Goal: Task Accomplishment & Management: Complete application form

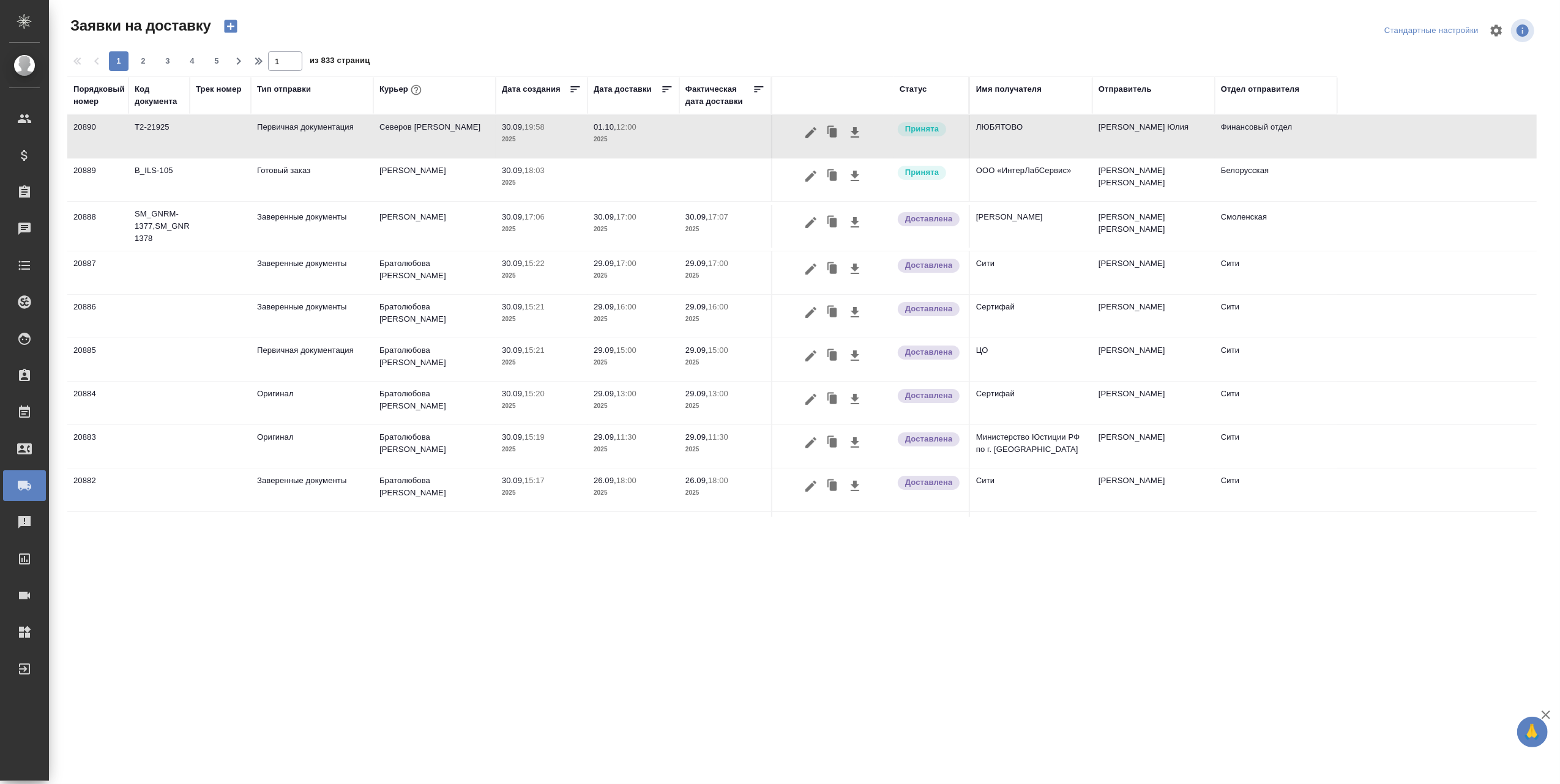
click at [1017, 89] on div "Имя получателя" at bounding box center [1009, 89] width 66 height 12
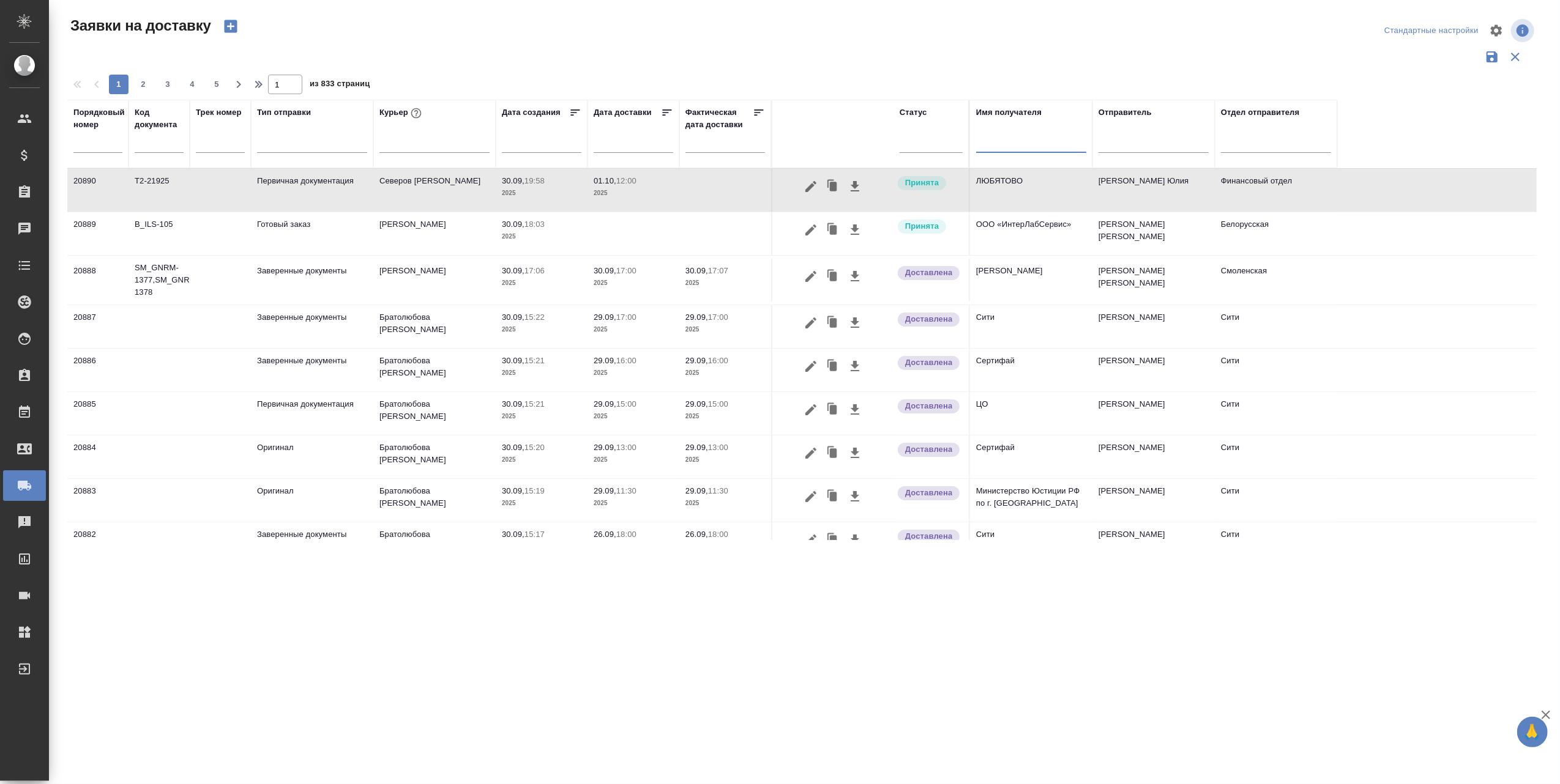
click at [1000, 143] on input "text" at bounding box center [1031, 144] width 110 height 16
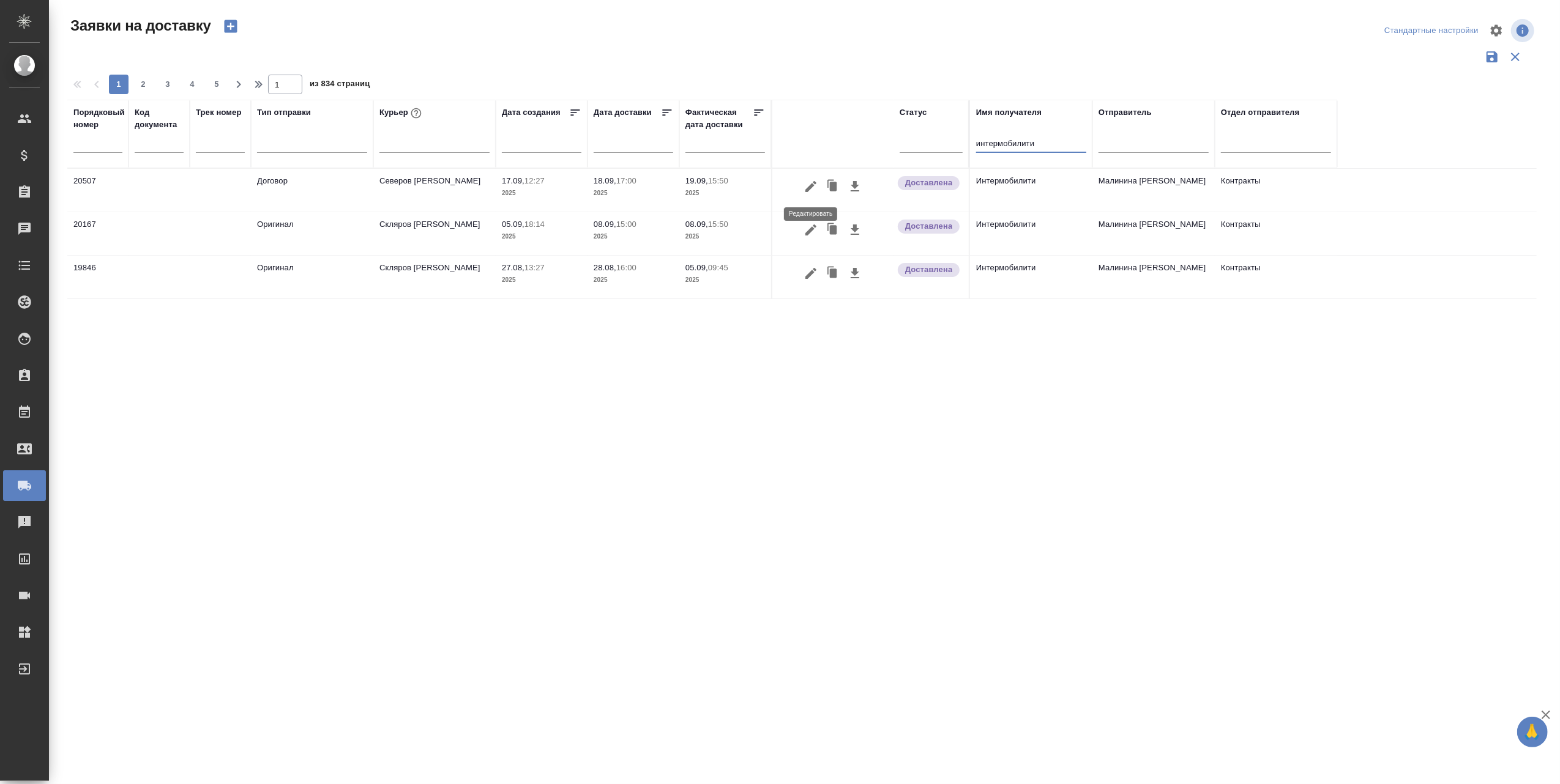
type input "интермобилити"
click at [806, 187] on icon "button" at bounding box center [811, 187] width 15 height 15
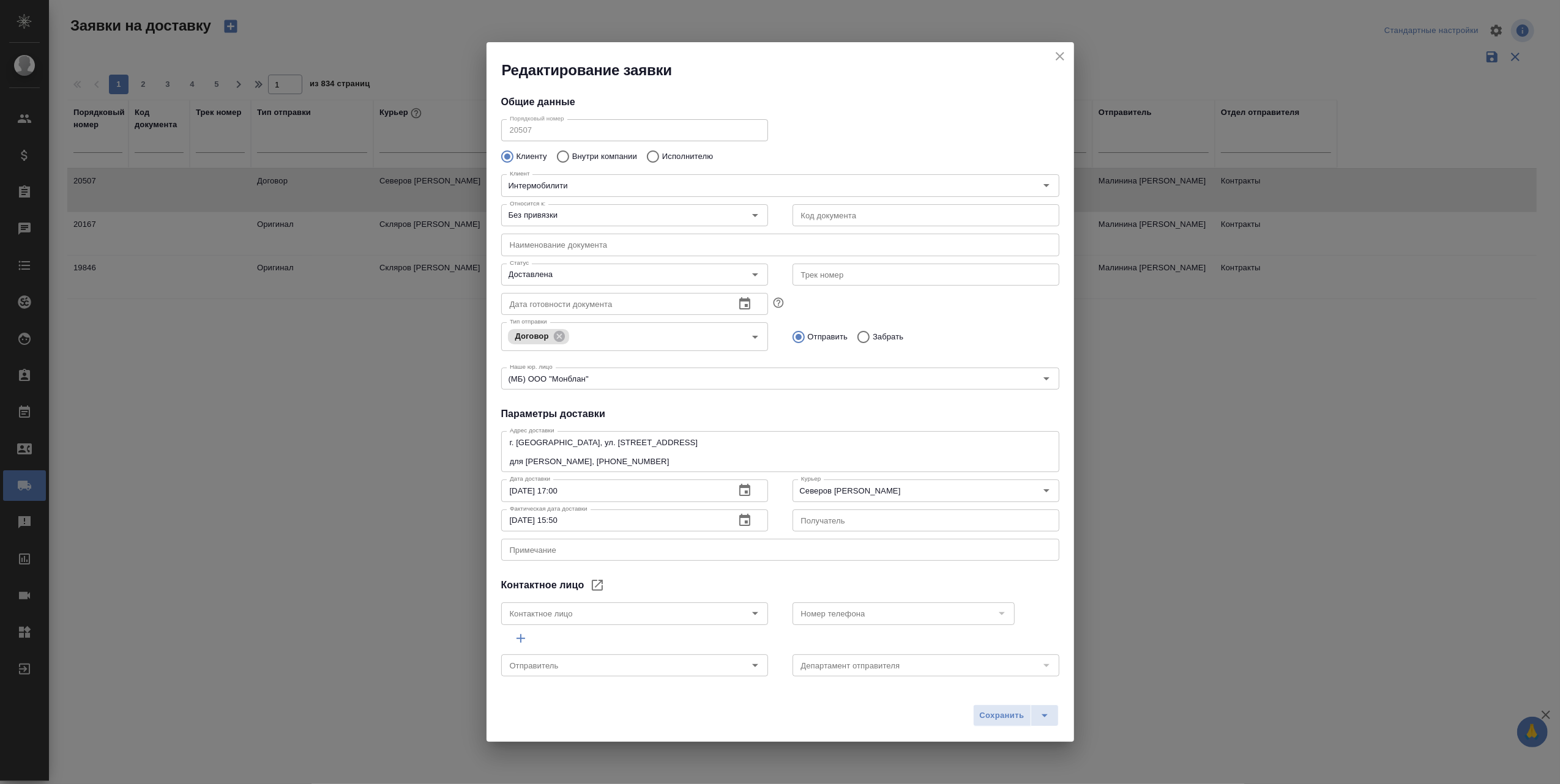
type input "Контракты"
type input "Малинина [PERSON_NAME]"
click at [1491, 116] on div "Редактирование заявки Общие данные Порядковый номер 20507 Порядковый номер Клие…" at bounding box center [780, 392] width 1560 height 784
click at [1058, 49] on icon "close" at bounding box center [1060, 57] width 15 height 15
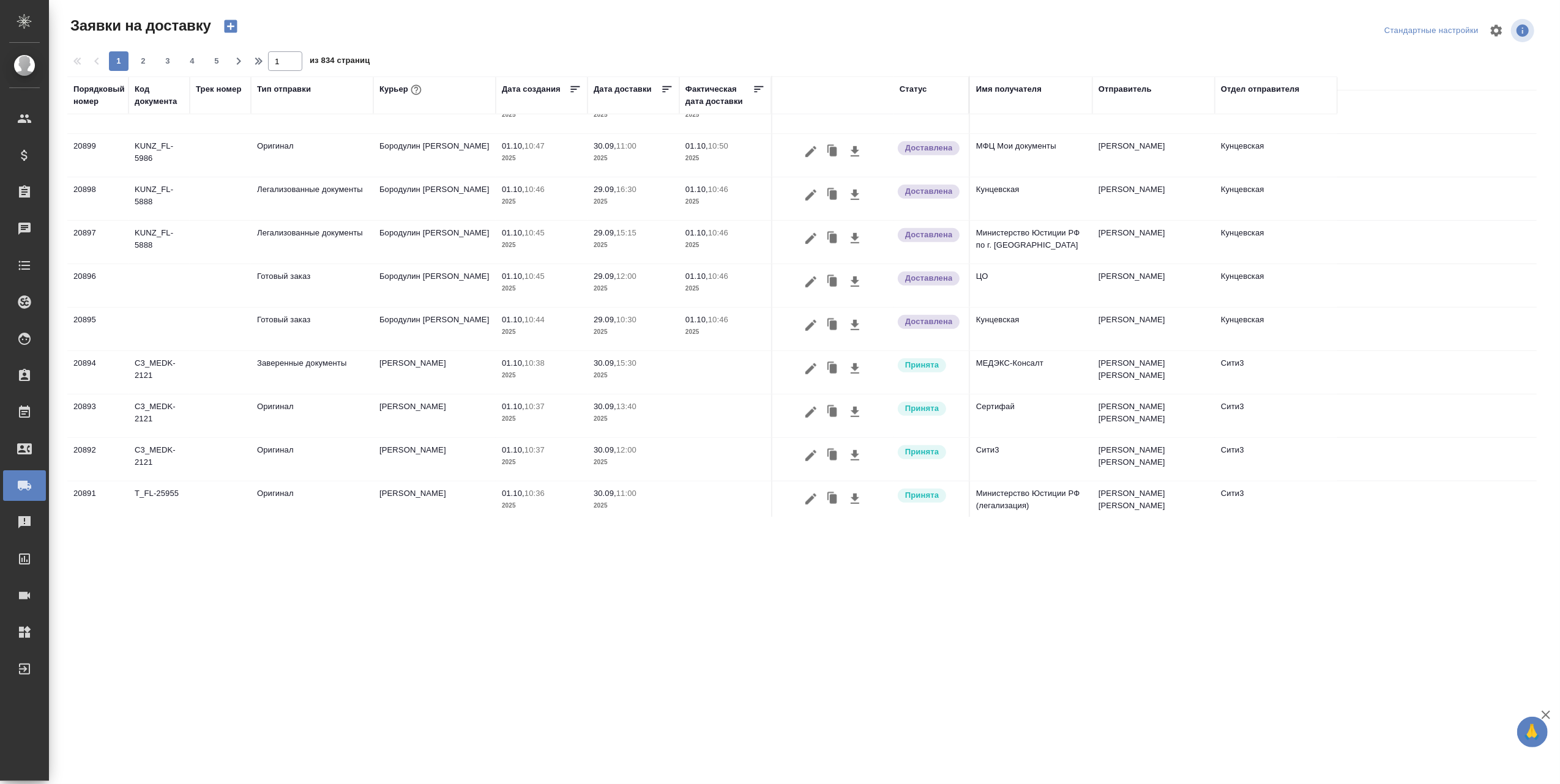
scroll to position [811, 0]
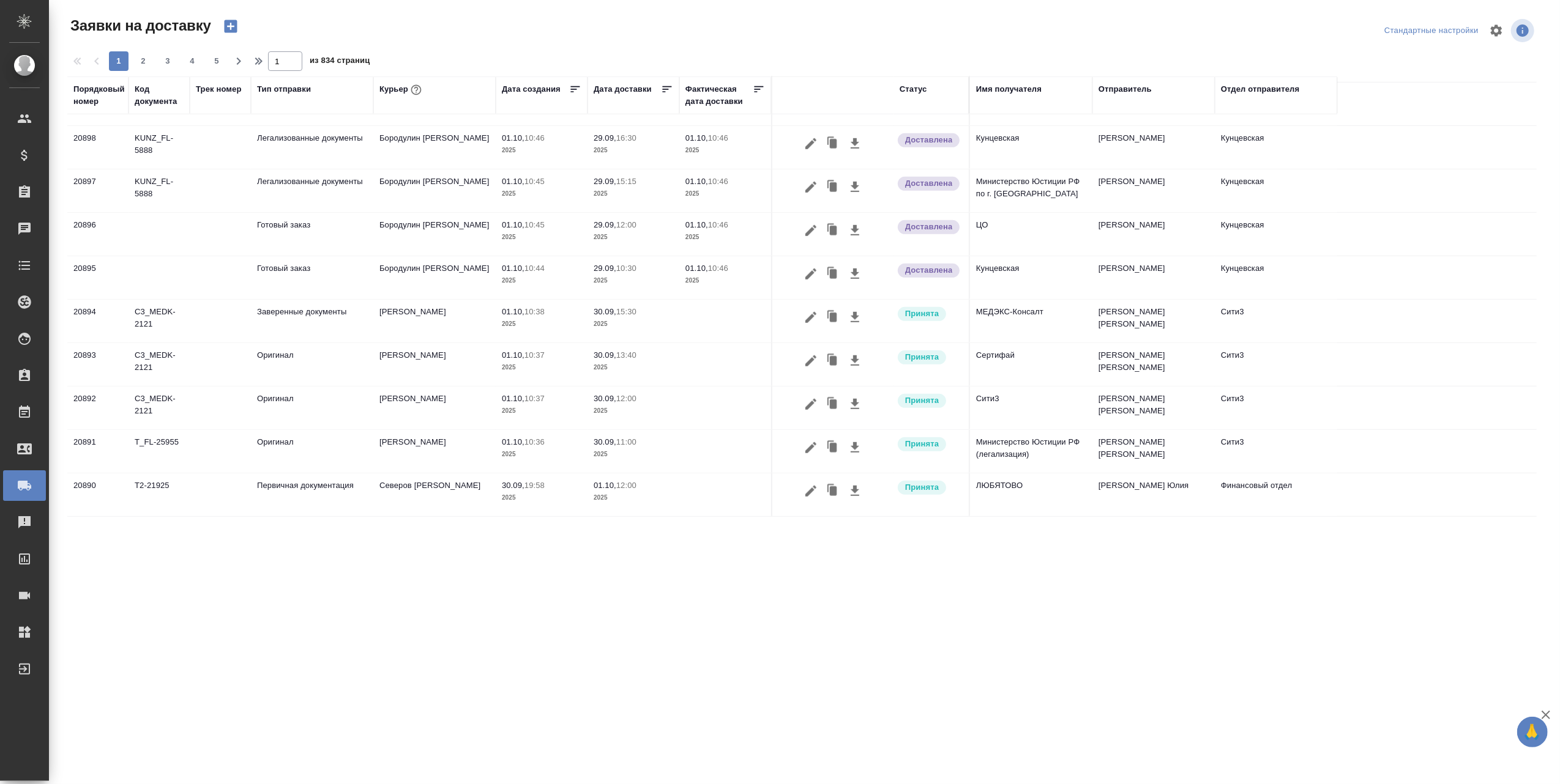
click at [139, 61] on span "2" at bounding box center [143, 61] width 19 height 12
type input "2"
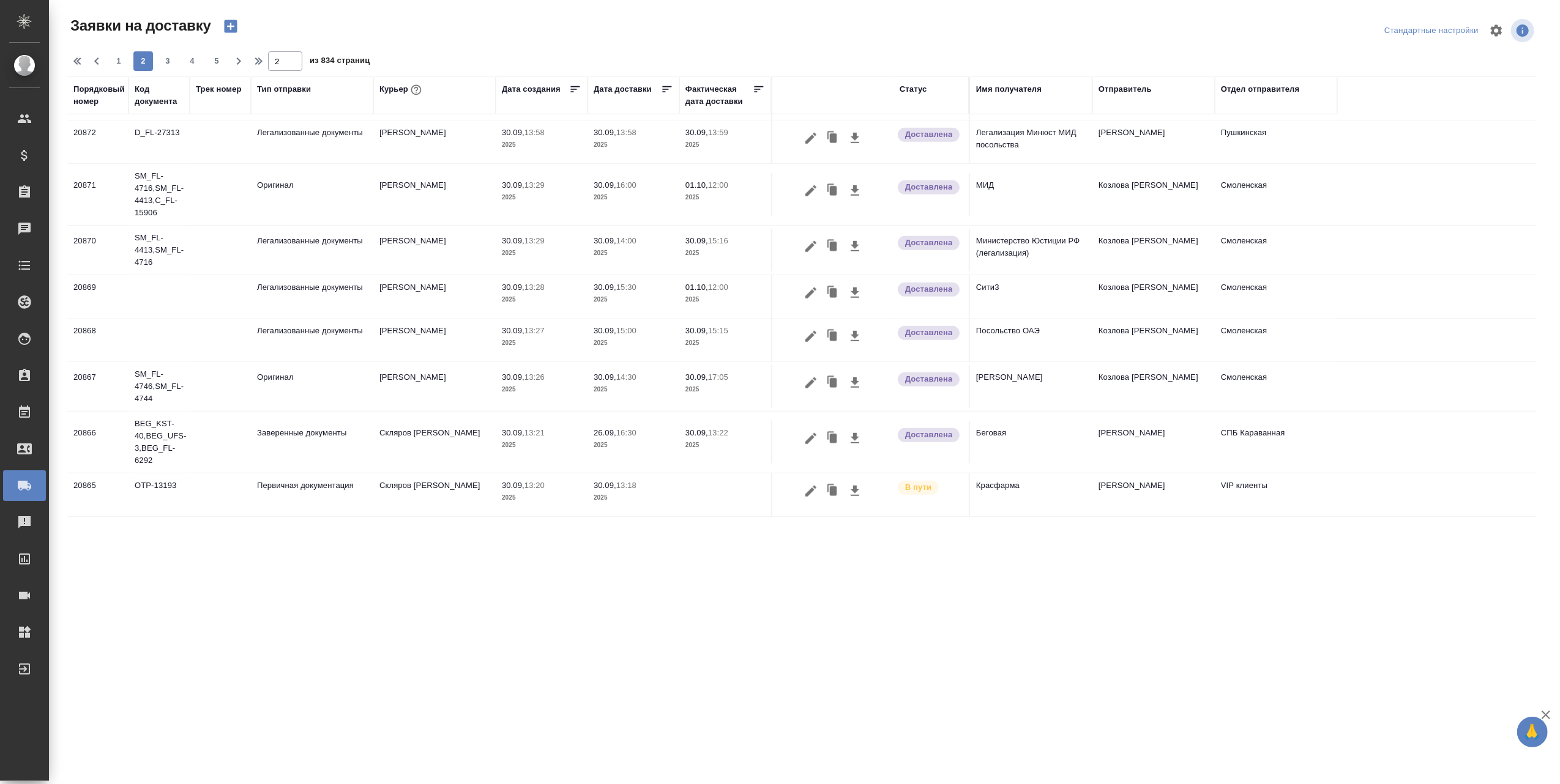
scroll to position [745, 0]
click at [999, 108] on div "Имя получателя" at bounding box center [1031, 95] width 110 height 25
click at [1003, 108] on th "Имя получателя" at bounding box center [1031, 95] width 122 height 38
click at [1006, 110] on th "Имя получателя" at bounding box center [1031, 95] width 122 height 38
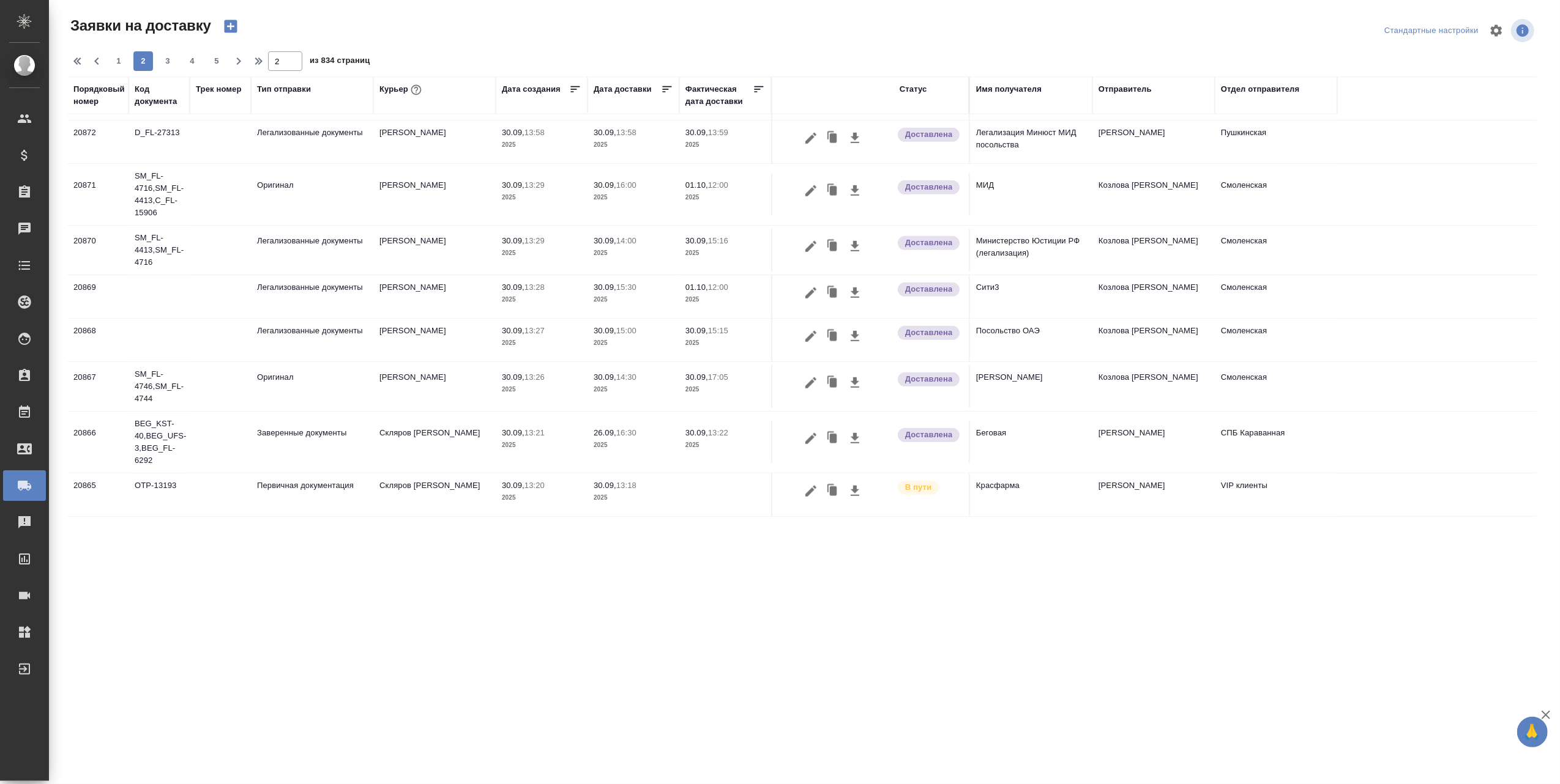
drag, startPoint x: 1006, startPoint y: 110, endPoint x: 984, endPoint y: 101, distance: 23.8
click at [984, 101] on div "Имя получателя" at bounding box center [1031, 95] width 110 height 25
click at [990, 112] on th "Имя получателя" at bounding box center [1031, 95] width 122 height 38
click at [1009, 87] on div "Имя получателя" at bounding box center [1009, 89] width 66 height 12
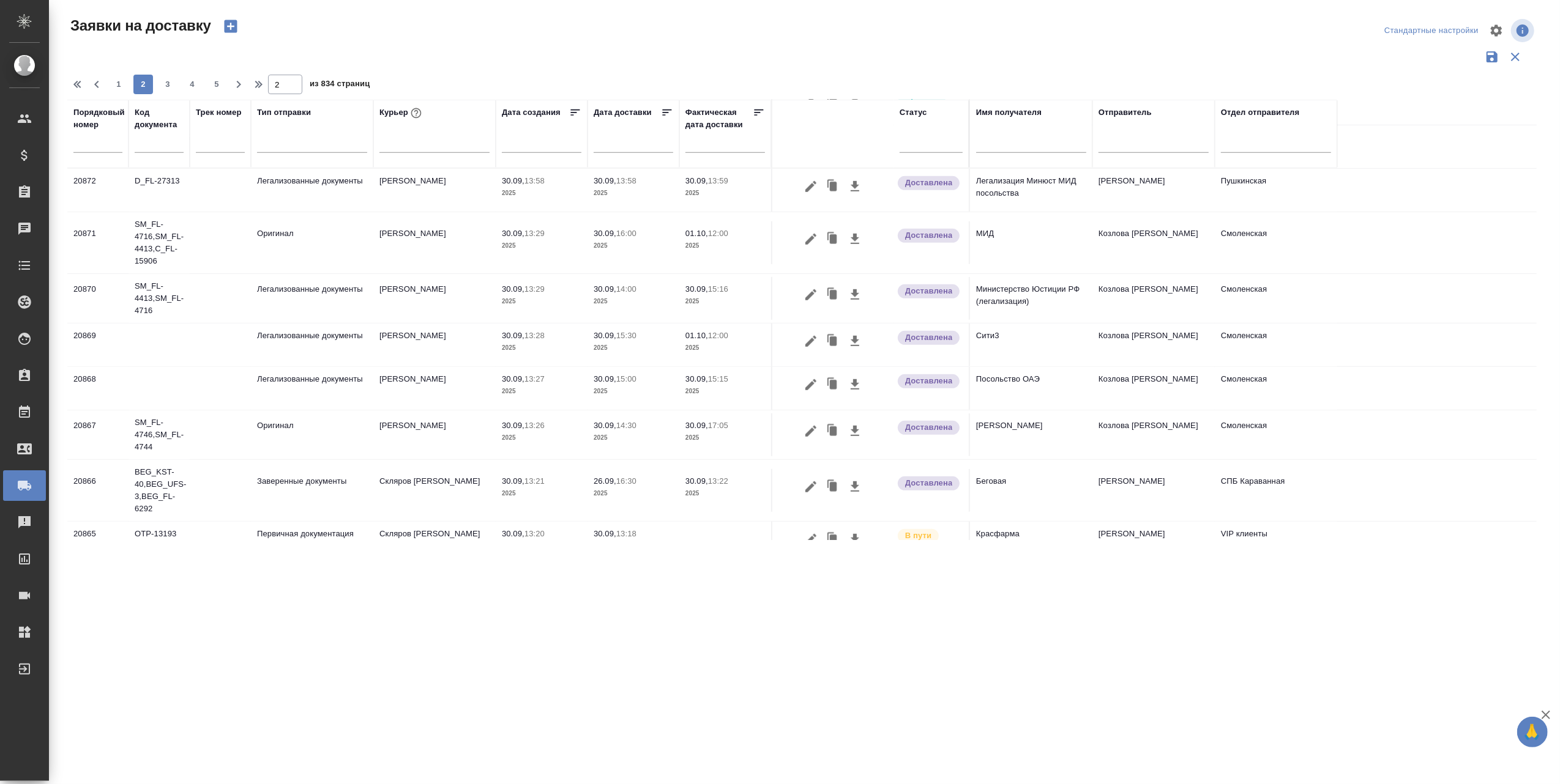
scroll to position [774, 0]
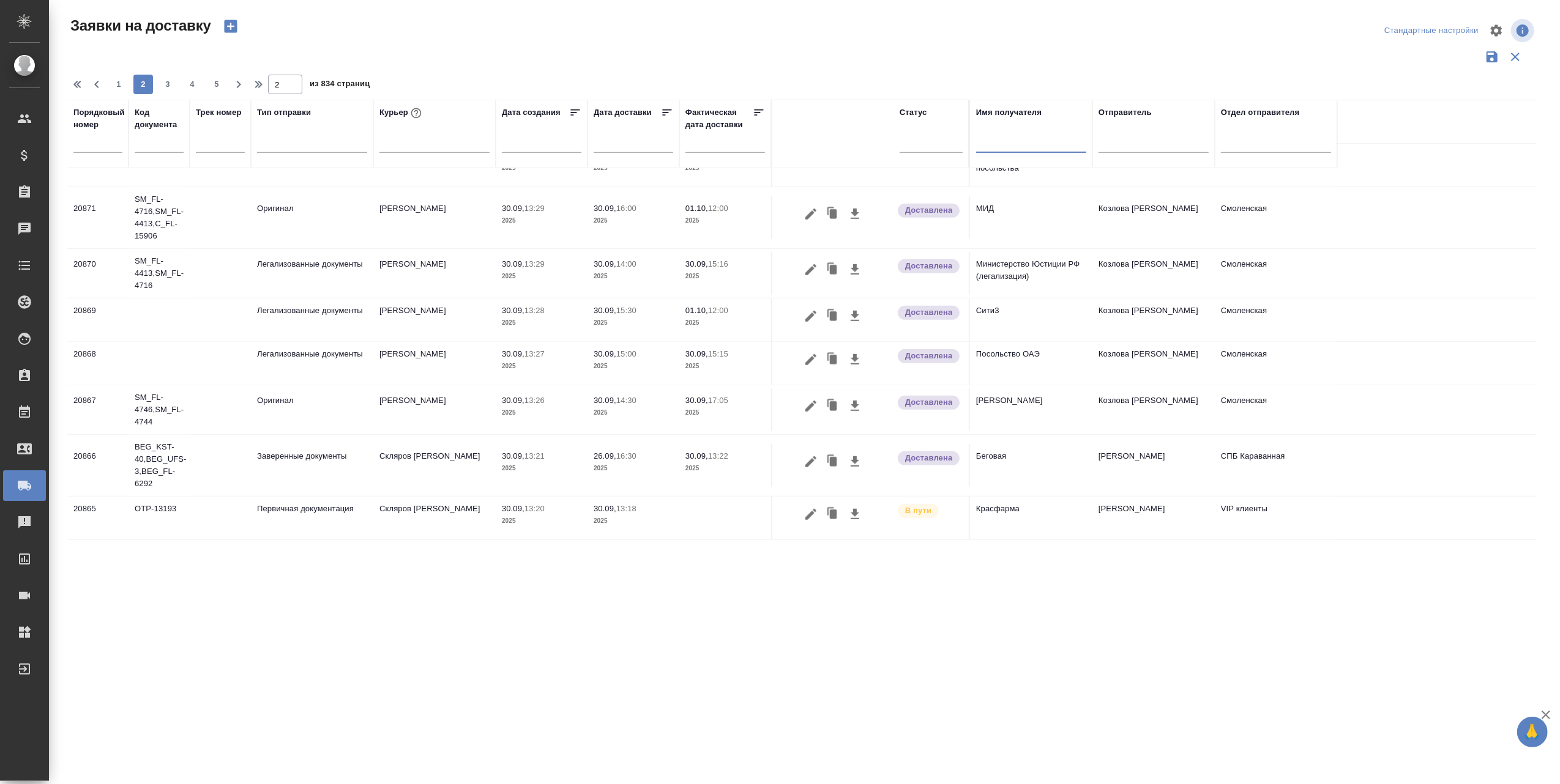
click at [990, 142] on input "text" at bounding box center [1031, 144] width 110 height 16
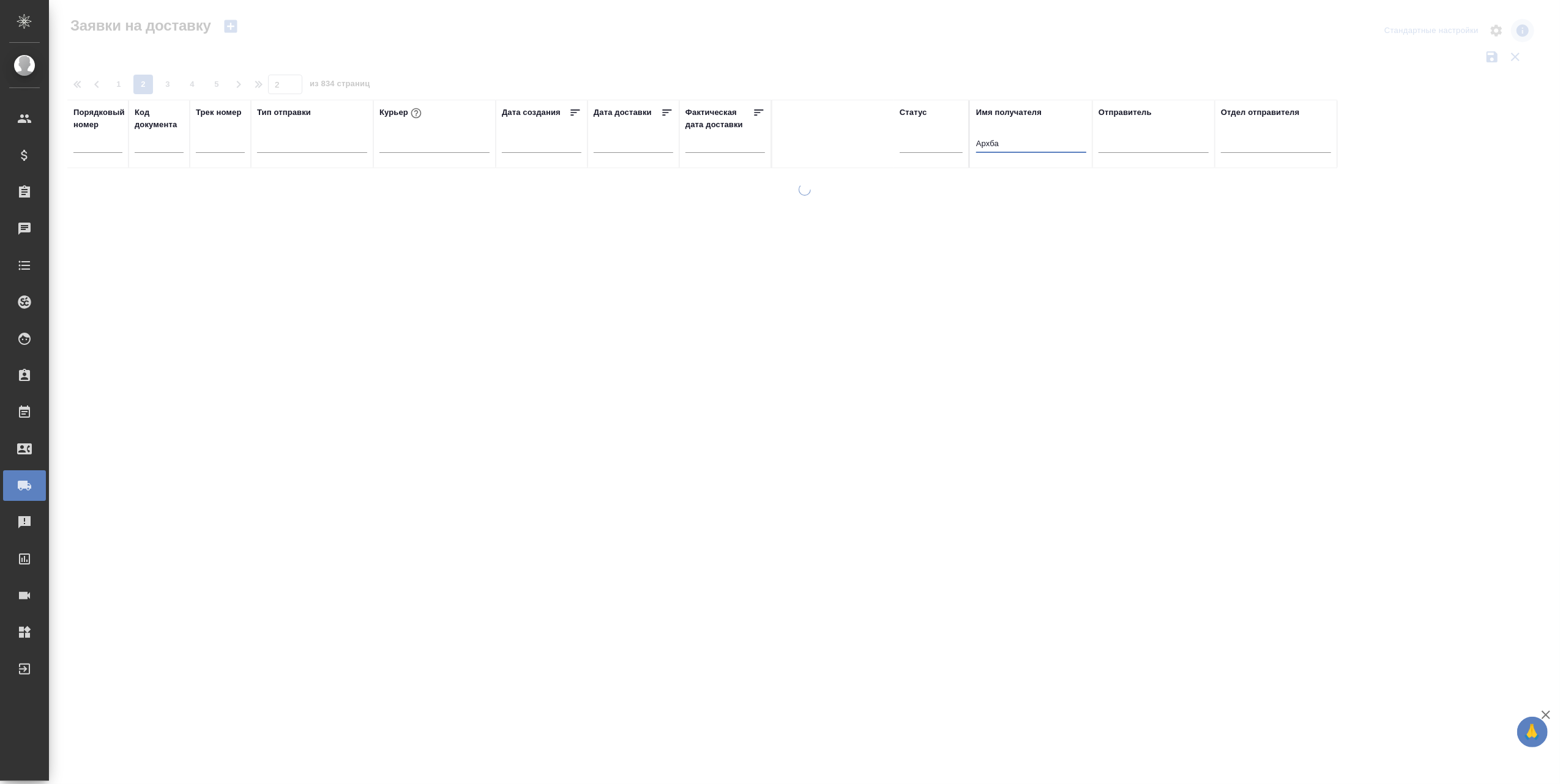
scroll to position [0, 0]
type input "А"
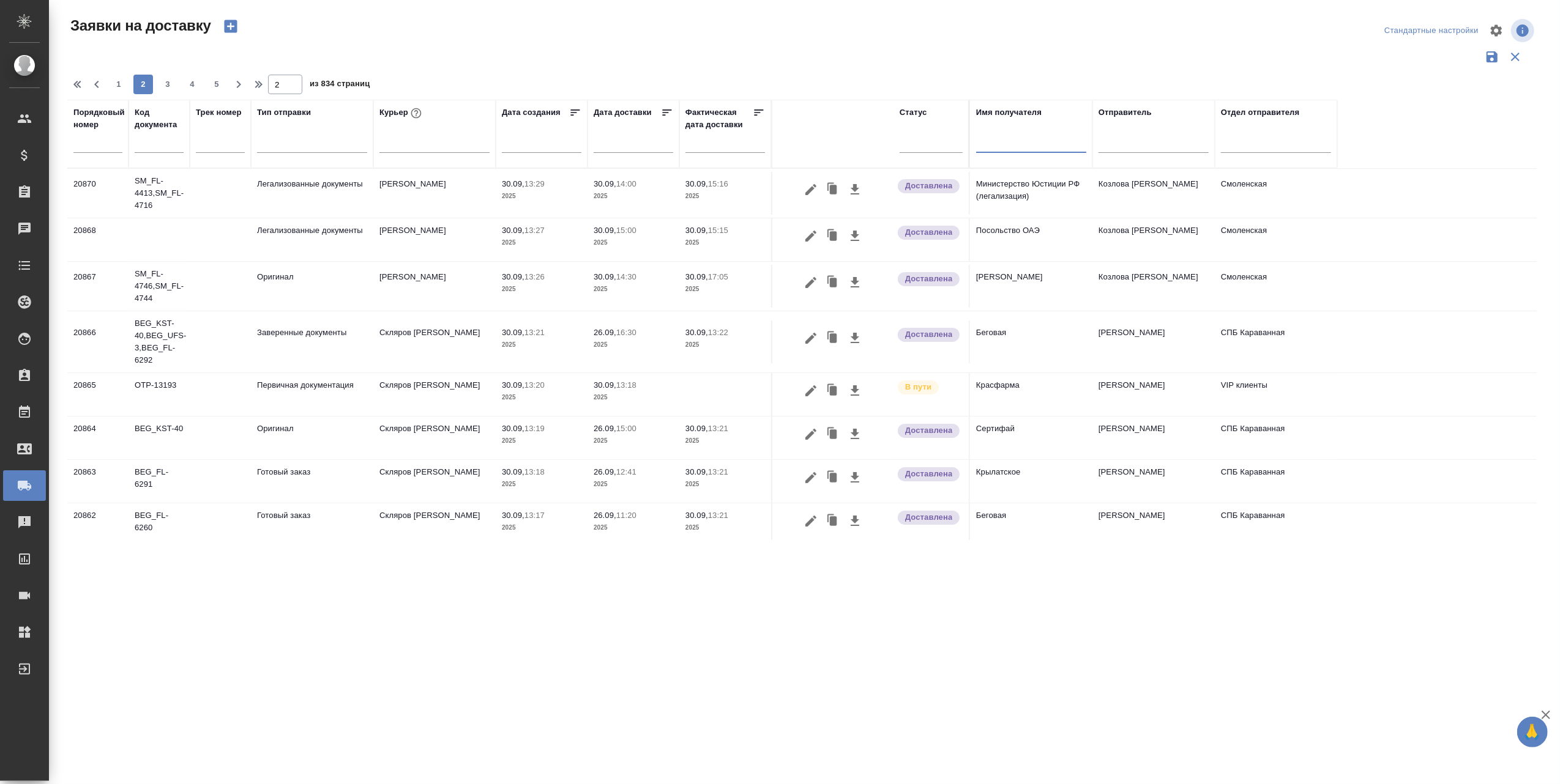
click at [992, 144] on input "text" at bounding box center [1031, 144] width 110 height 16
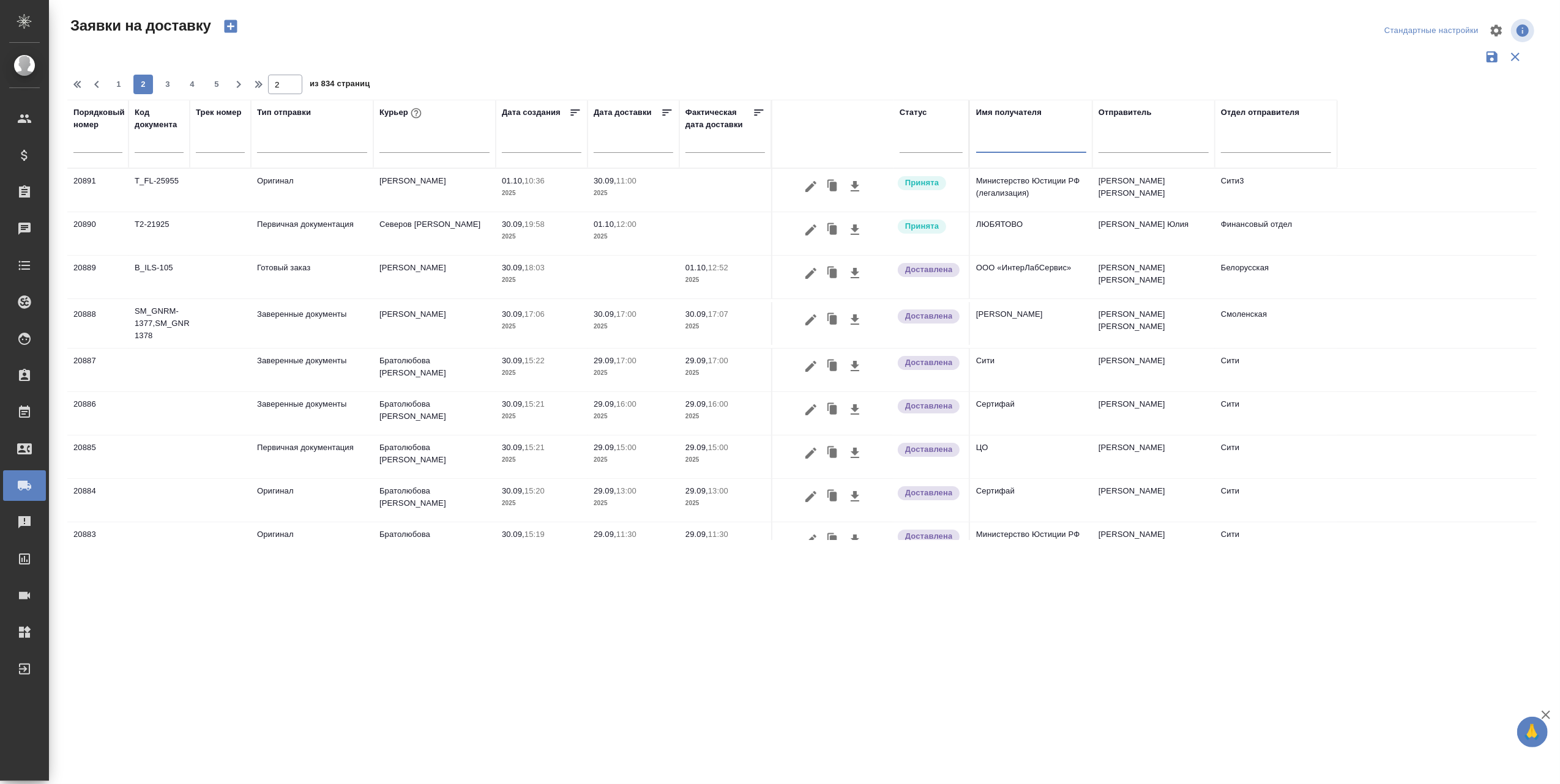
click at [992, 145] on input "text" at bounding box center [1031, 144] width 110 height 16
click at [1117, 142] on div at bounding box center [1154, 141] width 110 height 18
type input "Ишкова"
click at [1154, 179] on div "[PERSON_NAME]" at bounding box center [1190, 180] width 183 height 22
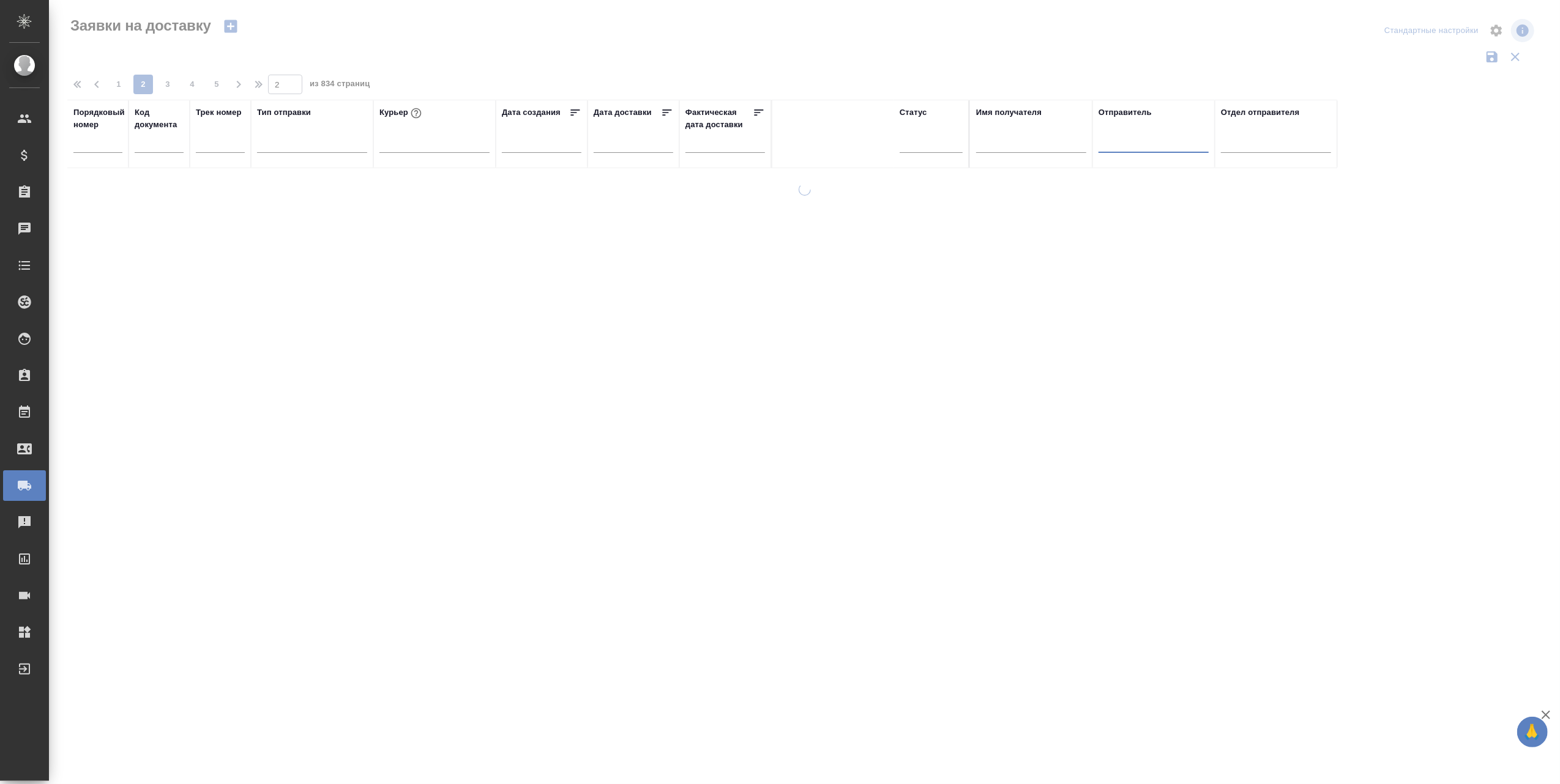
click at [1112, 144] on div at bounding box center [1154, 141] width 110 height 18
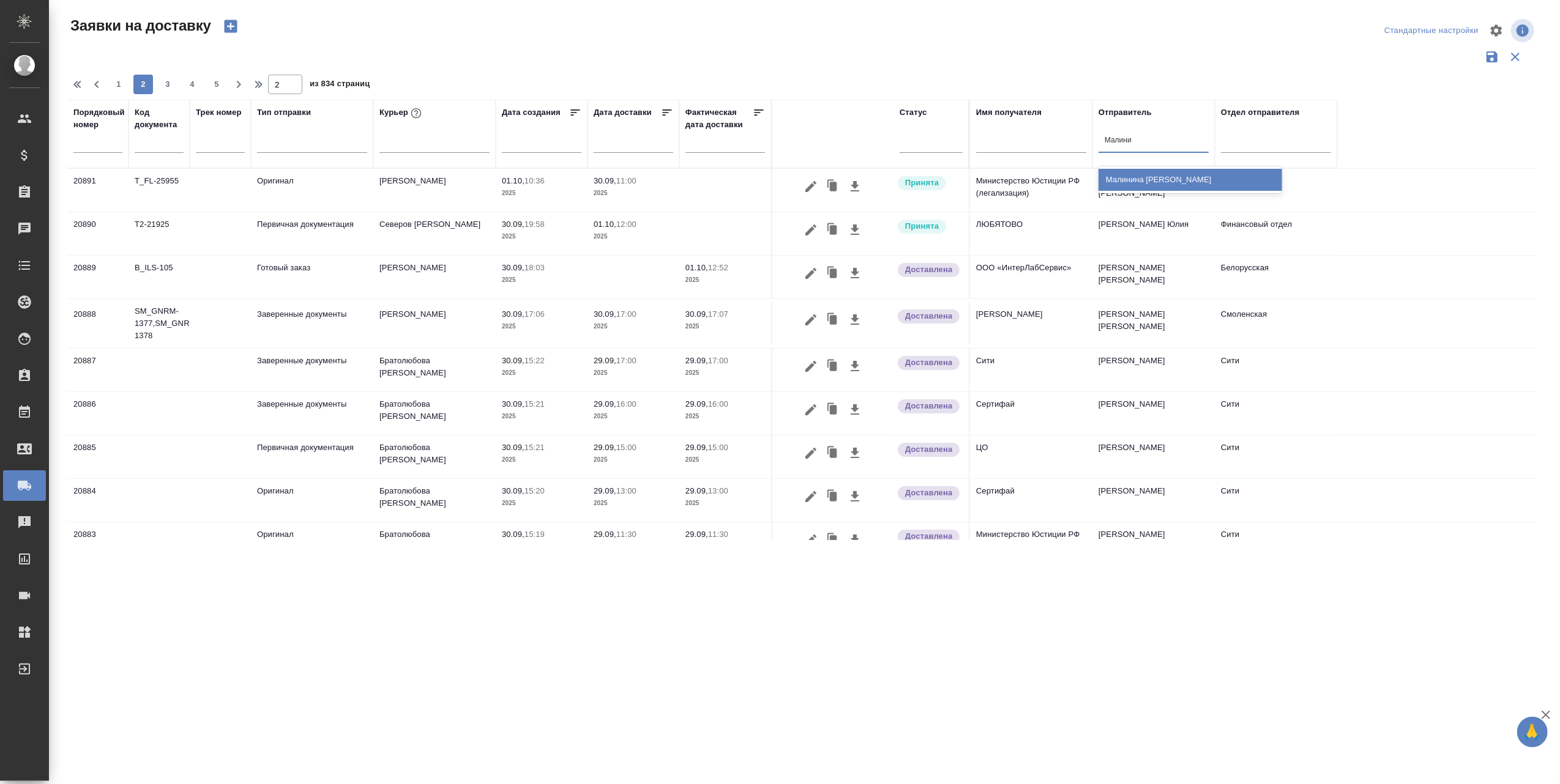
type input "Малинин"
click at [1149, 170] on div "Малинина [PERSON_NAME]" at bounding box center [1190, 180] width 183 height 22
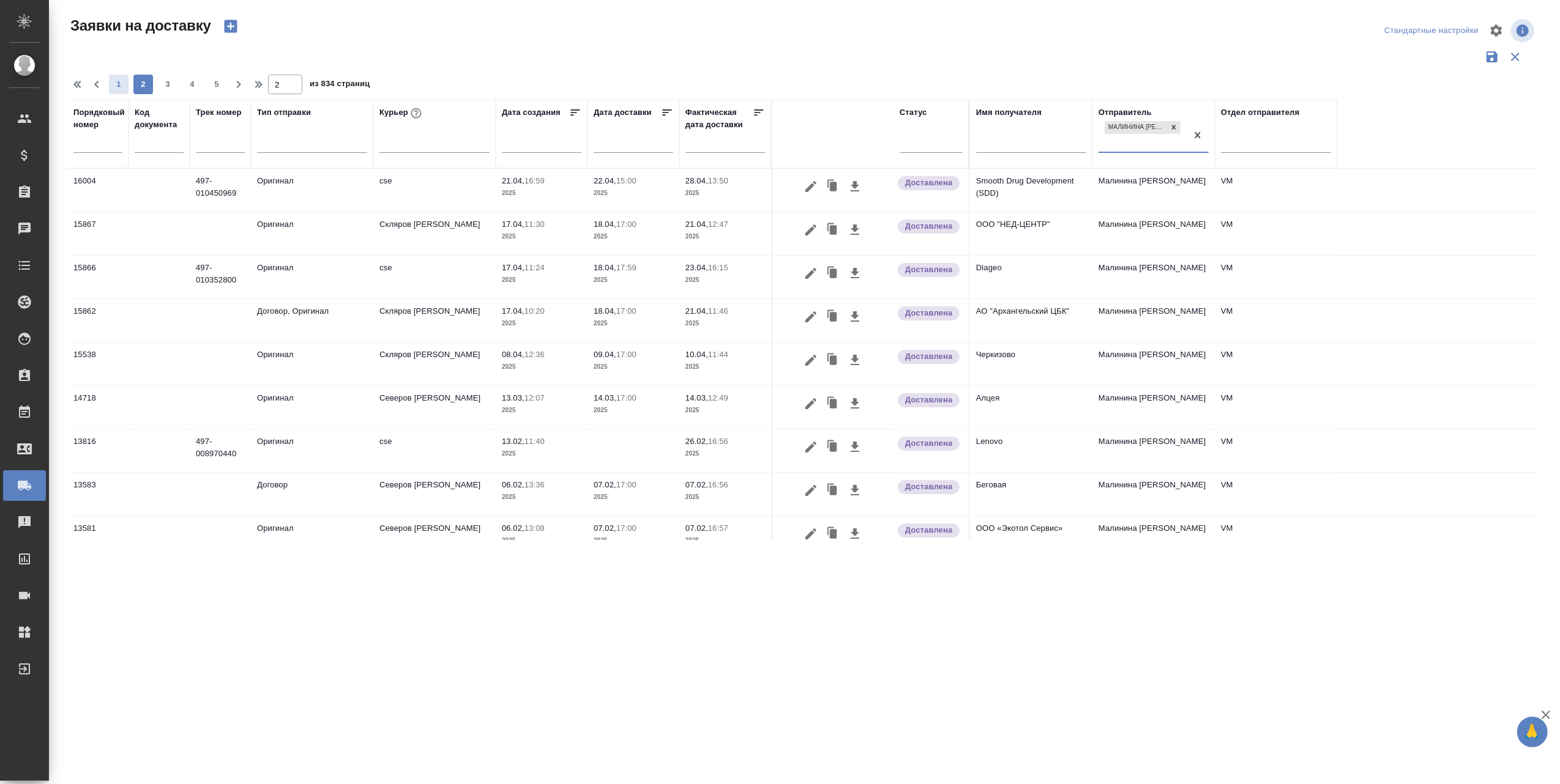
click at [121, 84] on span "1" at bounding box center [118, 84] width 19 height 12
type input "1"
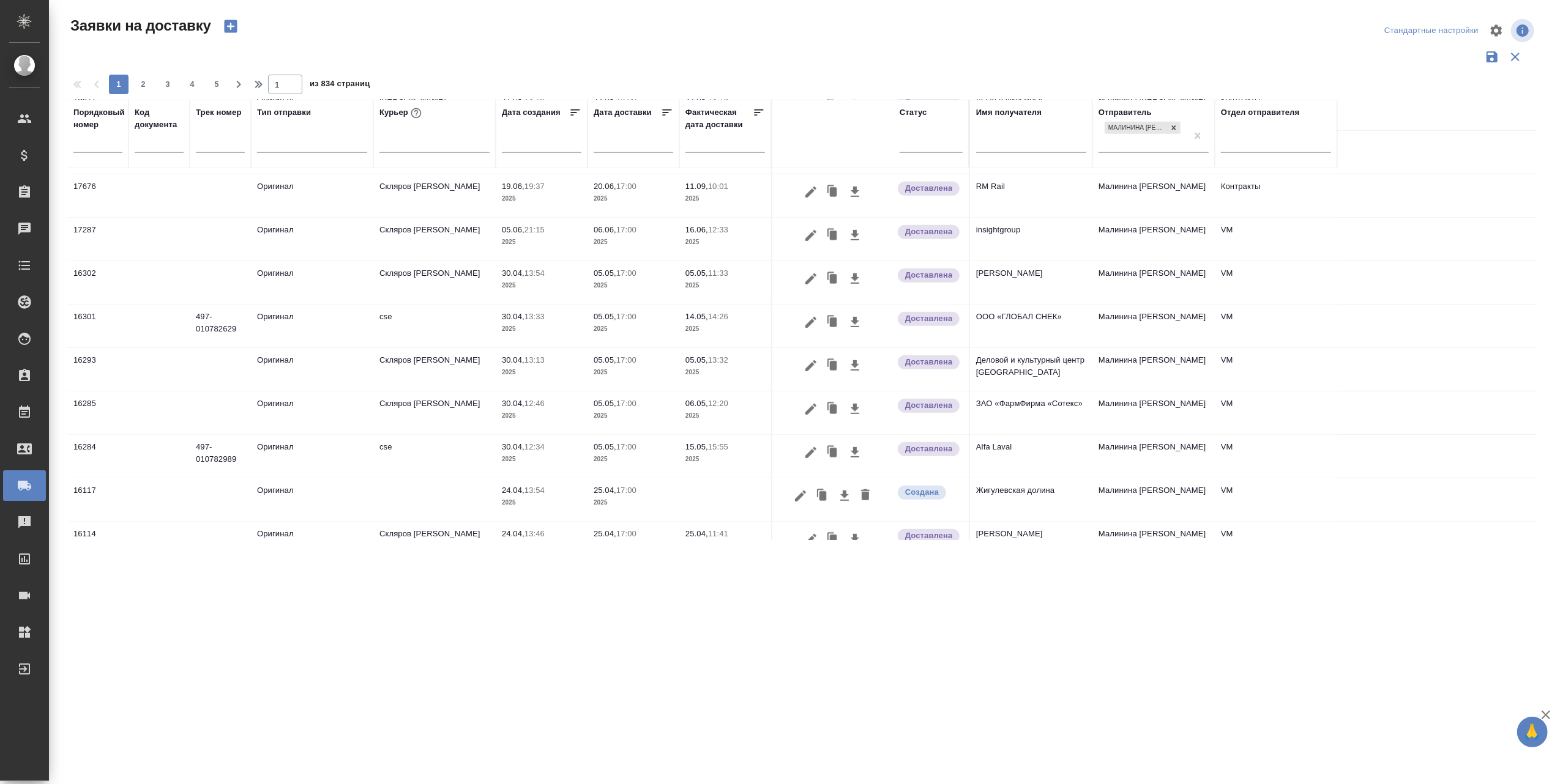
scroll to position [720, 0]
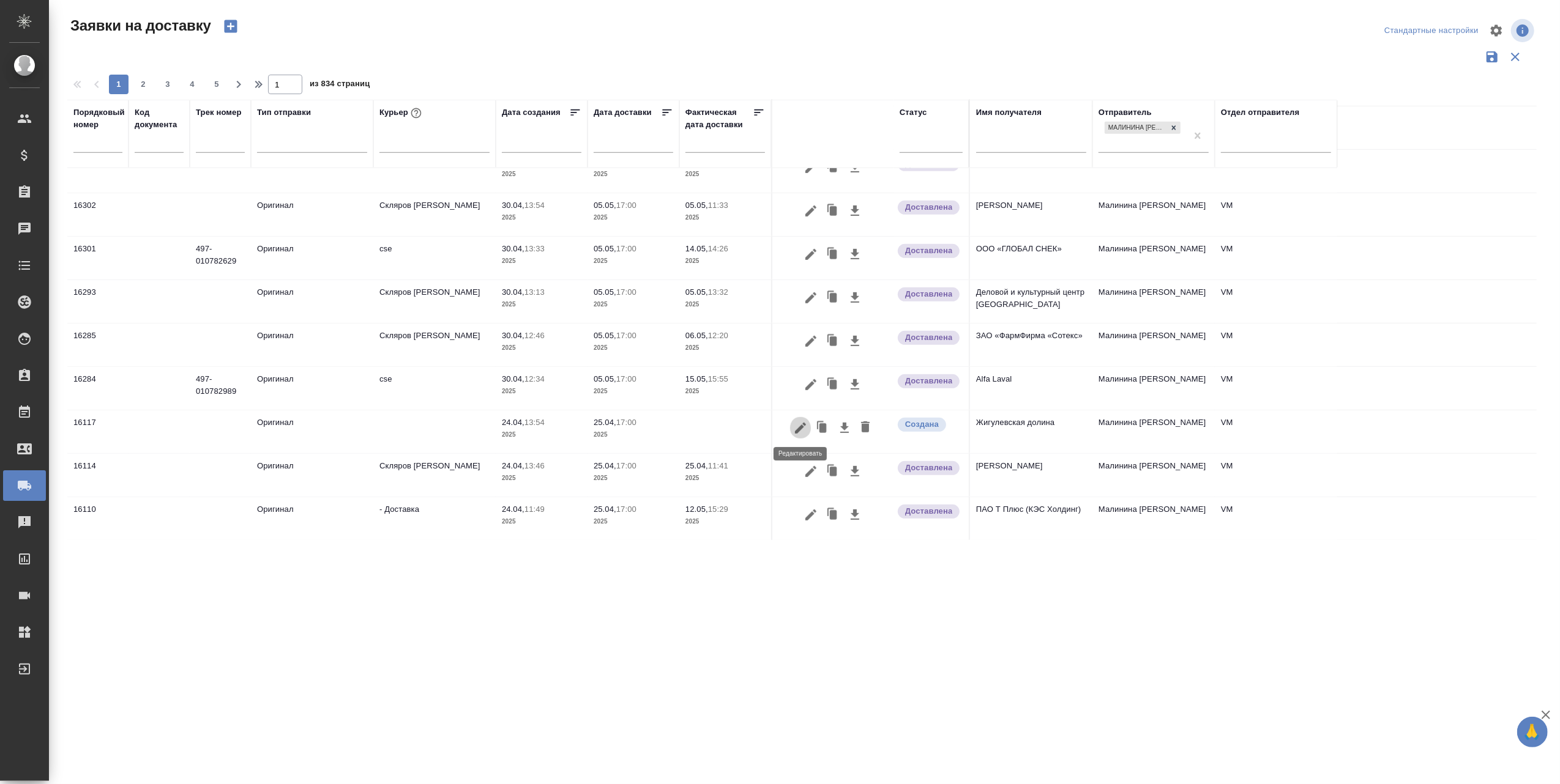
click at [799, 427] on icon "button" at bounding box center [800, 427] width 11 height 11
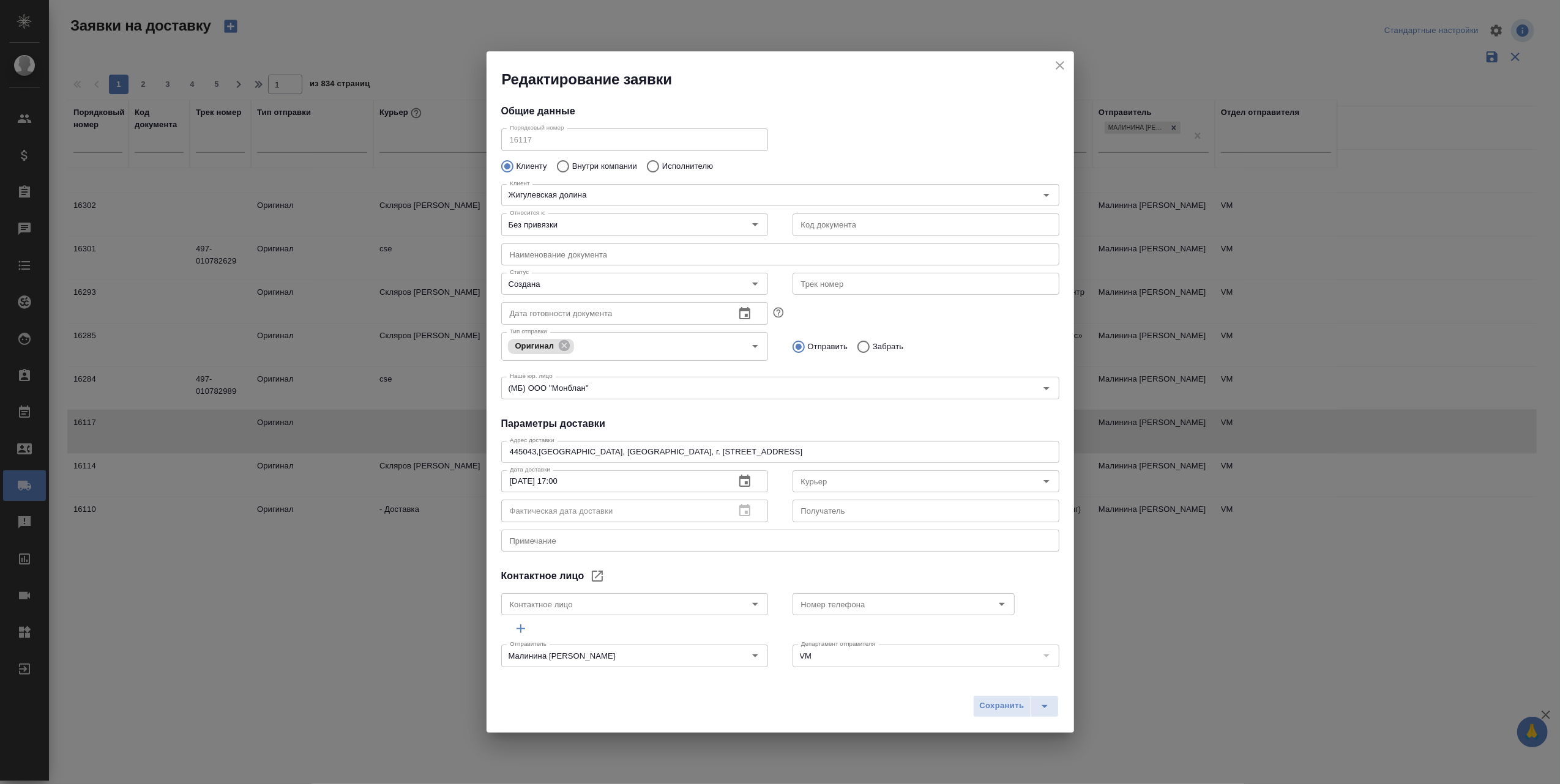
type input "Анташева Александра"
type input "+7 960-840-88-99"
click at [1061, 65] on icon "close" at bounding box center [1060, 66] width 9 height 9
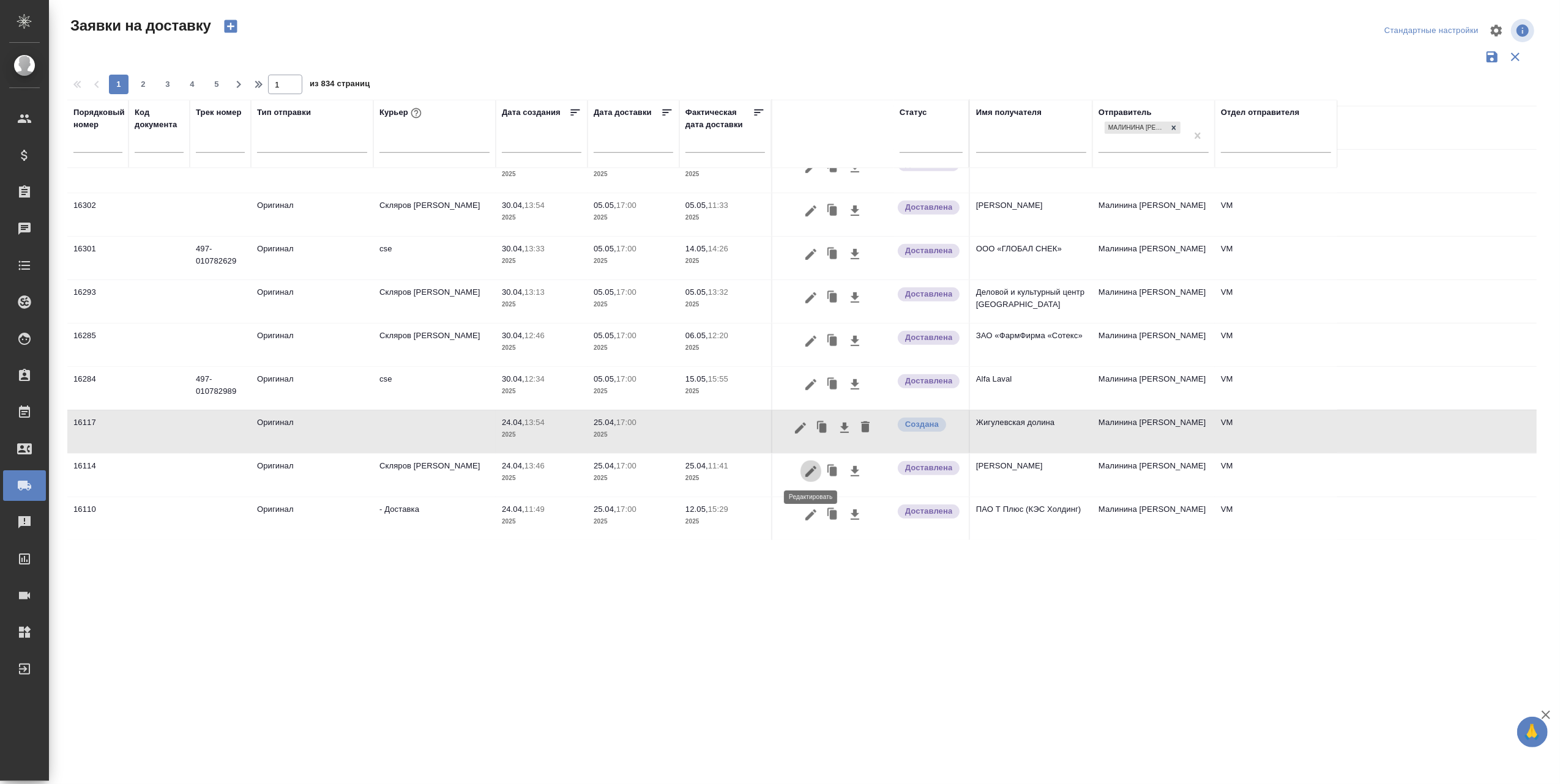
click at [811, 465] on icon "button" at bounding box center [811, 472] width 15 height 15
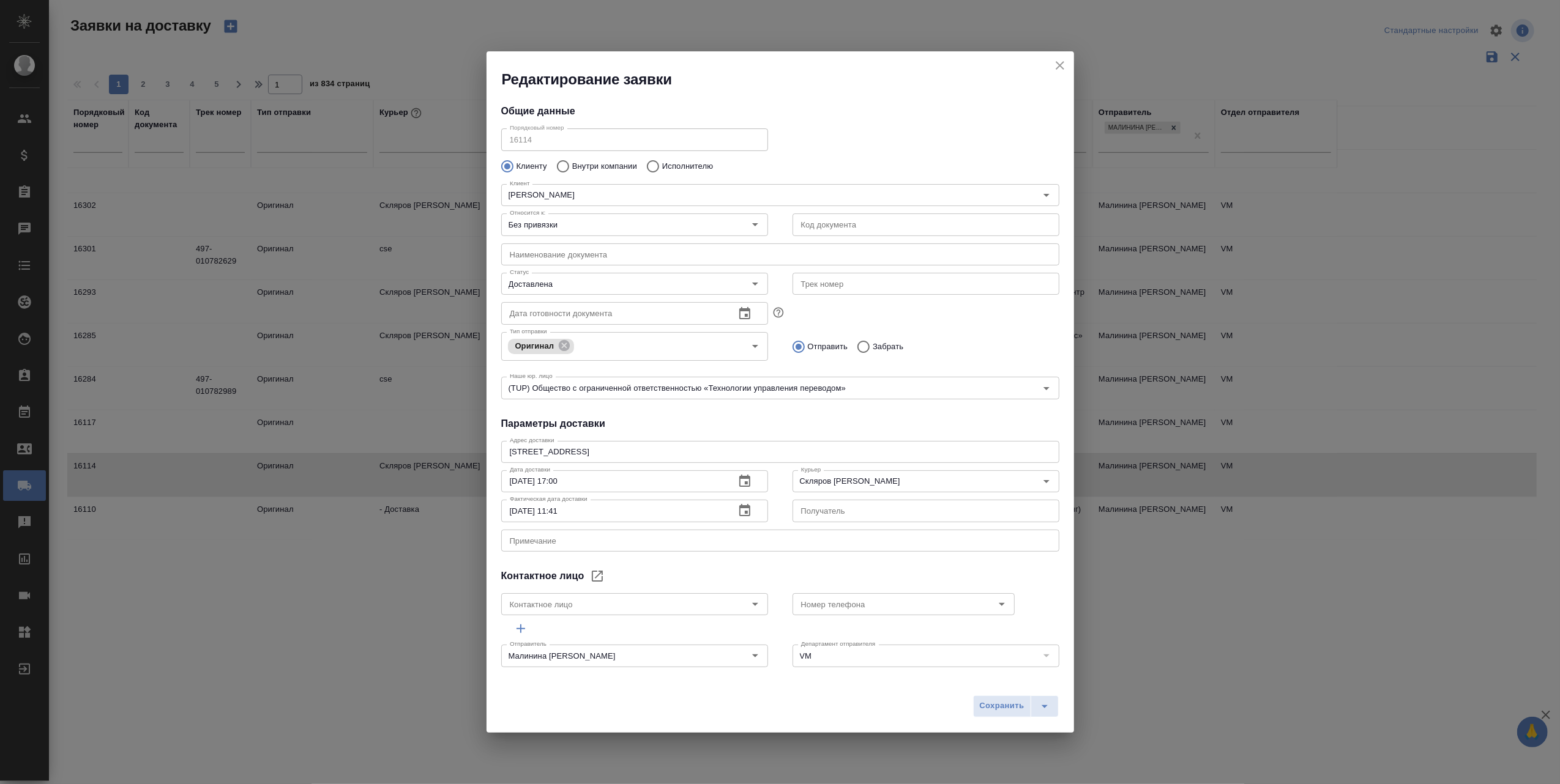
type input "Тригулова Рената"
type input "+7 916 470-63-31"
click at [1056, 63] on icon "close" at bounding box center [1060, 66] width 9 height 9
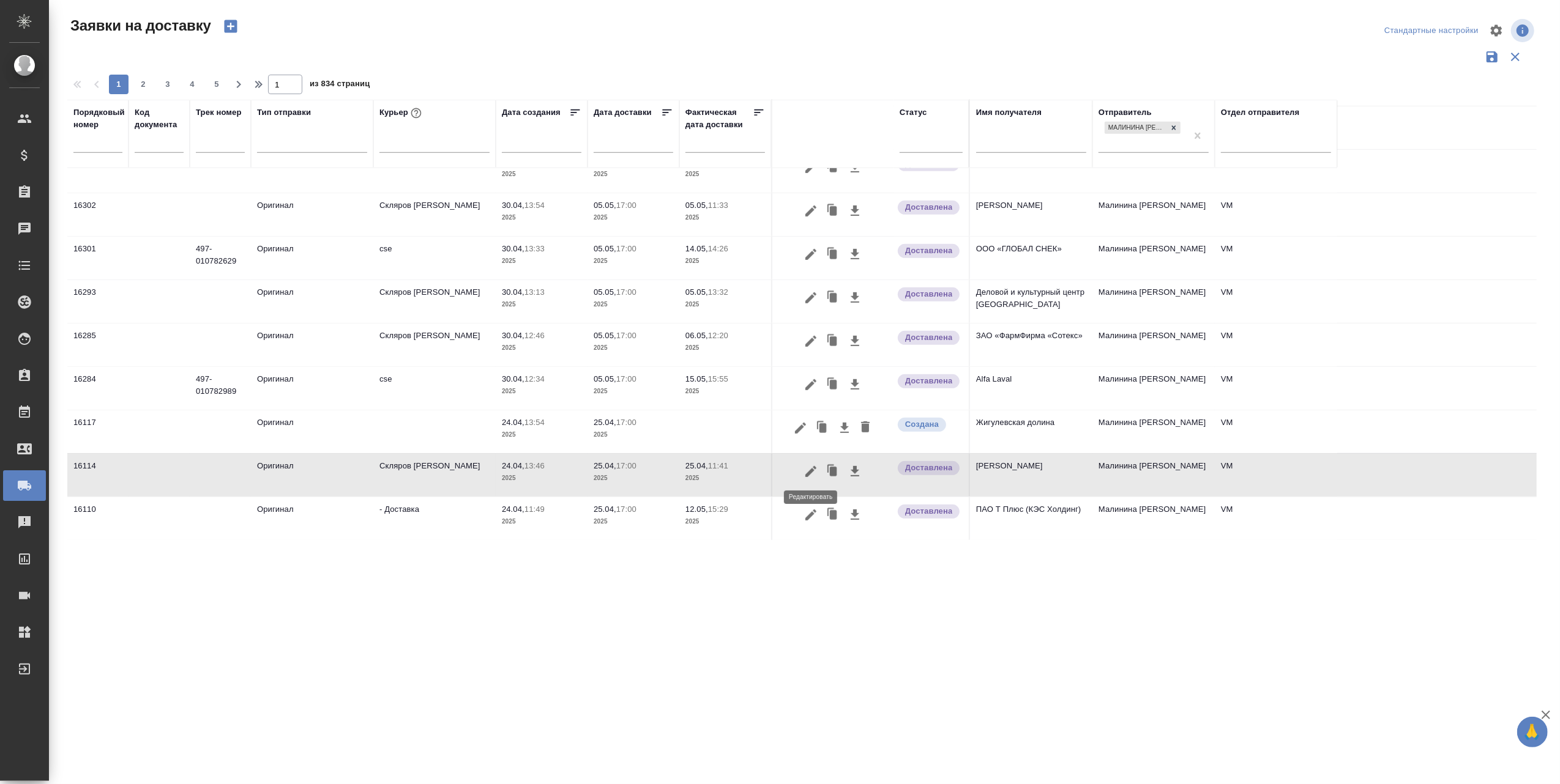
click at [813, 468] on icon "button" at bounding box center [811, 471] width 11 height 11
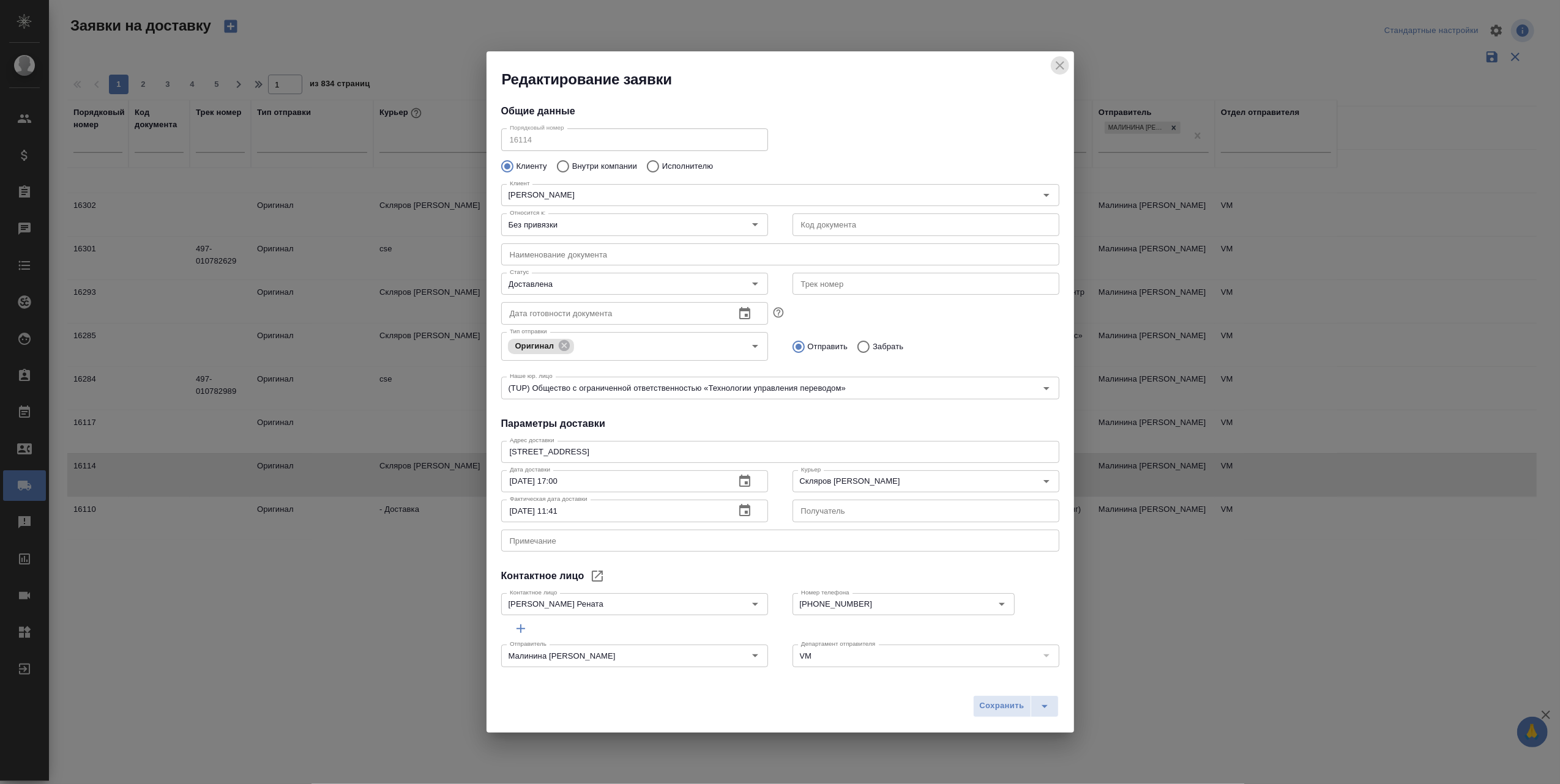
click at [1063, 63] on icon "close" at bounding box center [1060, 66] width 15 height 15
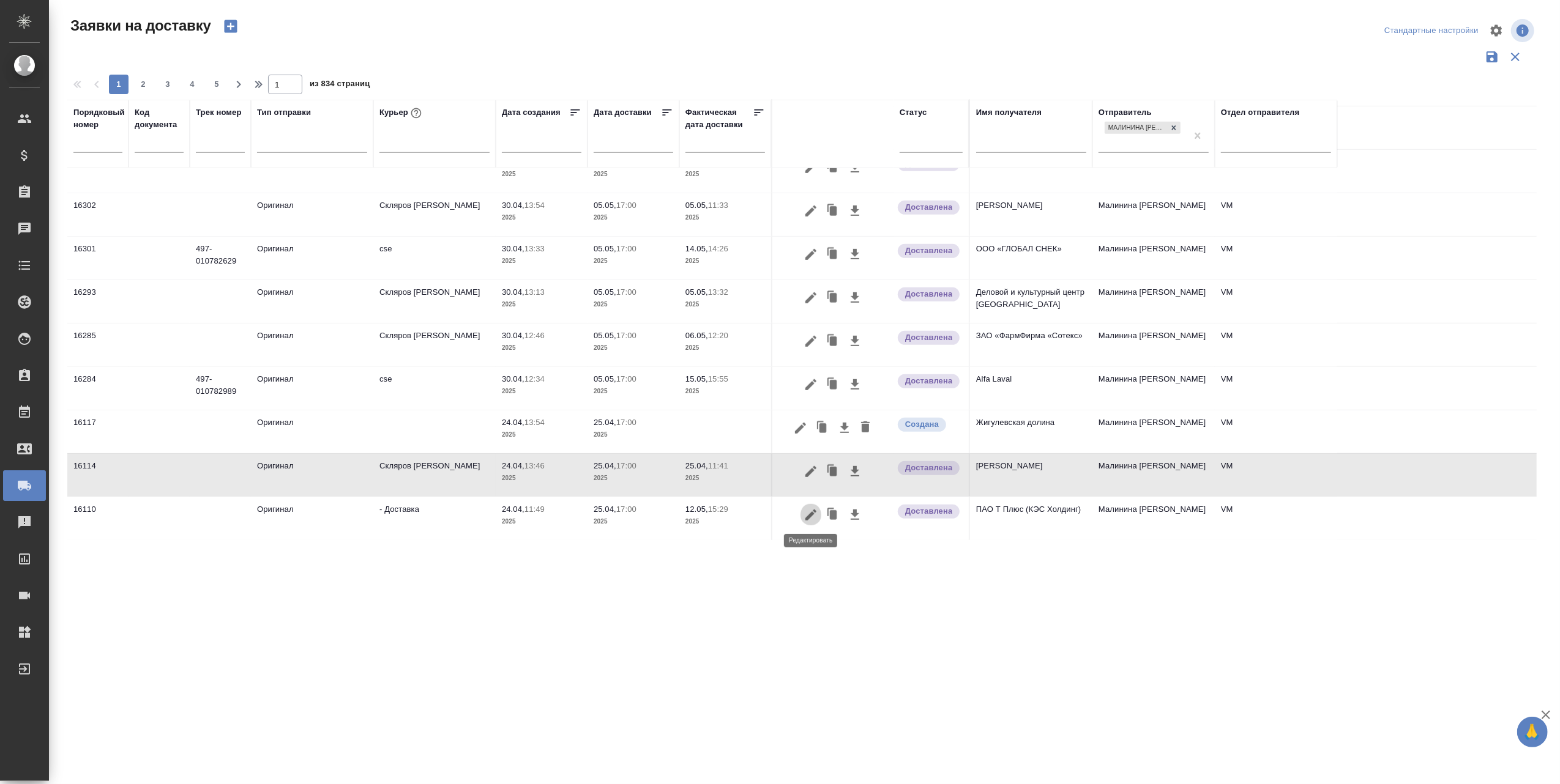
click at [811, 512] on icon "button" at bounding box center [811, 514] width 11 height 11
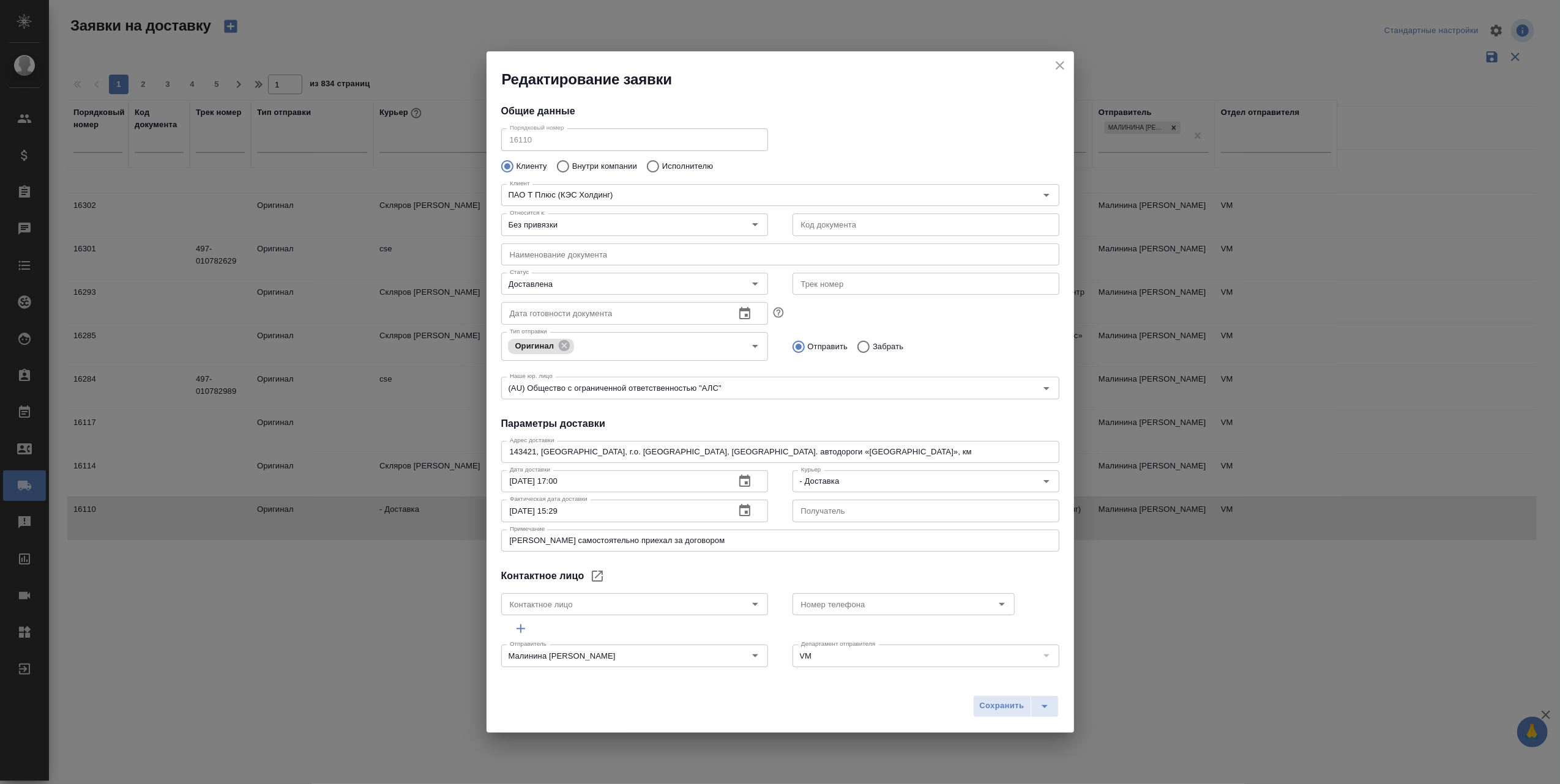
type input "Нарица Анатолий"
type input "+7 (926) 523-00-91"
click at [1058, 60] on icon "close" at bounding box center [1060, 66] width 15 height 15
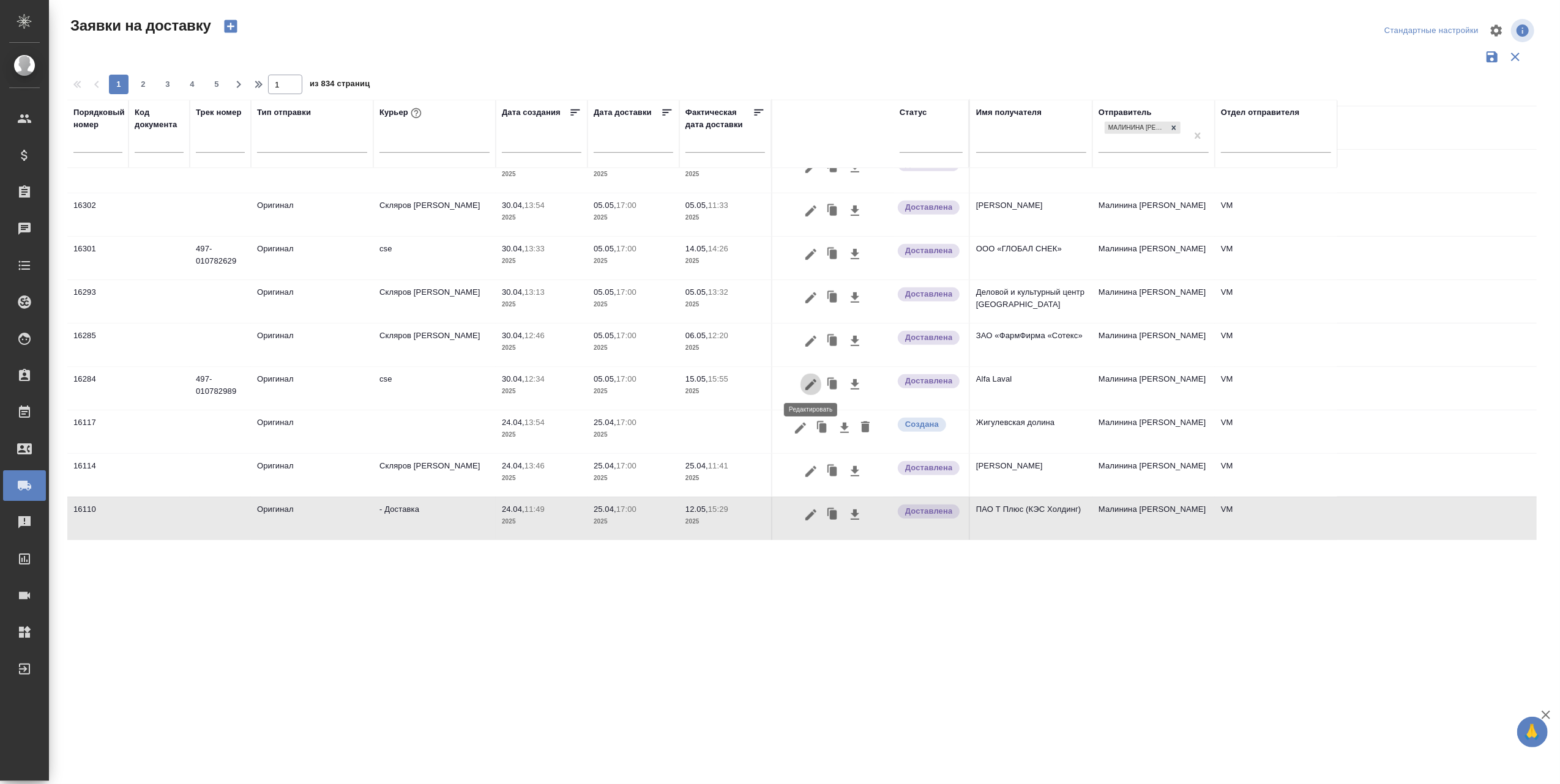
click at [813, 380] on icon "button" at bounding box center [811, 385] width 15 height 15
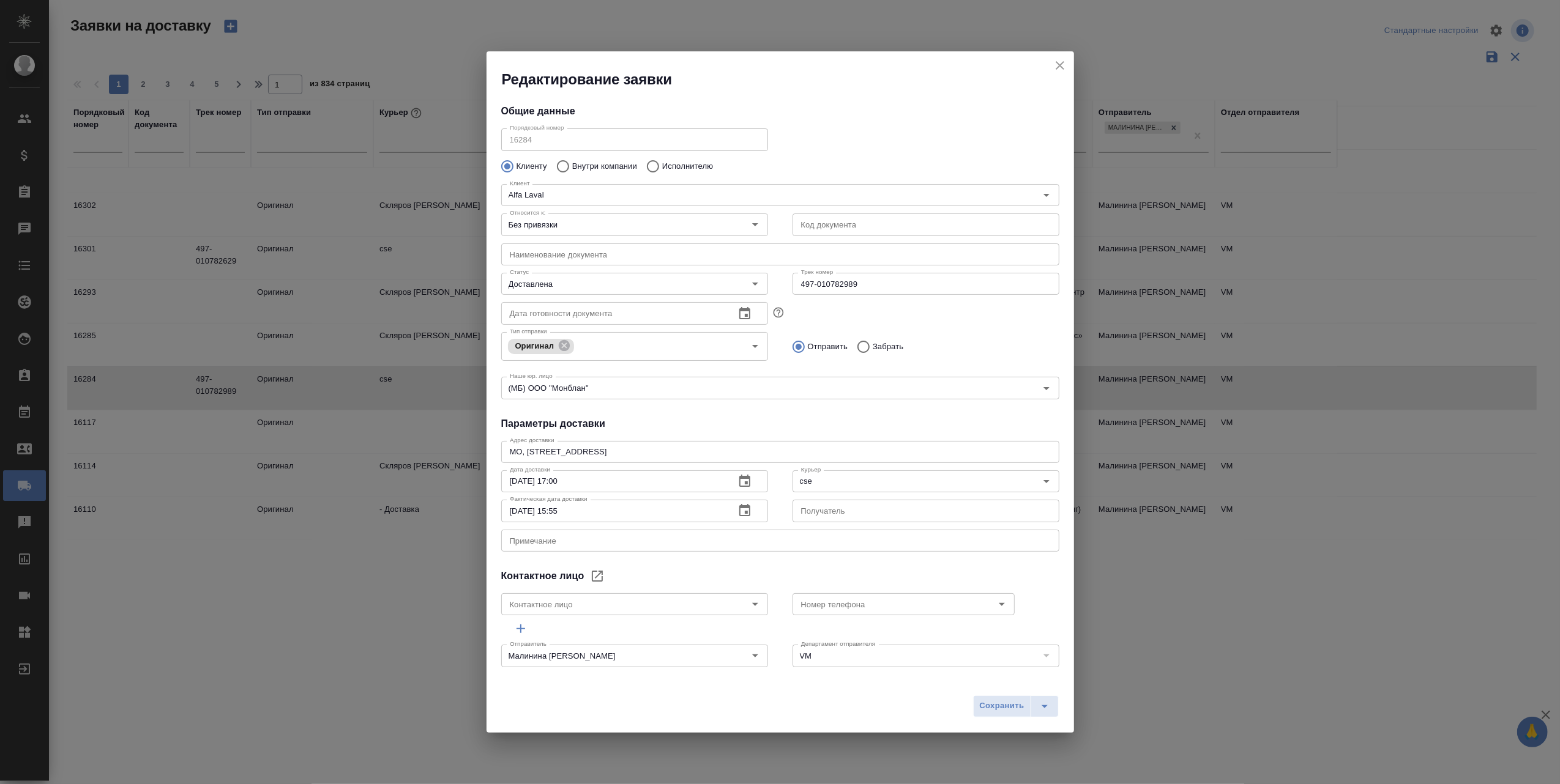
type input "Казакова Екатерина"
click at [1051, 57] on div "Редактирование заявки" at bounding box center [780, 70] width 588 height 38
click at [1056, 61] on icon "close" at bounding box center [1060, 66] width 15 height 15
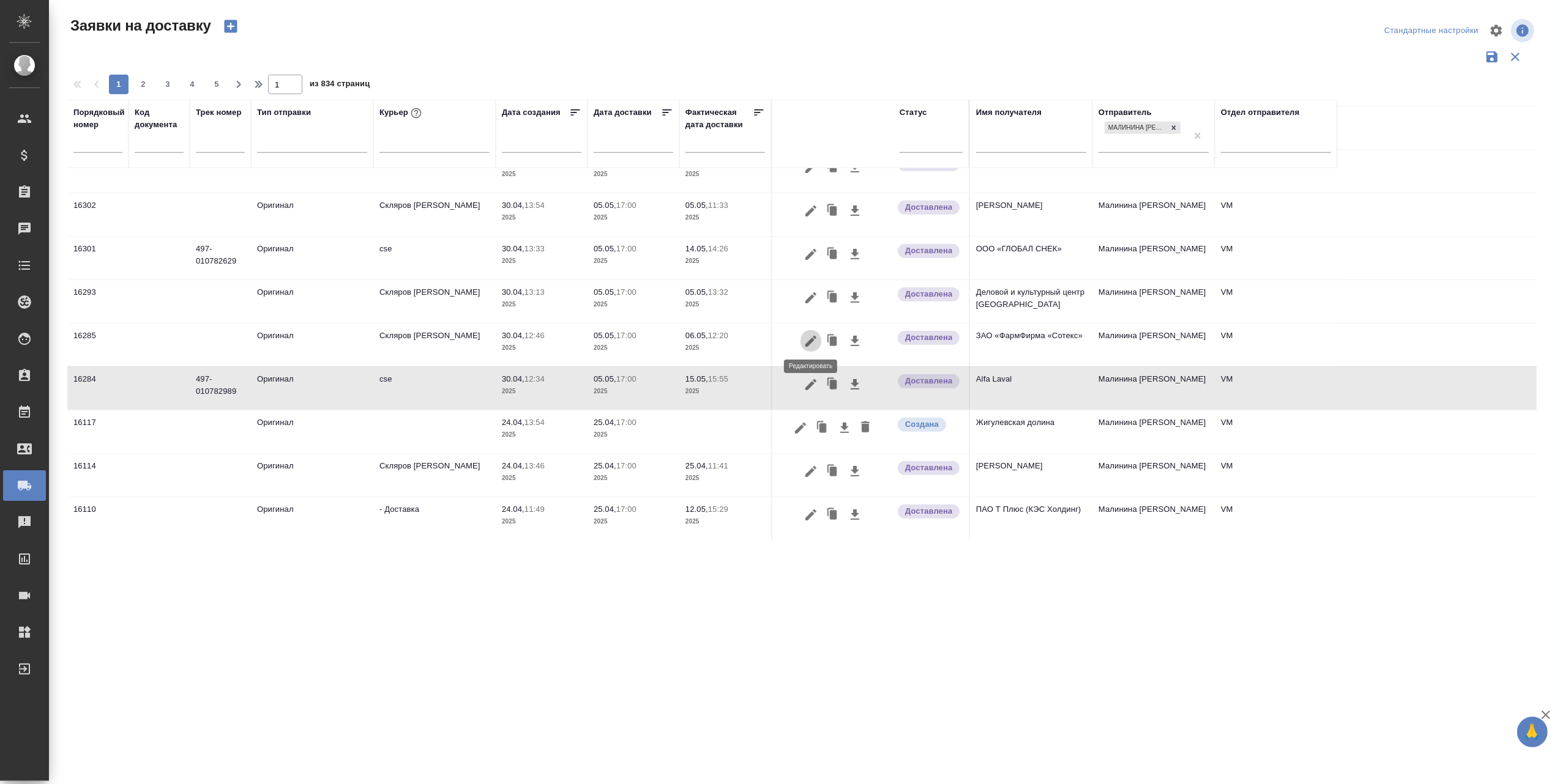
click at [809, 335] on icon "button" at bounding box center [811, 342] width 15 height 15
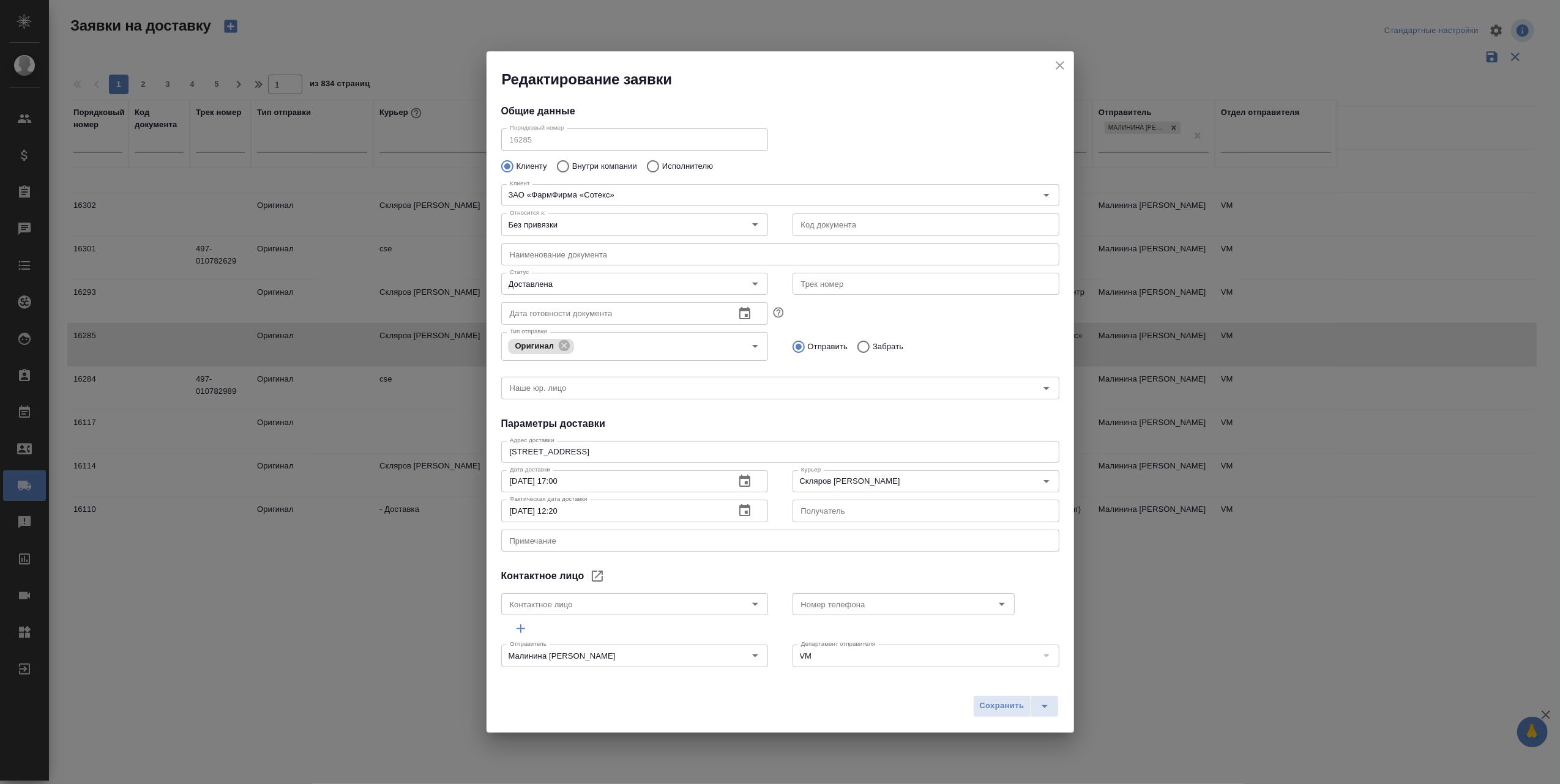
type input "Уханова Евгения"
type input "+7 (495) 231-15-12 доб. 27-15"
click at [1058, 62] on icon "close" at bounding box center [1060, 66] width 15 height 15
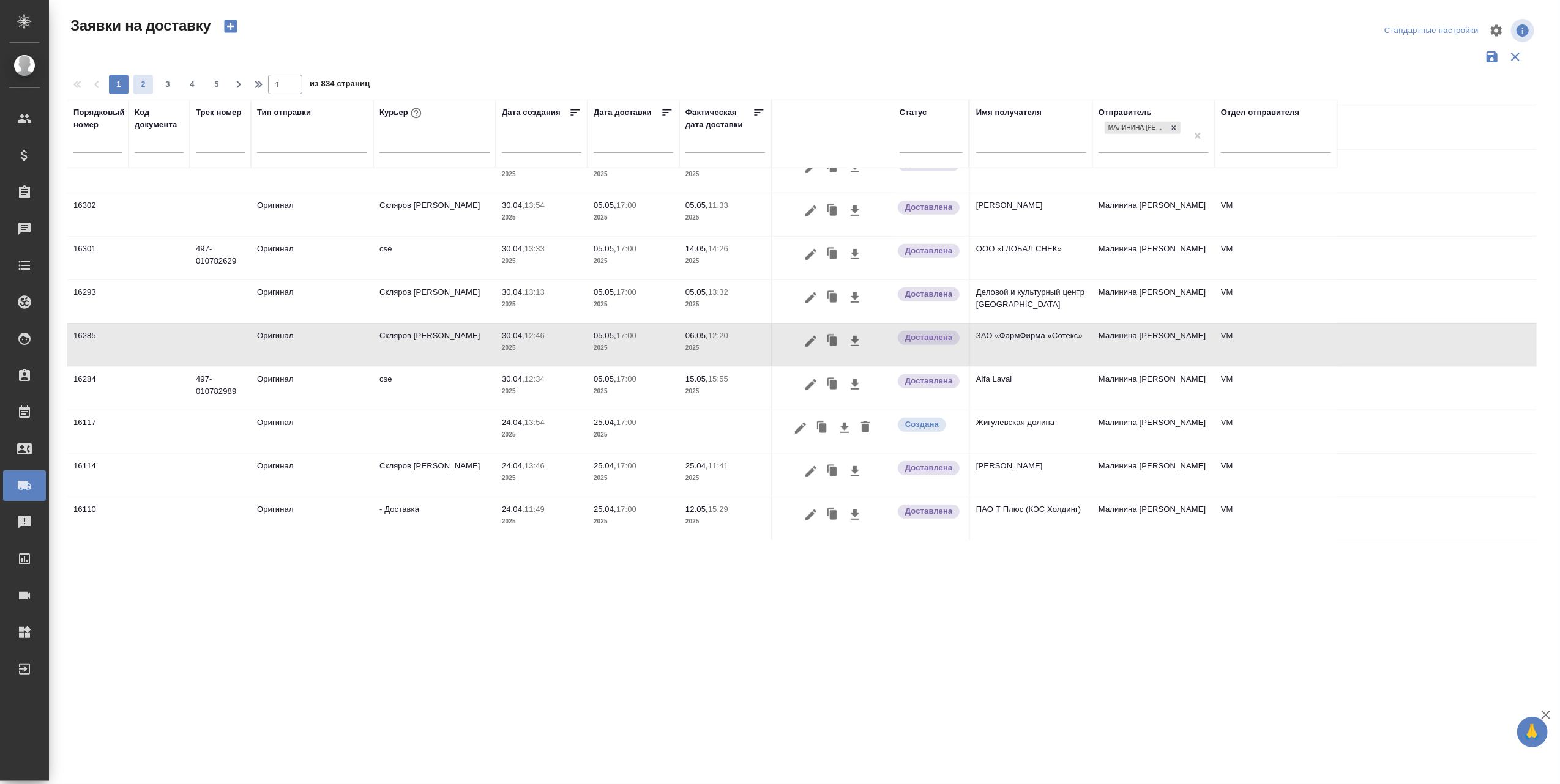
click at [139, 84] on span "2" at bounding box center [143, 84] width 19 height 12
type input "2"
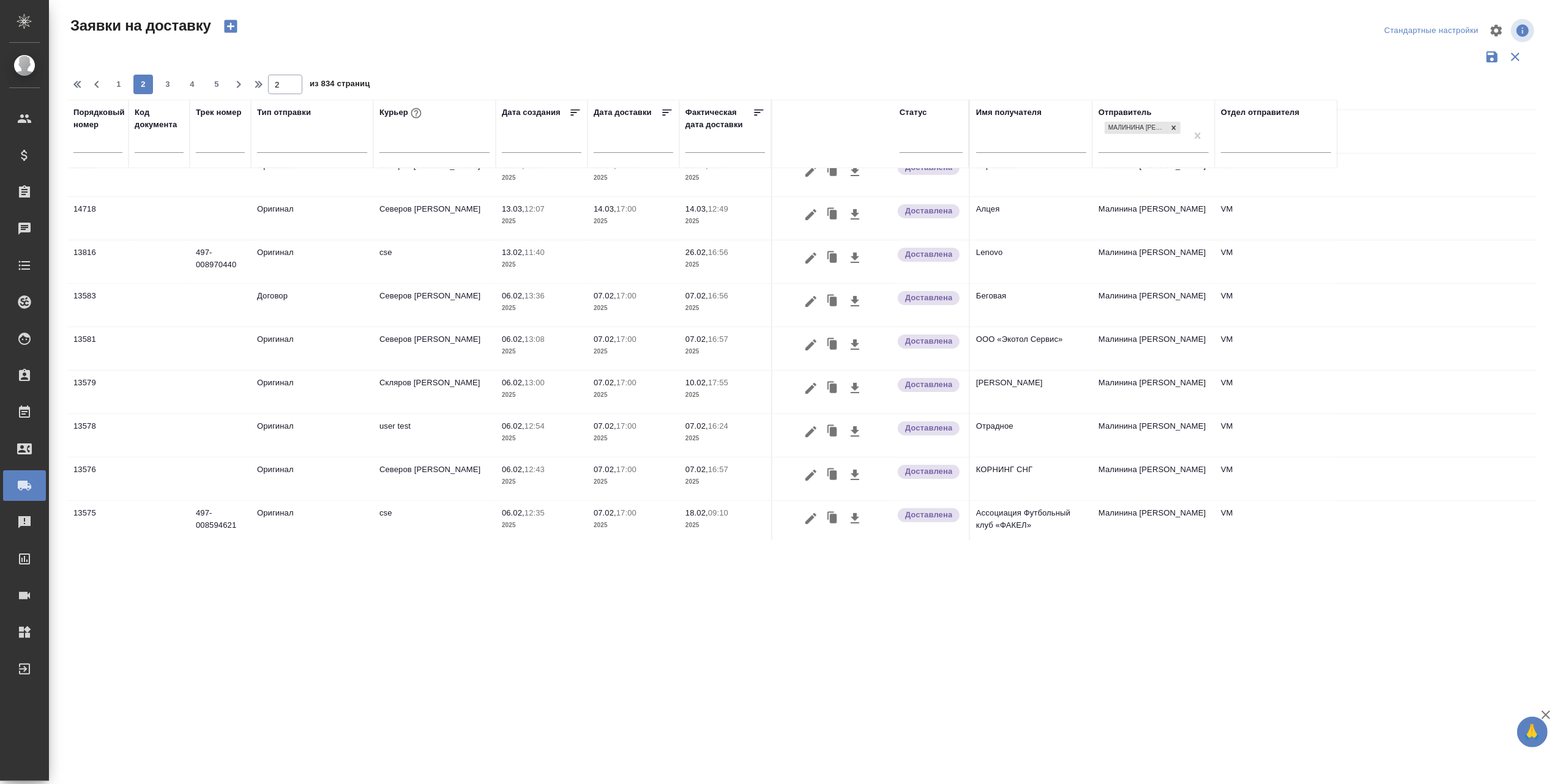
scroll to position [0, 0]
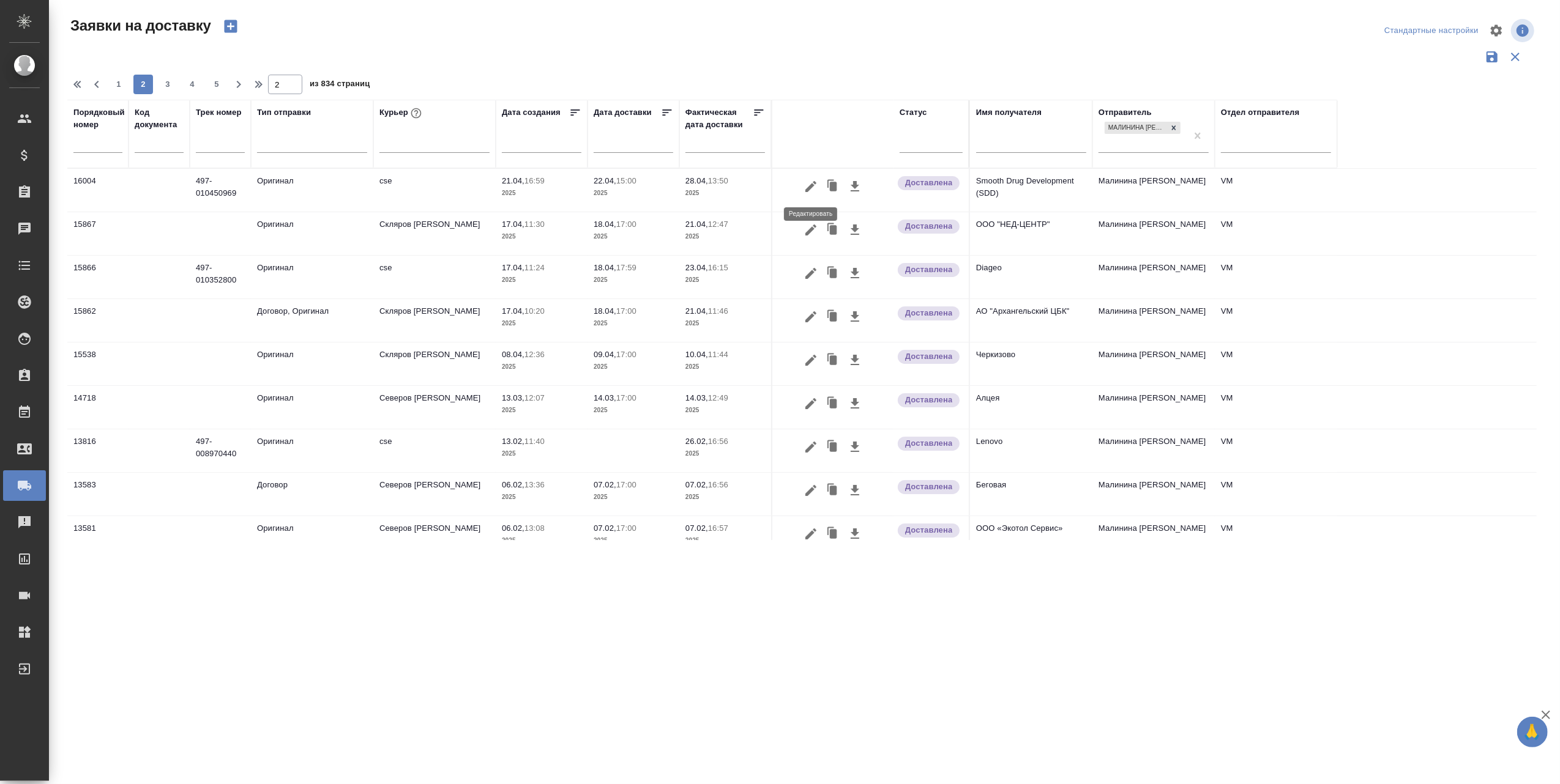
click at [814, 182] on icon "button" at bounding box center [811, 185] width 11 height 11
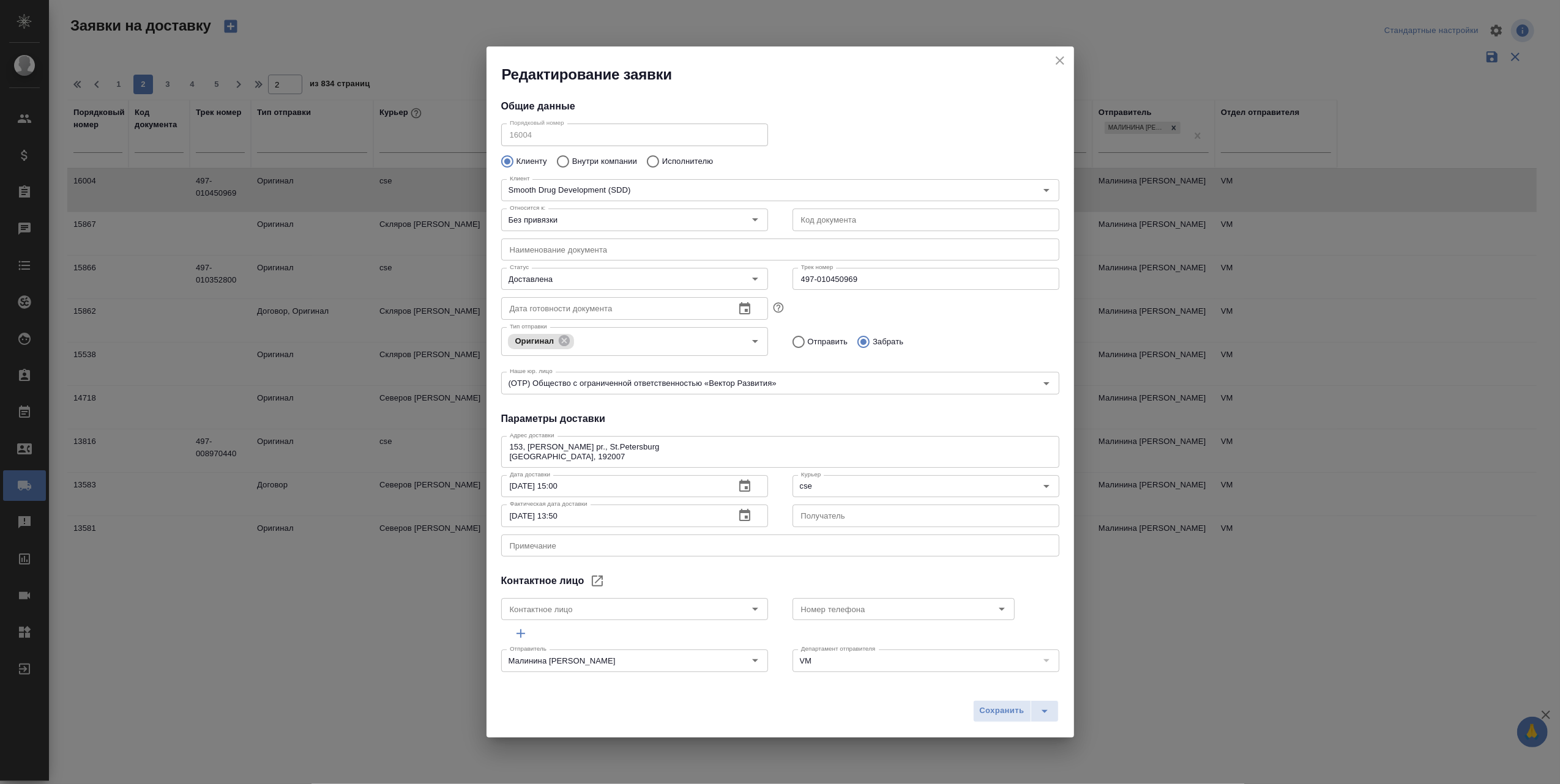
type input "Дмитриева Ирина"
type input "+7 931 281 68 92"
click at [1058, 62] on icon "close" at bounding box center [1060, 60] width 15 height 15
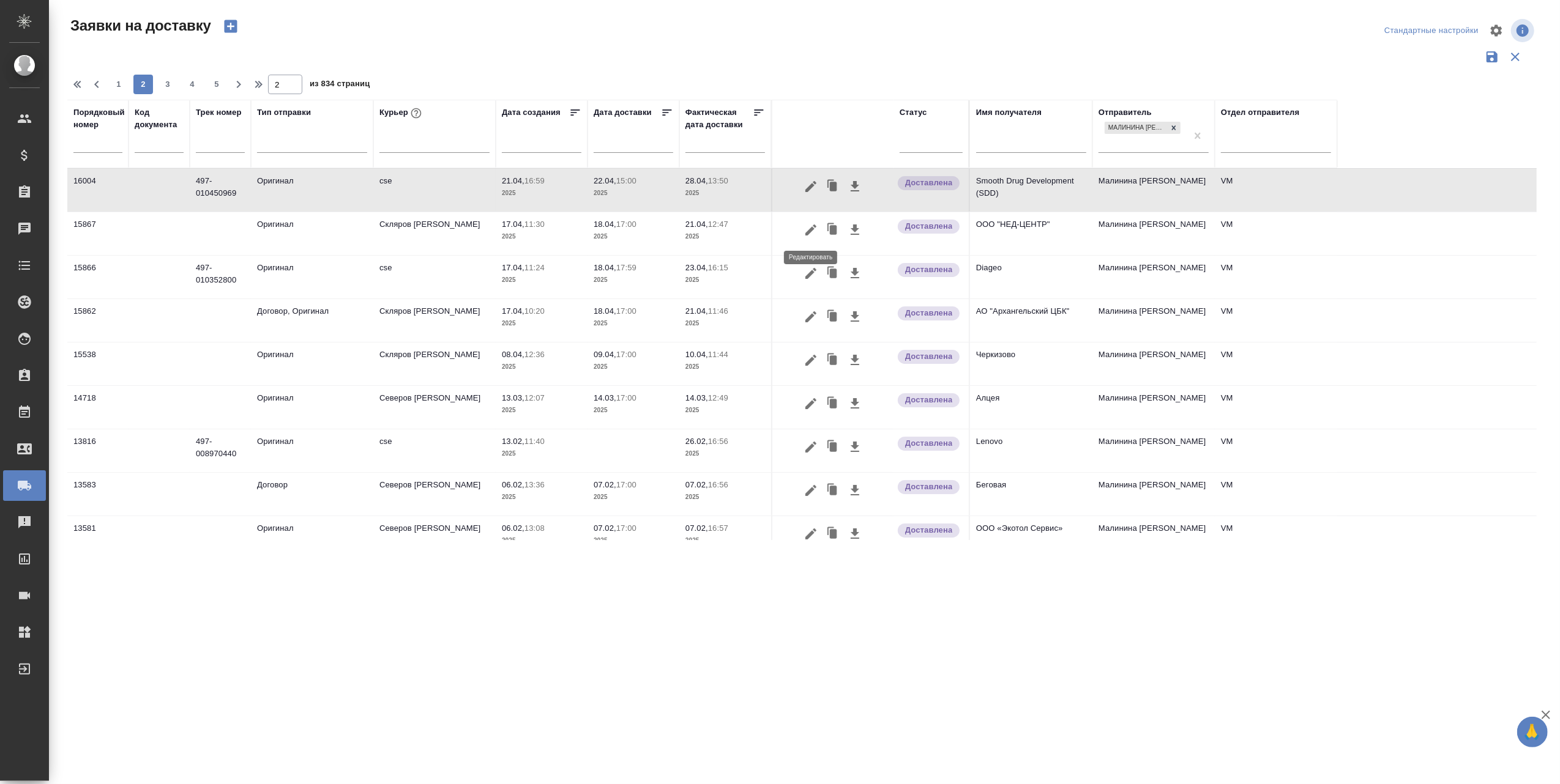
click at [811, 231] on icon "button" at bounding box center [811, 229] width 11 height 11
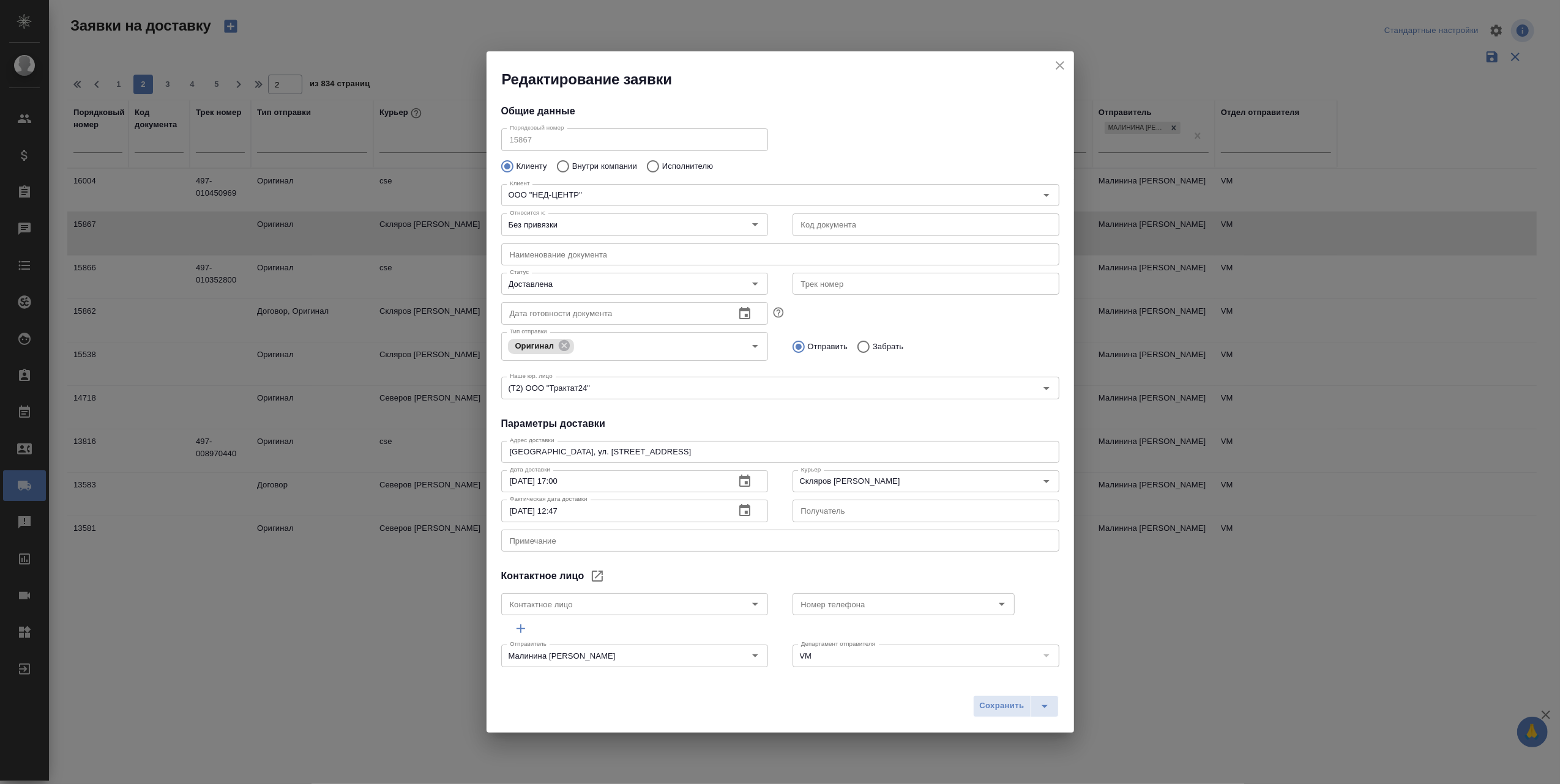
type input "Ковальчук Ольга"
type input ".7 916 857 06 20"
click at [1060, 60] on icon "close" at bounding box center [1060, 66] width 15 height 15
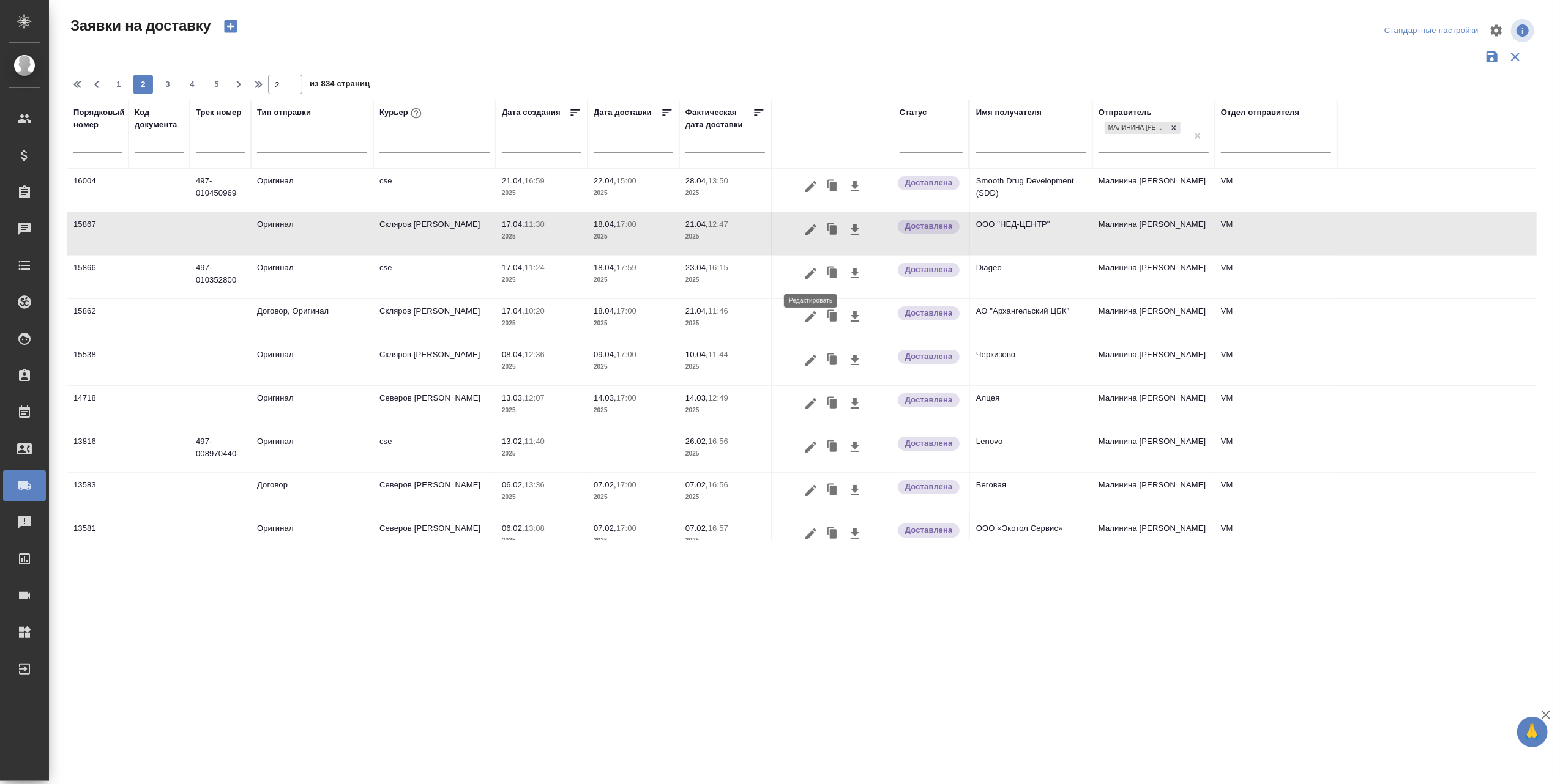
click at [801, 272] on button "button" at bounding box center [811, 273] width 21 height 23
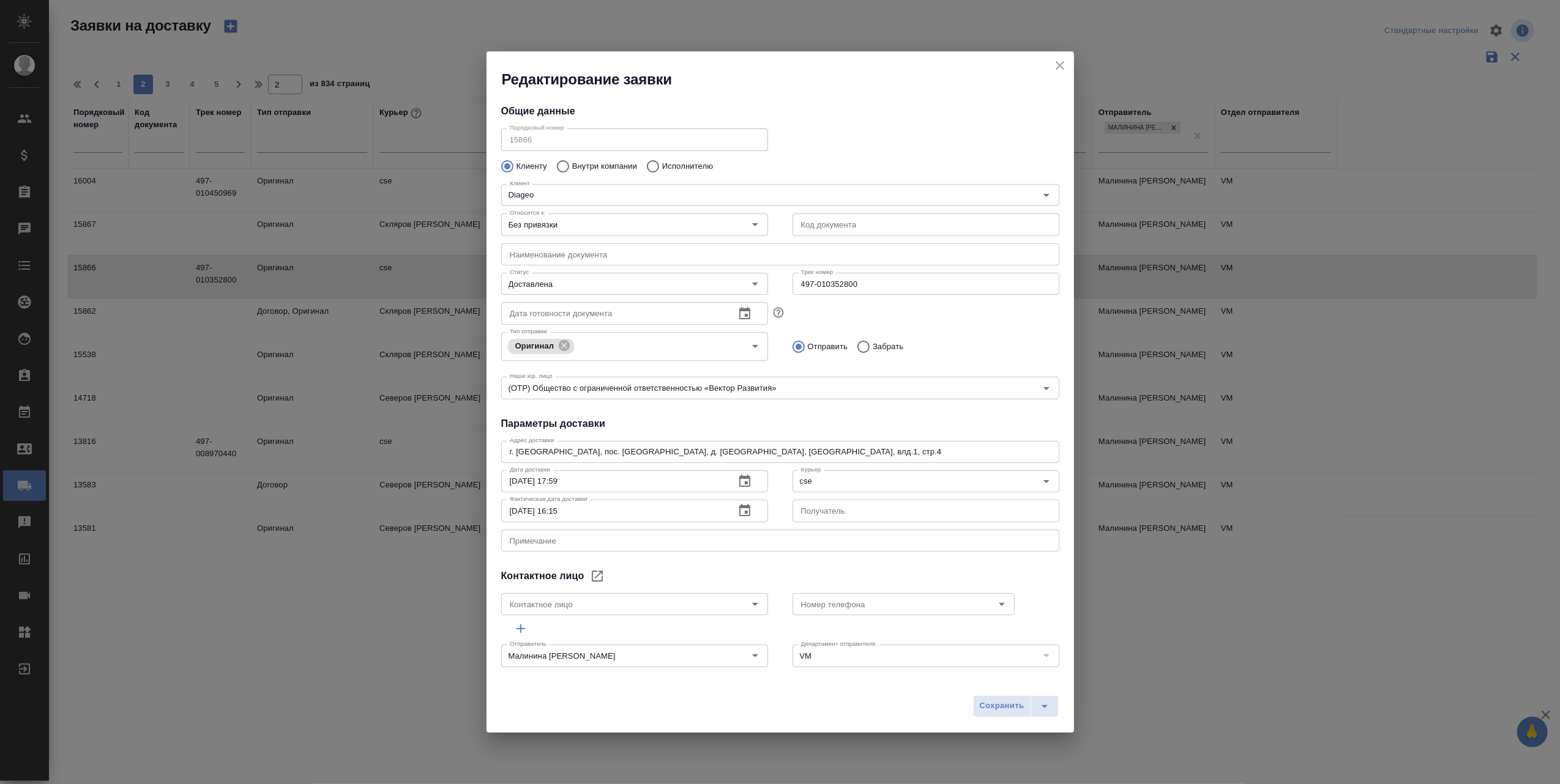
type input "Березина Ольга"
type input "8 903 616 47 20"
click at [1053, 65] on icon "close" at bounding box center [1060, 66] width 15 height 15
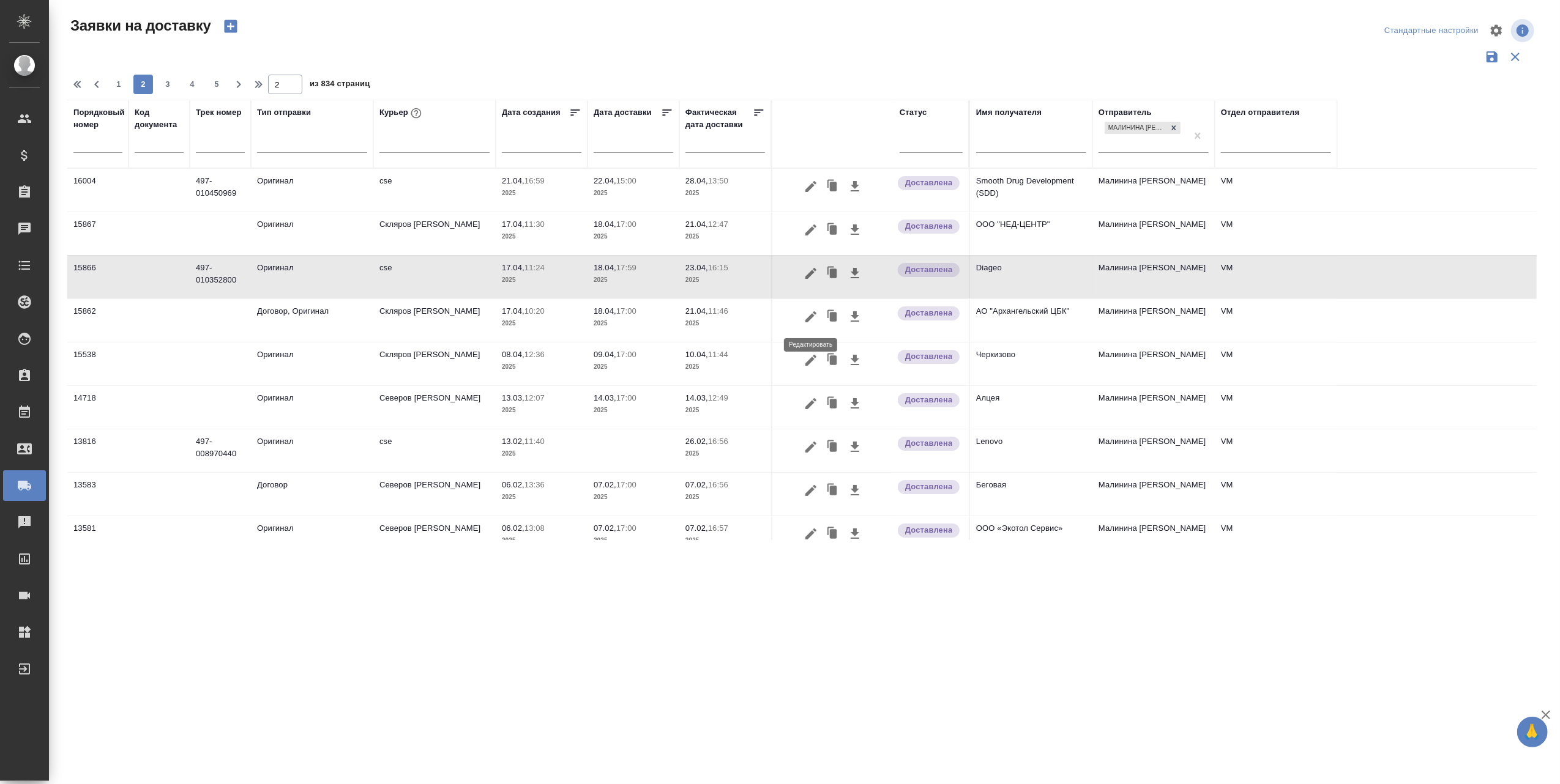
click at [808, 316] on icon "button" at bounding box center [811, 317] width 15 height 15
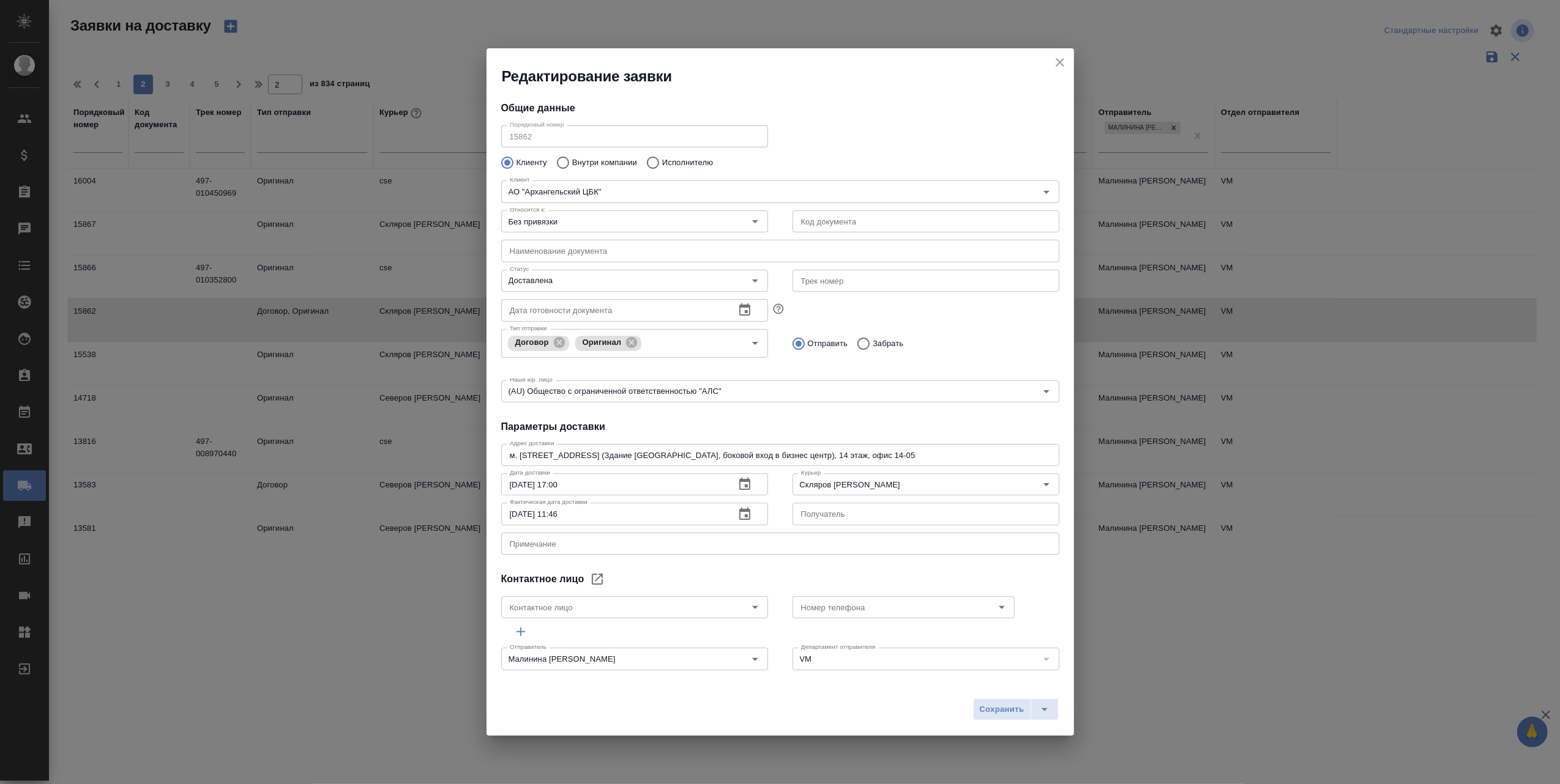
type input "Дубровина Кристина"
type input "+79250857143"
click at [1058, 60] on icon "close" at bounding box center [1060, 63] width 9 height 9
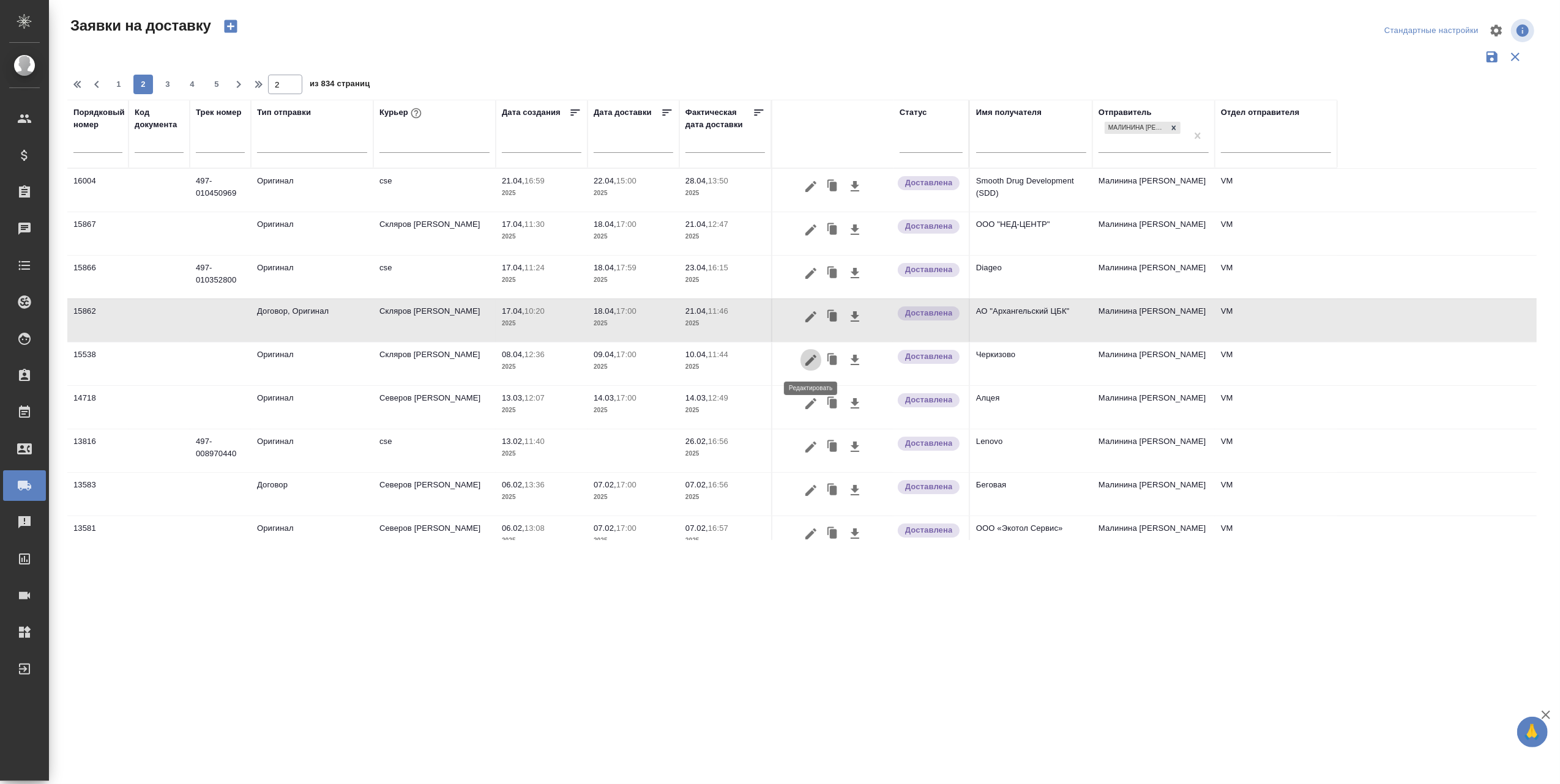
click at [817, 356] on icon "button" at bounding box center [811, 360] width 15 height 15
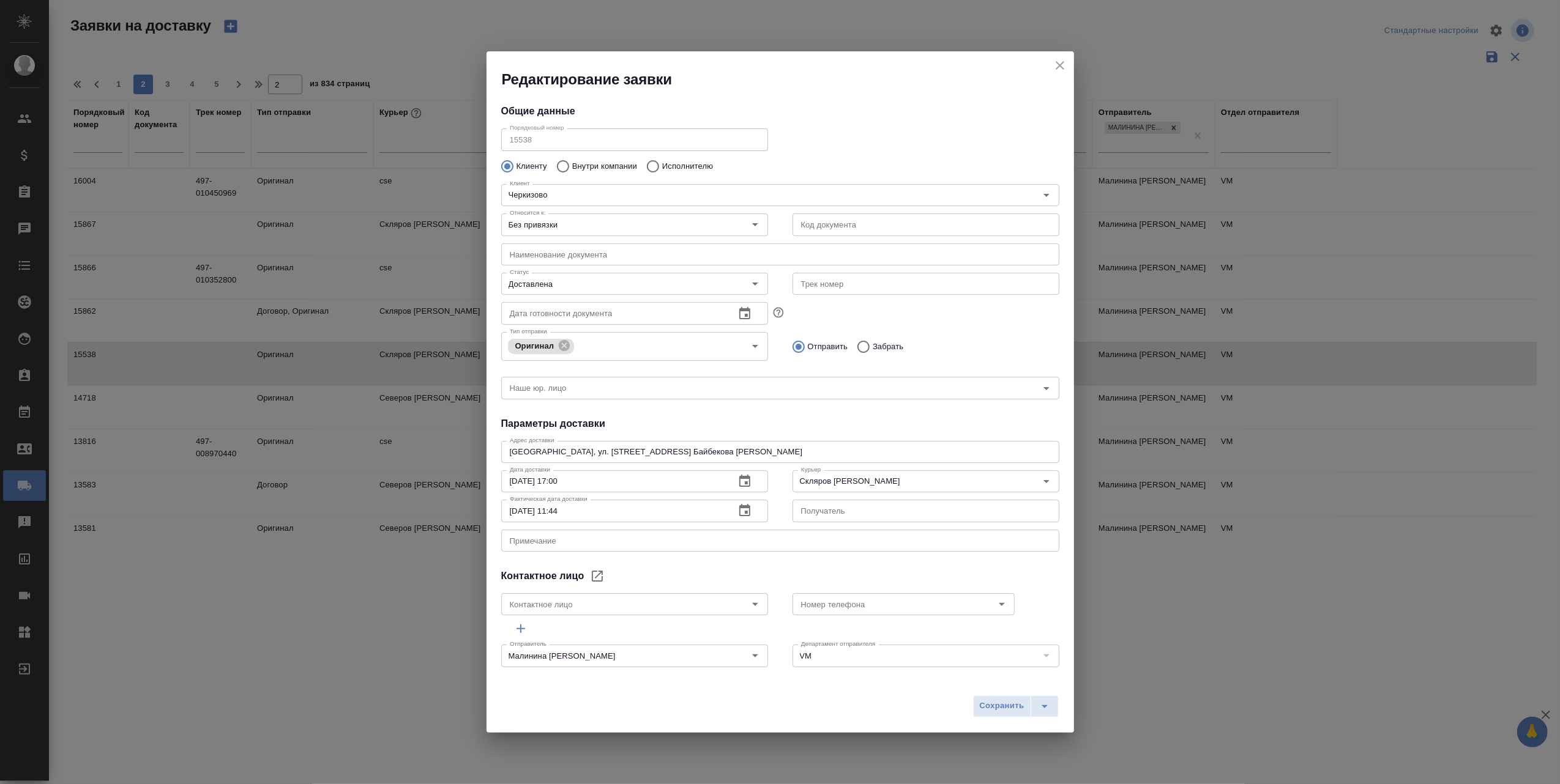
type input "Байбекова Елена"
type input "8 903 299 25 97"
click at [1062, 69] on icon "close" at bounding box center [1060, 66] width 15 height 15
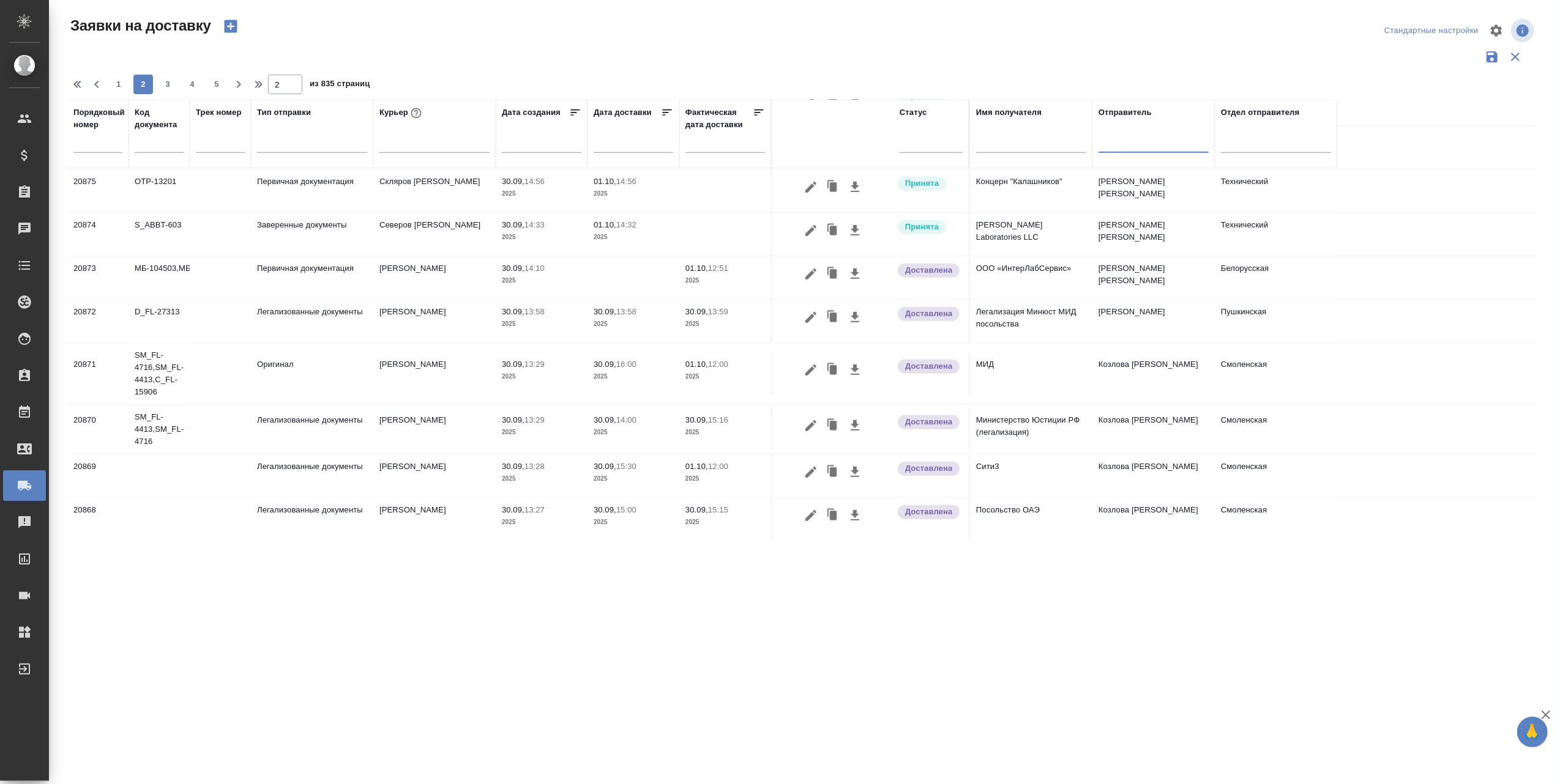
scroll to position [750, 0]
click at [165, 86] on span "3" at bounding box center [168, 84] width 19 height 12
type input "3"
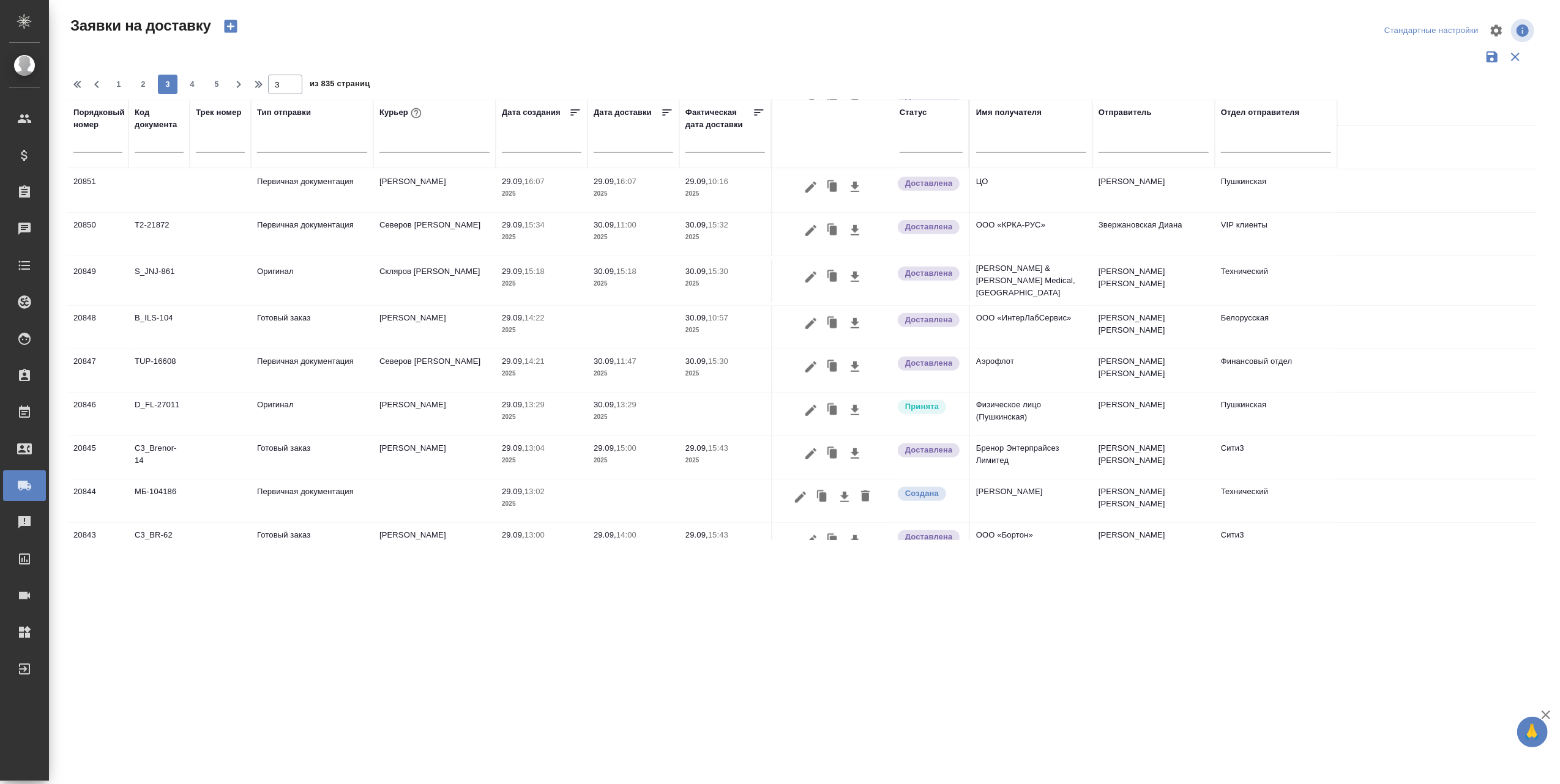
scroll to position [823, 0]
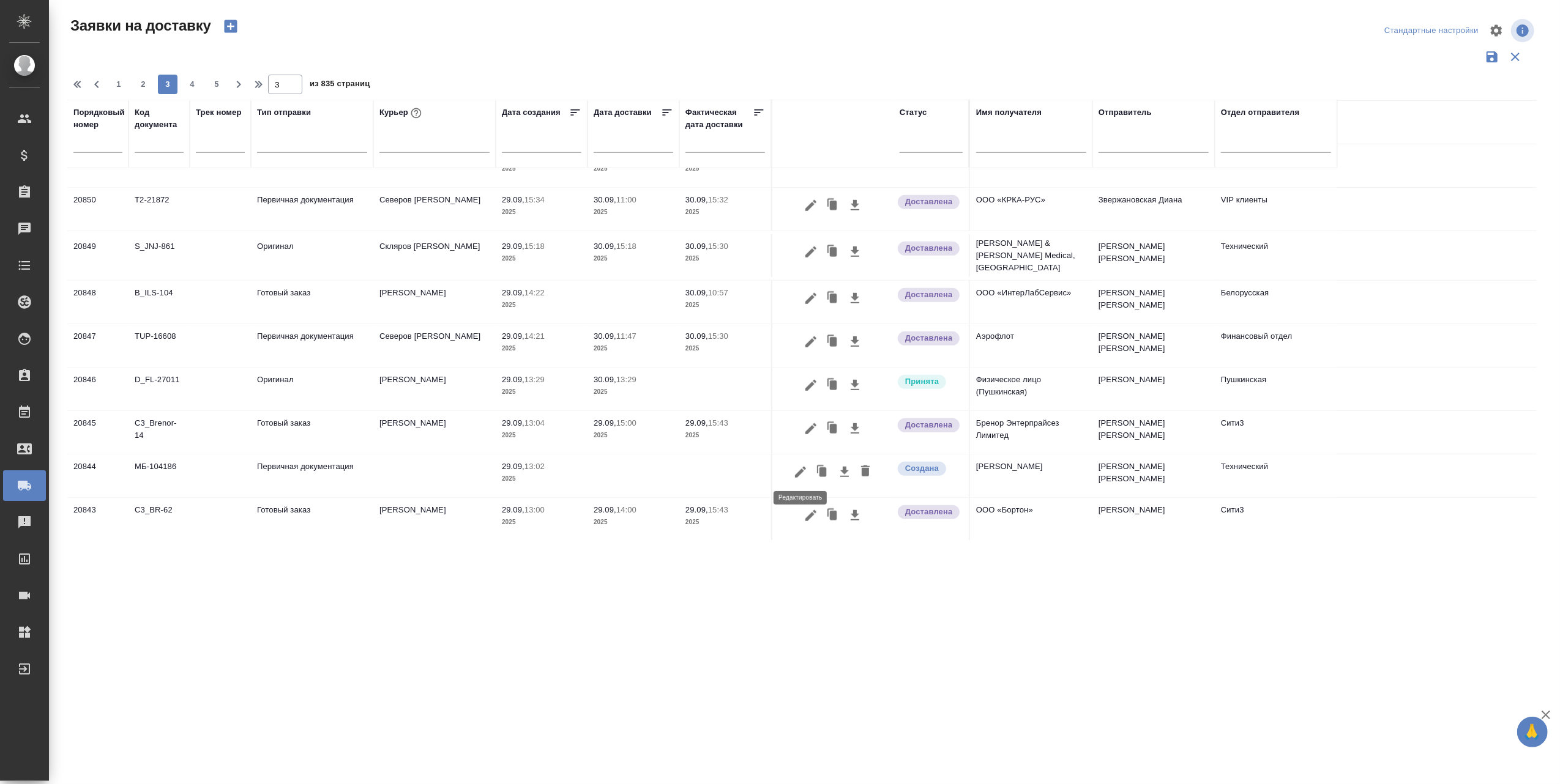
click at [802, 466] on icon "button" at bounding box center [801, 472] width 15 height 15
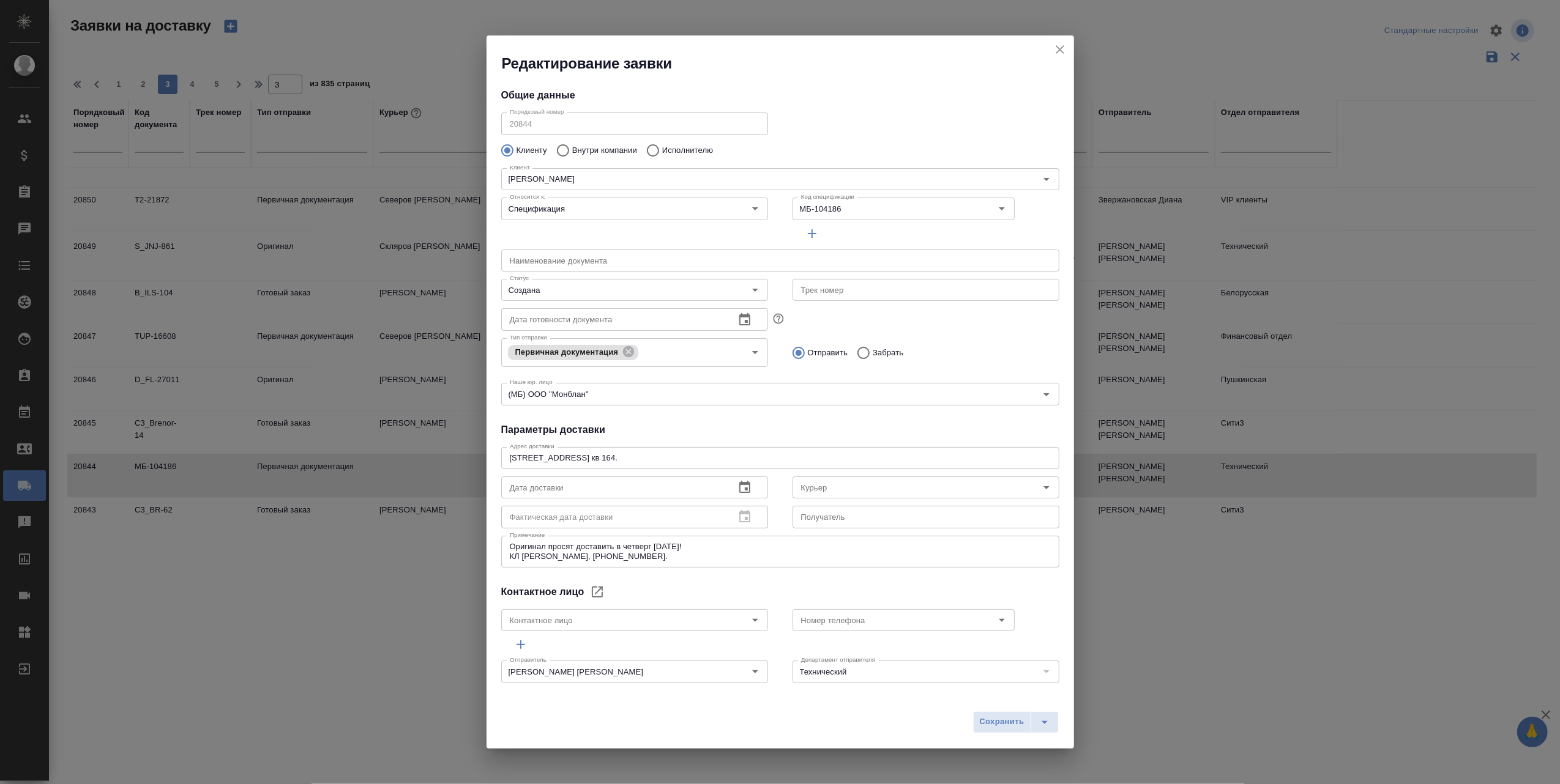
type input "Чихрадзе Михаил"
type input "+7 (926) 205-0070"
click at [1039, 489] on icon "Open" at bounding box center [1047, 488] width 15 height 15
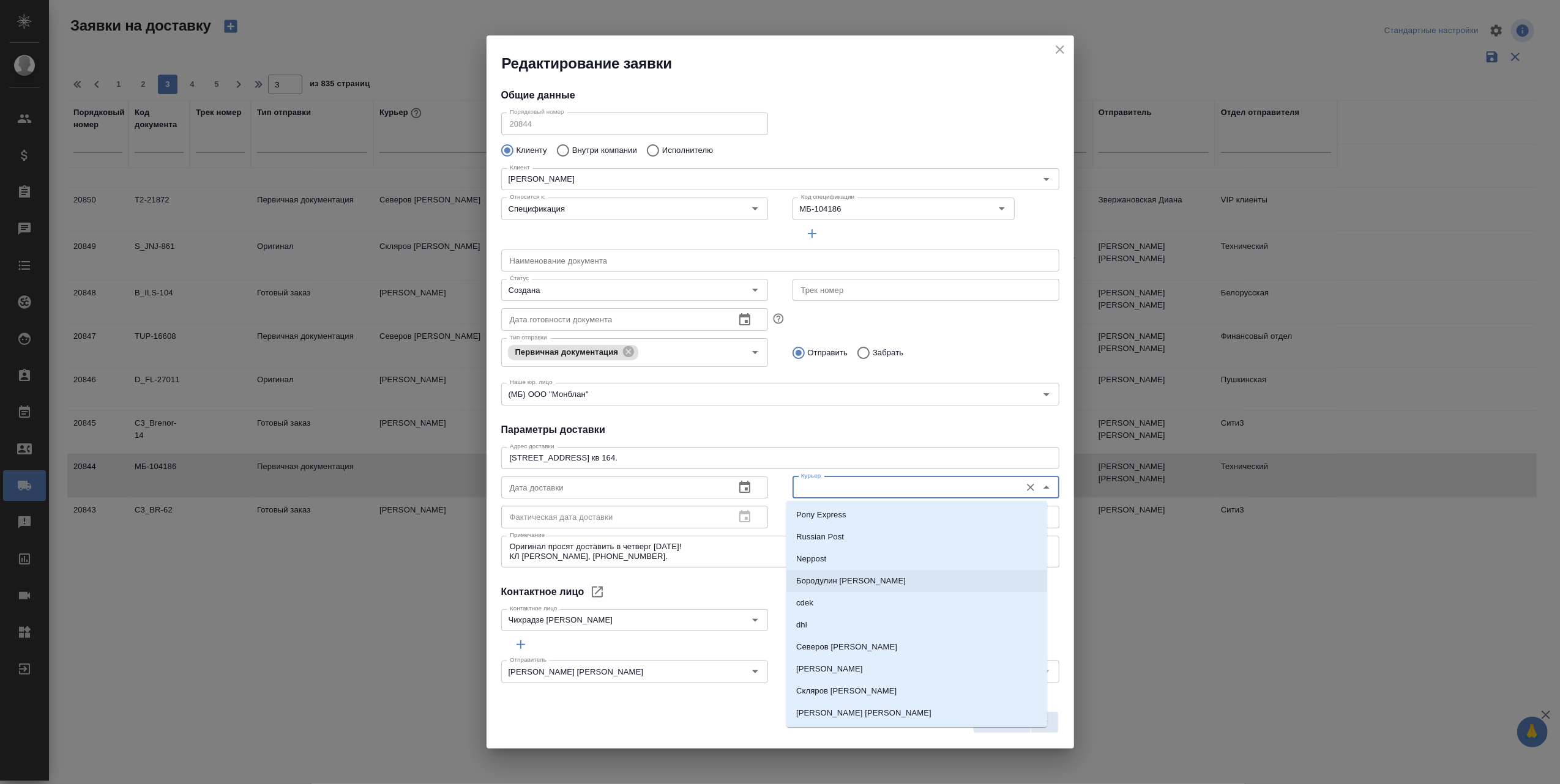
click at [1278, 637] on div "Редактирование заявки Общие данные Порядковый номер 20844 Порядковый номер Клие…" at bounding box center [780, 392] width 1560 height 784
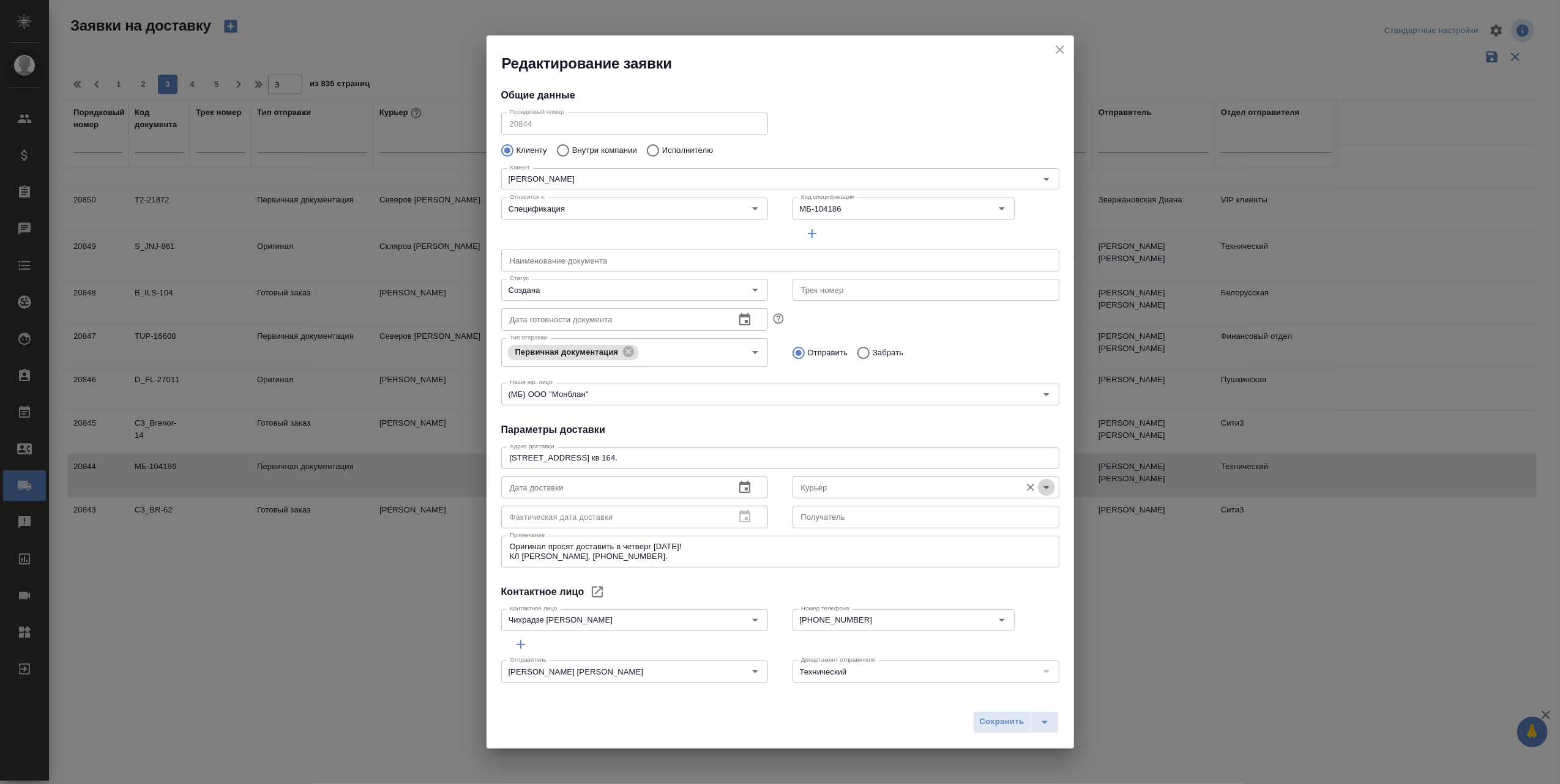
click at [1039, 487] on icon "Open" at bounding box center [1047, 488] width 15 height 15
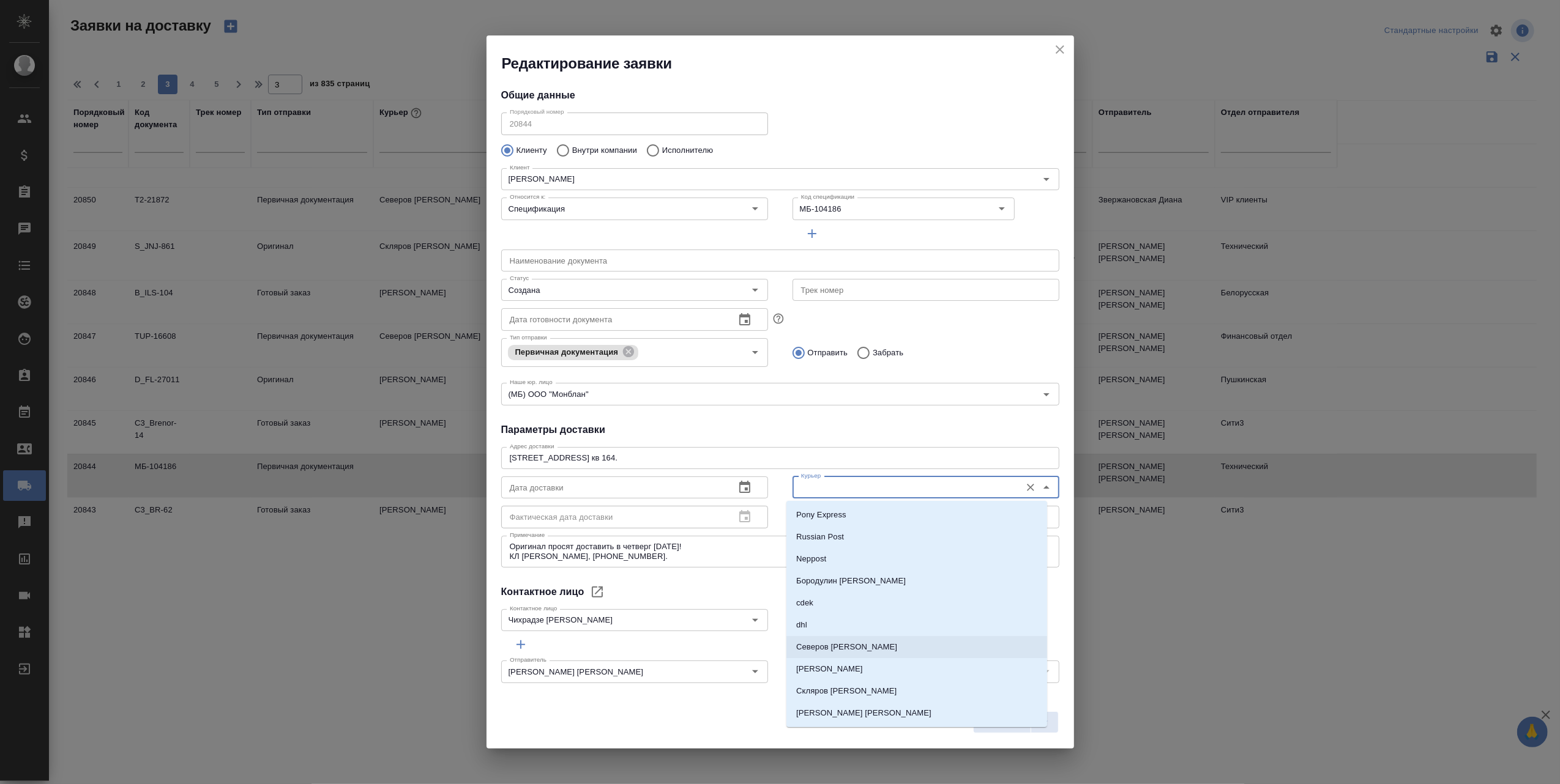
click at [857, 647] on li "[PERSON_NAME]" at bounding box center [917, 647] width 261 height 22
type input "[PERSON_NAME]"
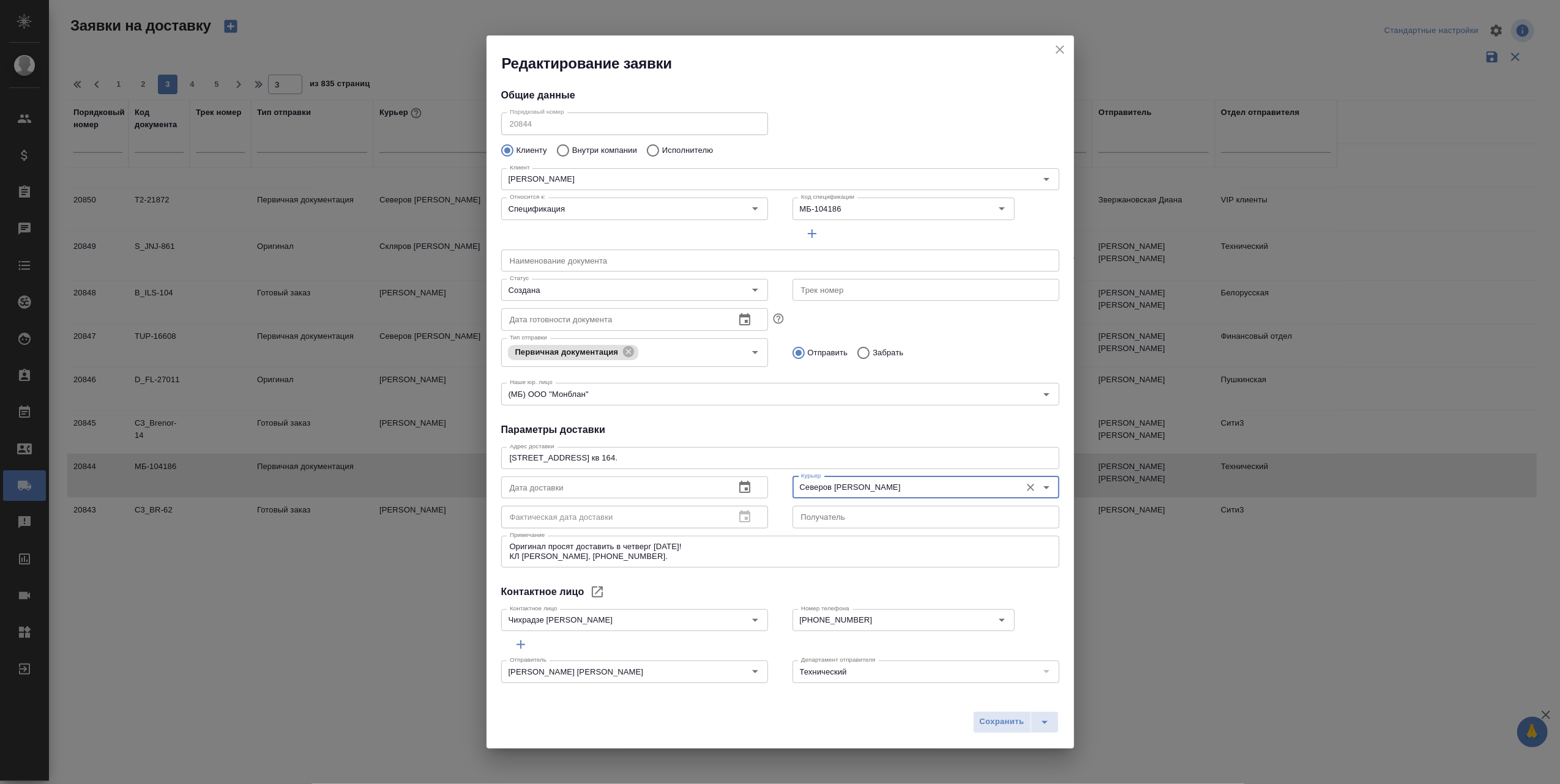
click at [740, 490] on icon "button" at bounding box center [744, 487] width 11 height 12
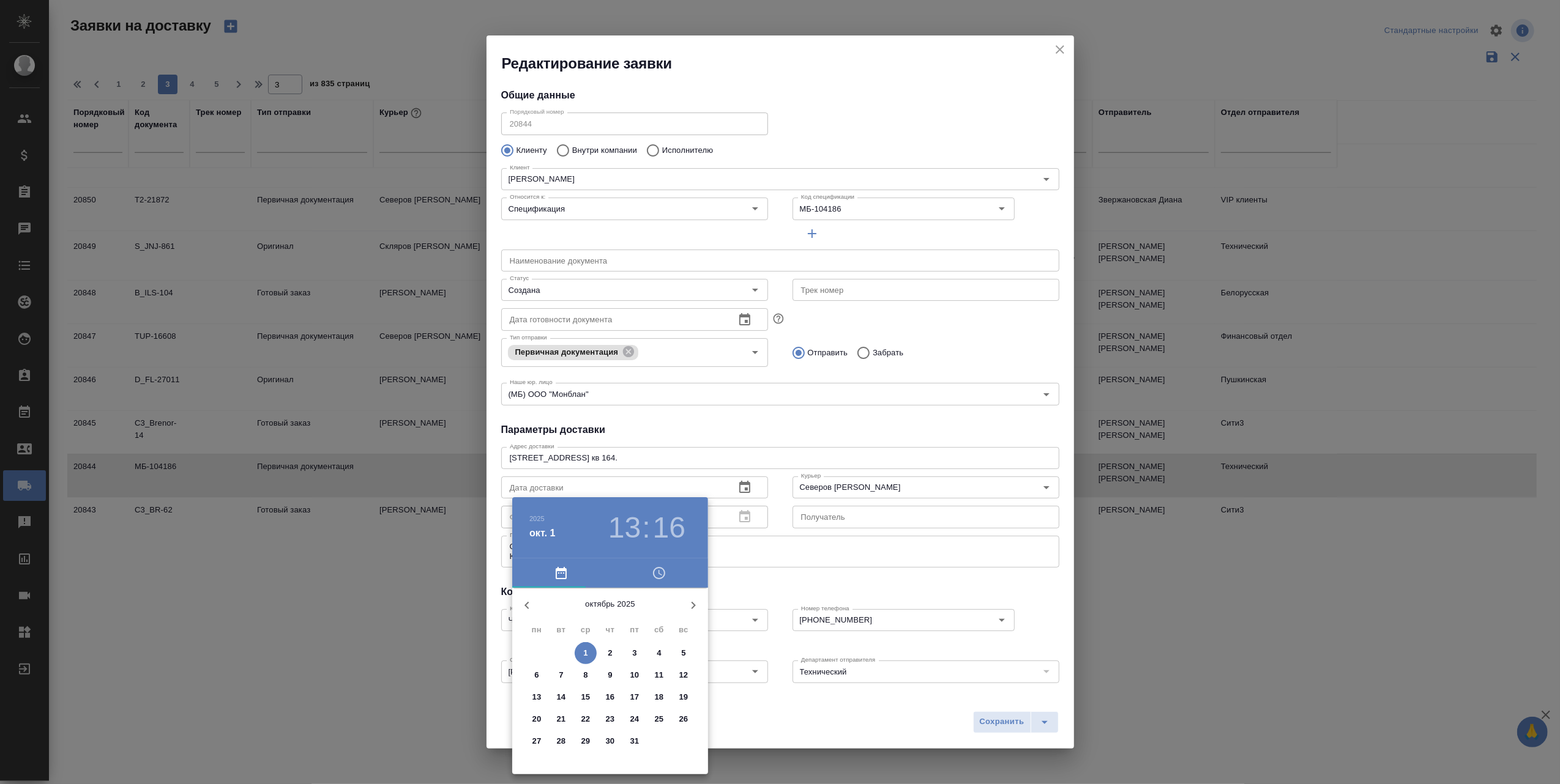
click at [615, 651] on span "2" at bounding box center [610, 653] width 22 height 12
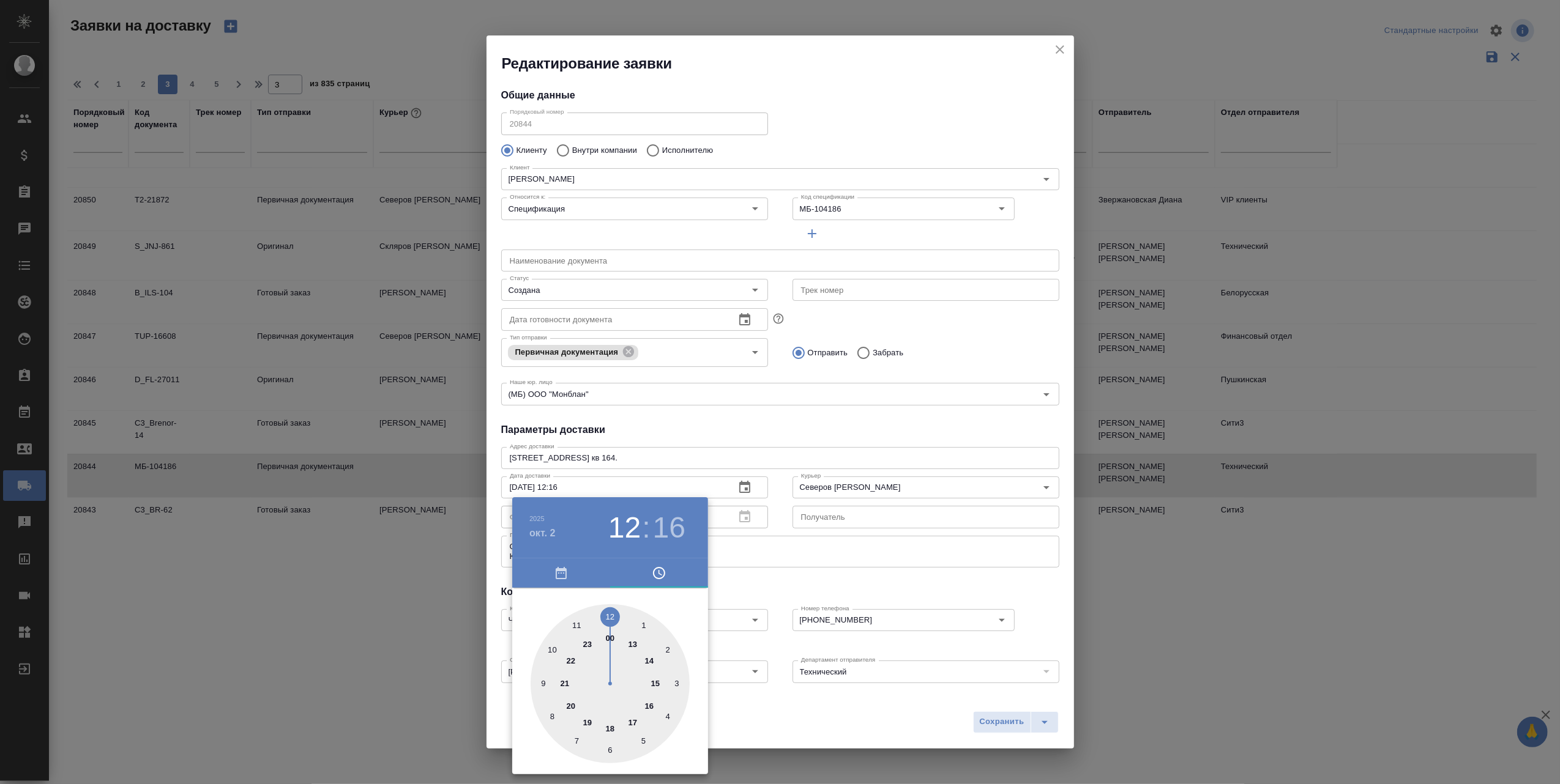
drag, startPoint x: 632, startPoint y: 644, endPoint x: 615, endPoint y: 616, distance: 32.8
click at [615, 616] on div at bounding box center [610, 684] width 159 height 159
type input "02.10.2025 12:00"
drag, startPoint x: 681, startPoint y: 686, endPoint x: 609, endPoint y: 619, distance: 98.4
click at [609, 619] on div at bounding box center [610, 684] width 159 height 159
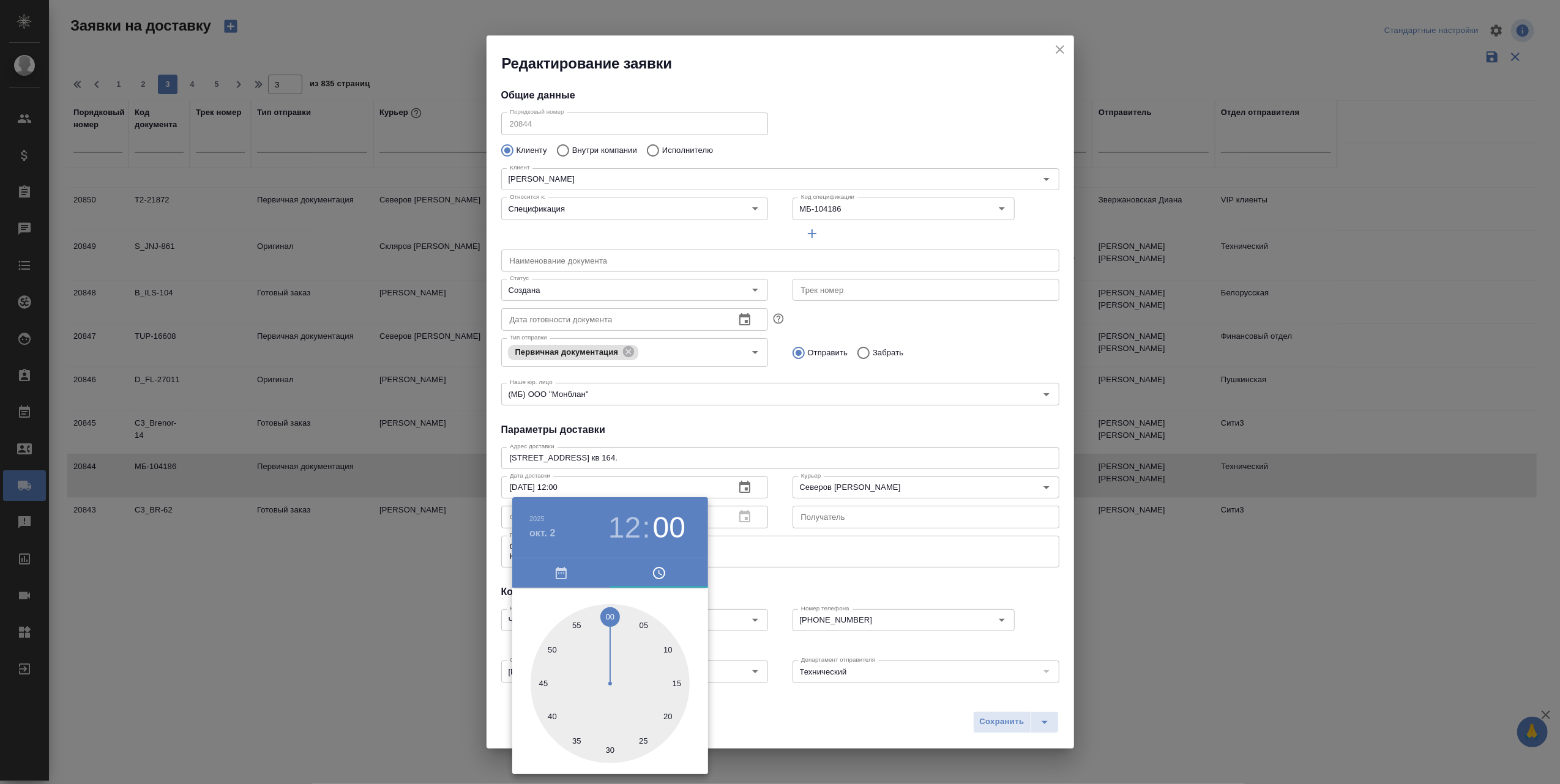
click at [774, 710] on div at bounding box center [780, 392] width 1560 height 784
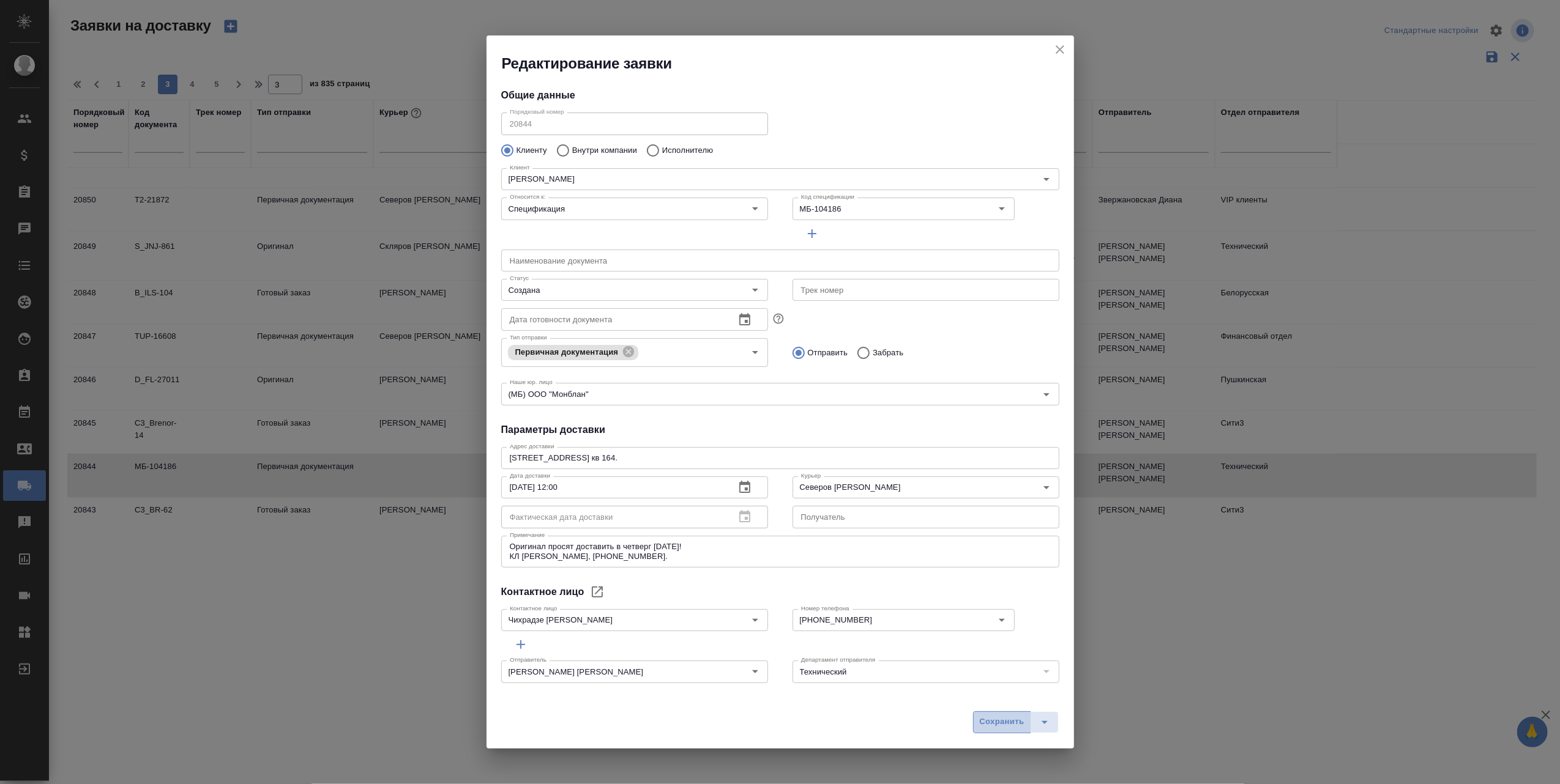
click at [1002, 721] on span "Сохранить" at bounding box center [1002, 721] width 45 height 14
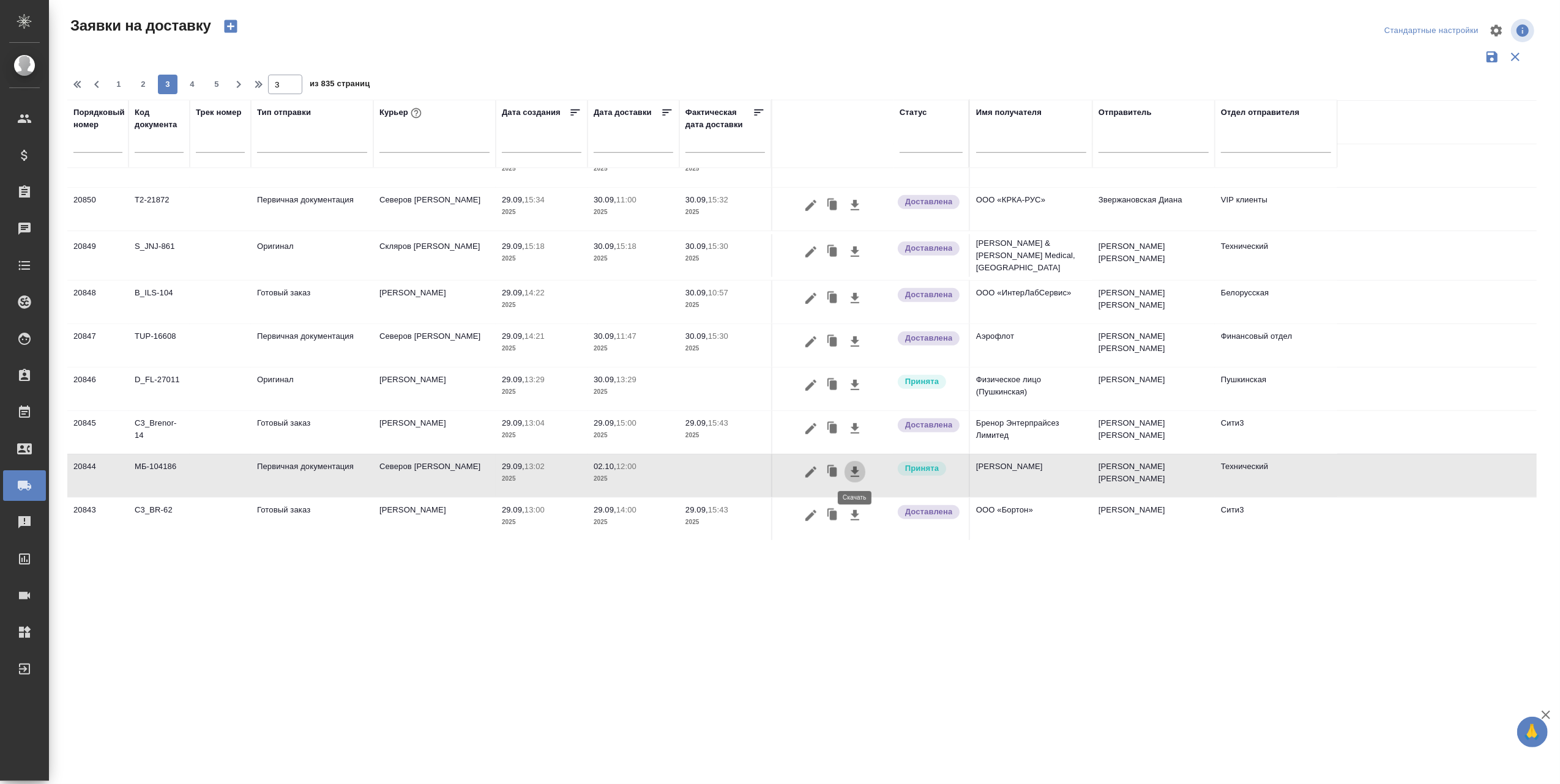
click at [855, 470] on icon "button" at bounding box center [855, 472] width 9 height 10
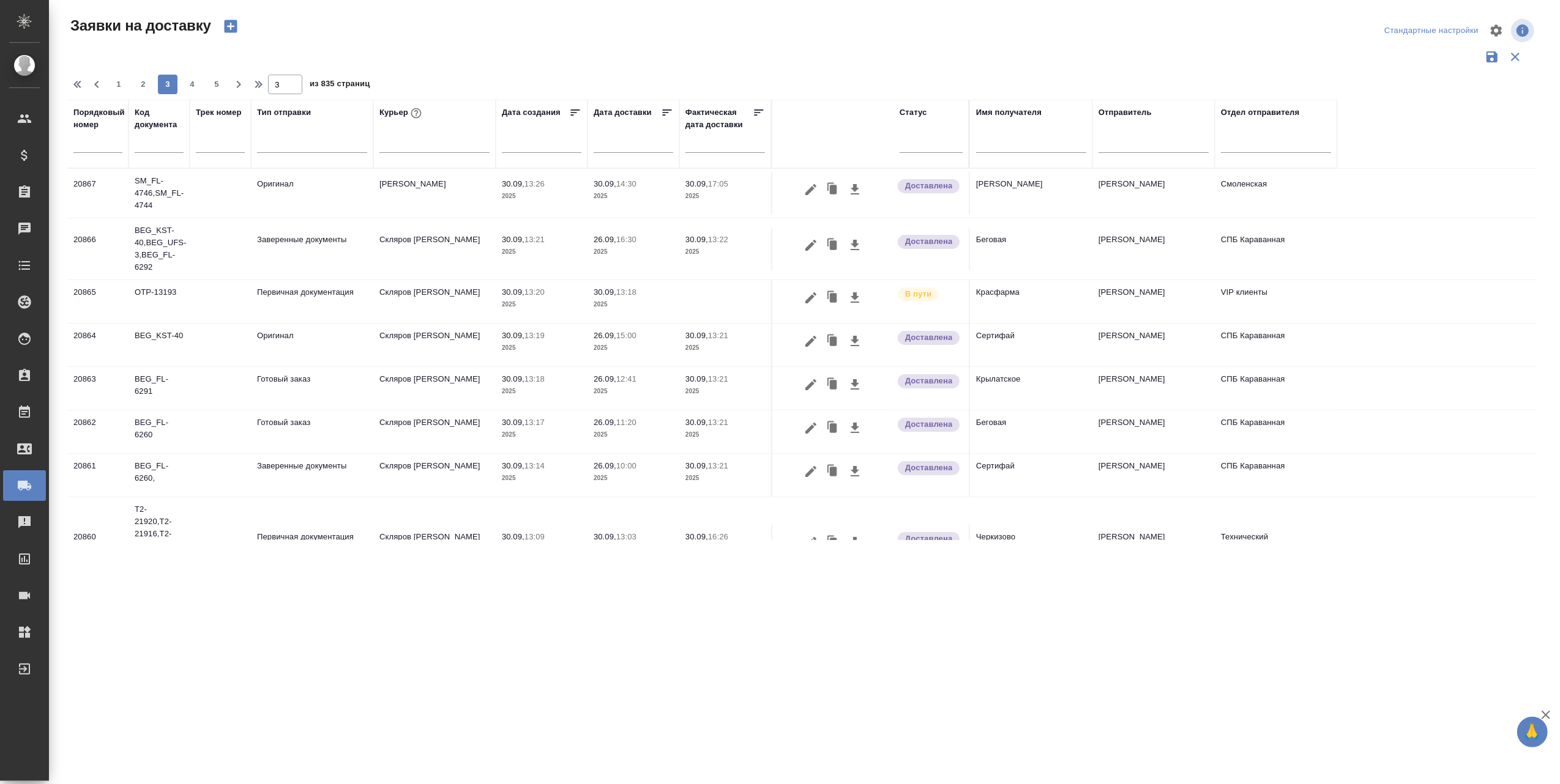
scroll to position [823, 0]
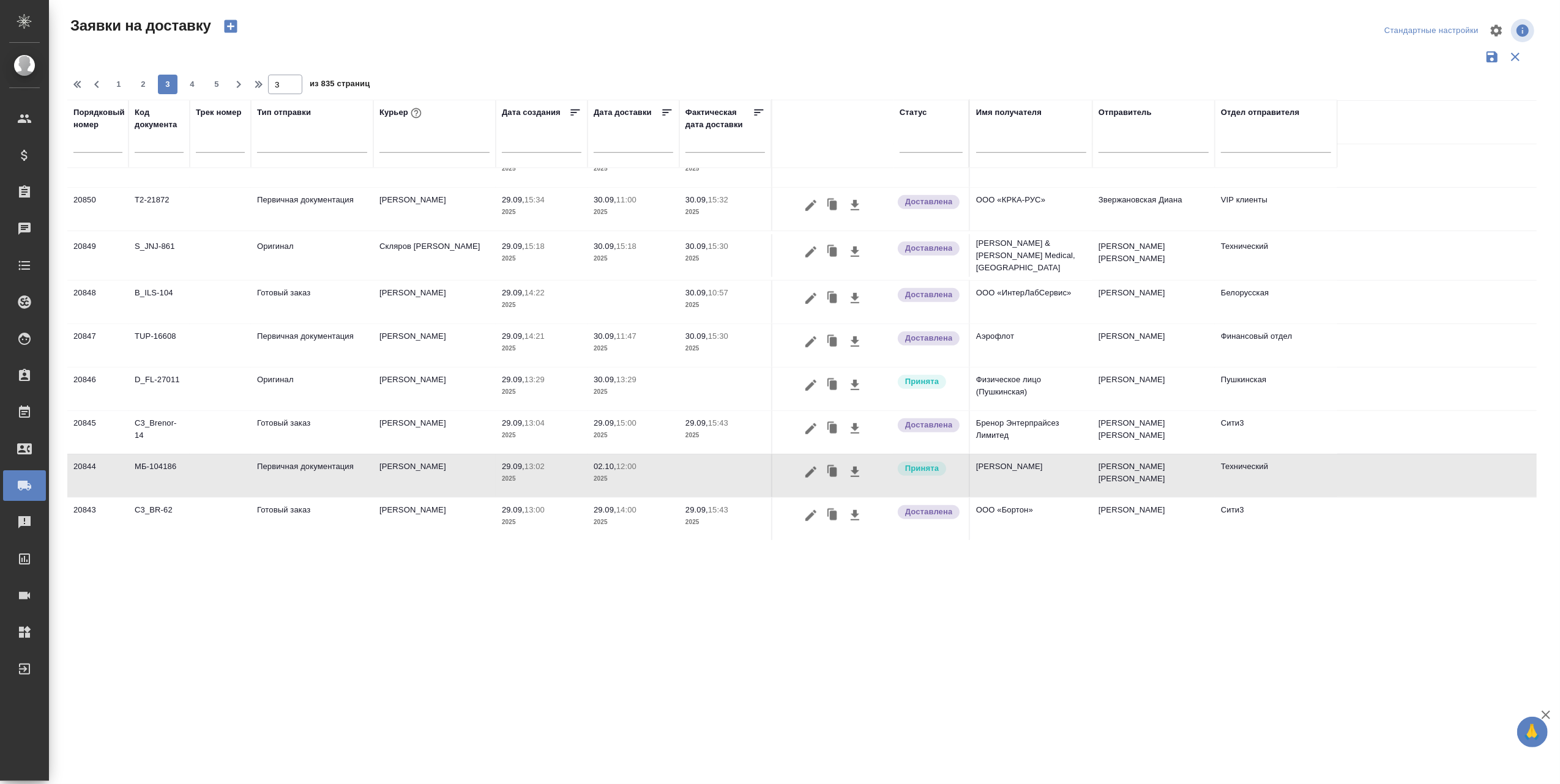
click at [830, 748] on div ".cls-1 fill:#fff; AWATERA [PERSON_NAME] [PERSON_NAME] Спецификации Заказы 0 Чат…" at bounding box center [780, 392] width 1560 height 784
click at [1048, 138] on input "text" at bounding box center [1031, 144] width 110 height 16
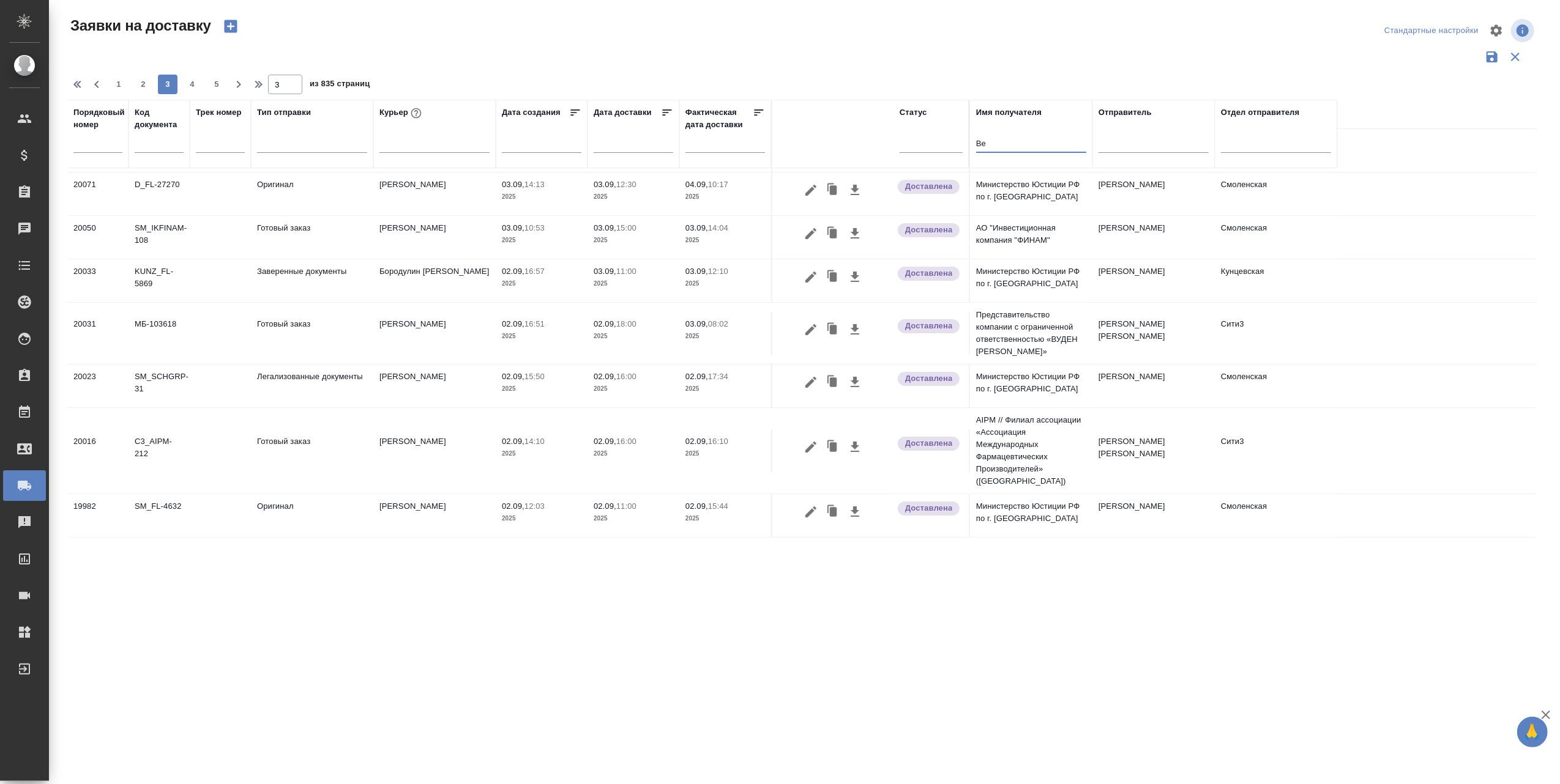
scroll to position [0, 0]
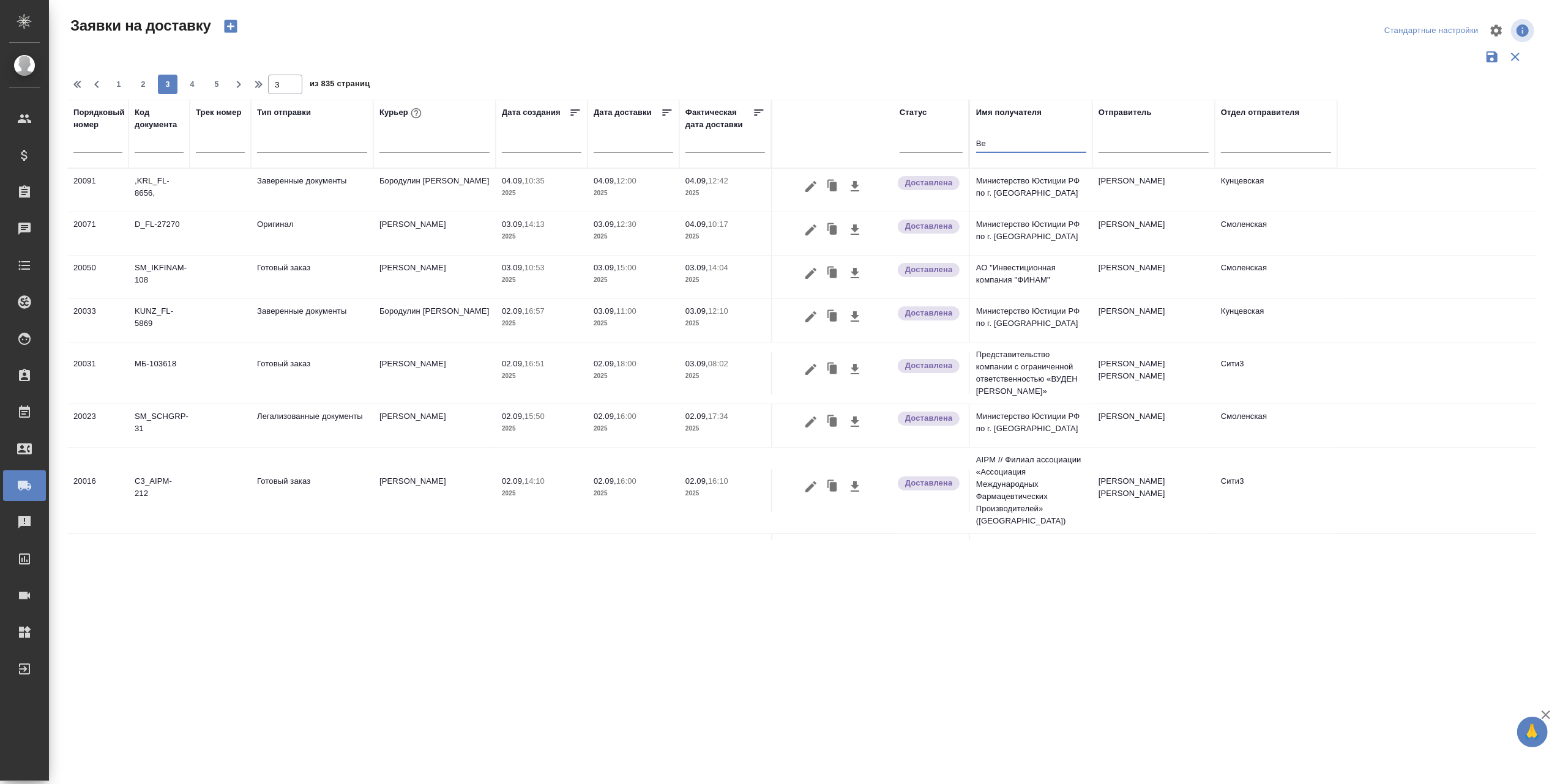
click at [1002, 141] on input "Ве" at bounding box center [1031, 144] width 110 height 16
type input "В"
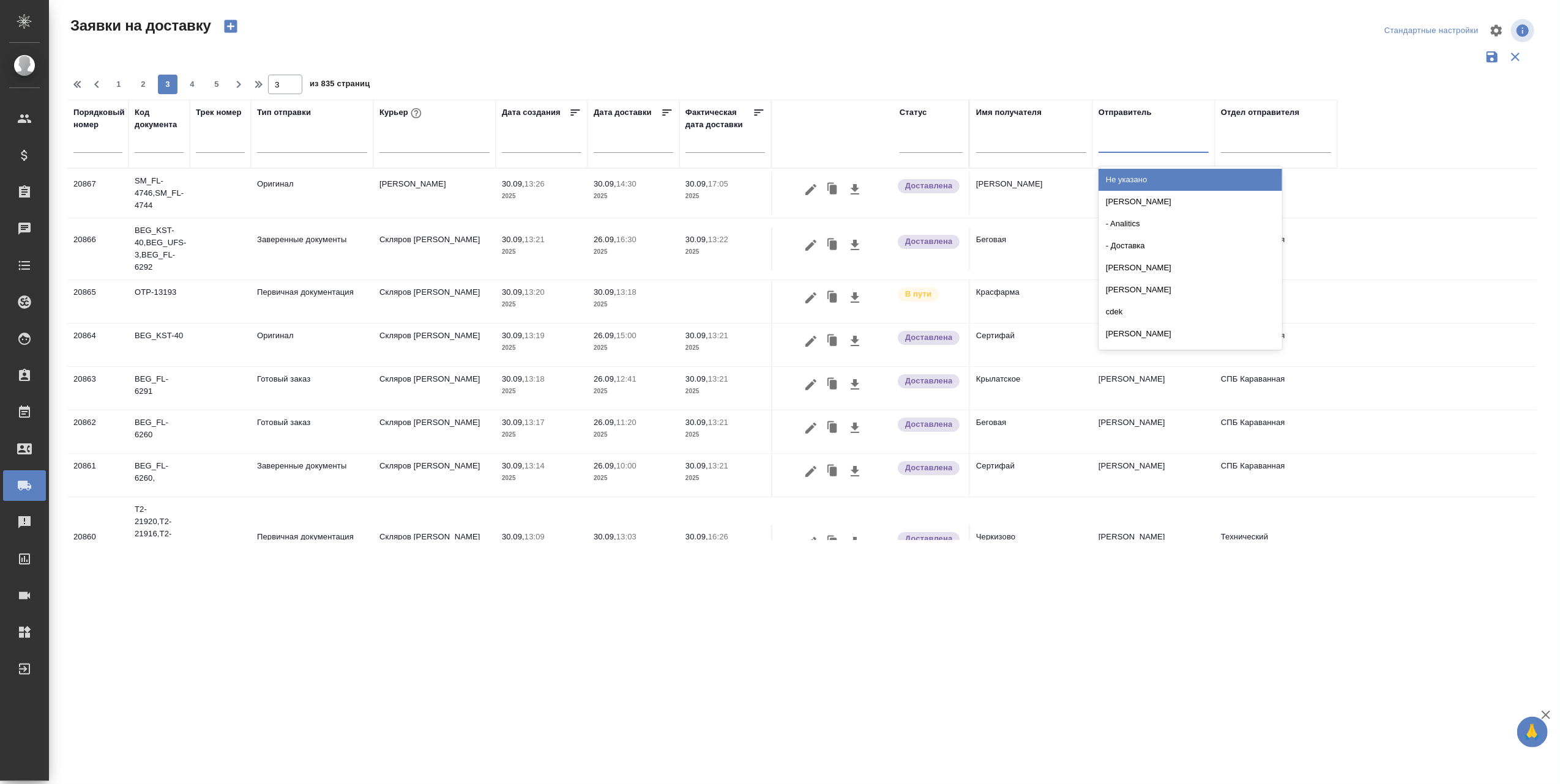
click at [1141, 145] on div at bounding box center [1154, 141] width 110 height 18
type input "воробь"
click at [1173, 177] on div "[PERSON_NAME]" at bounding box center [1190, 180] width 183 height 22
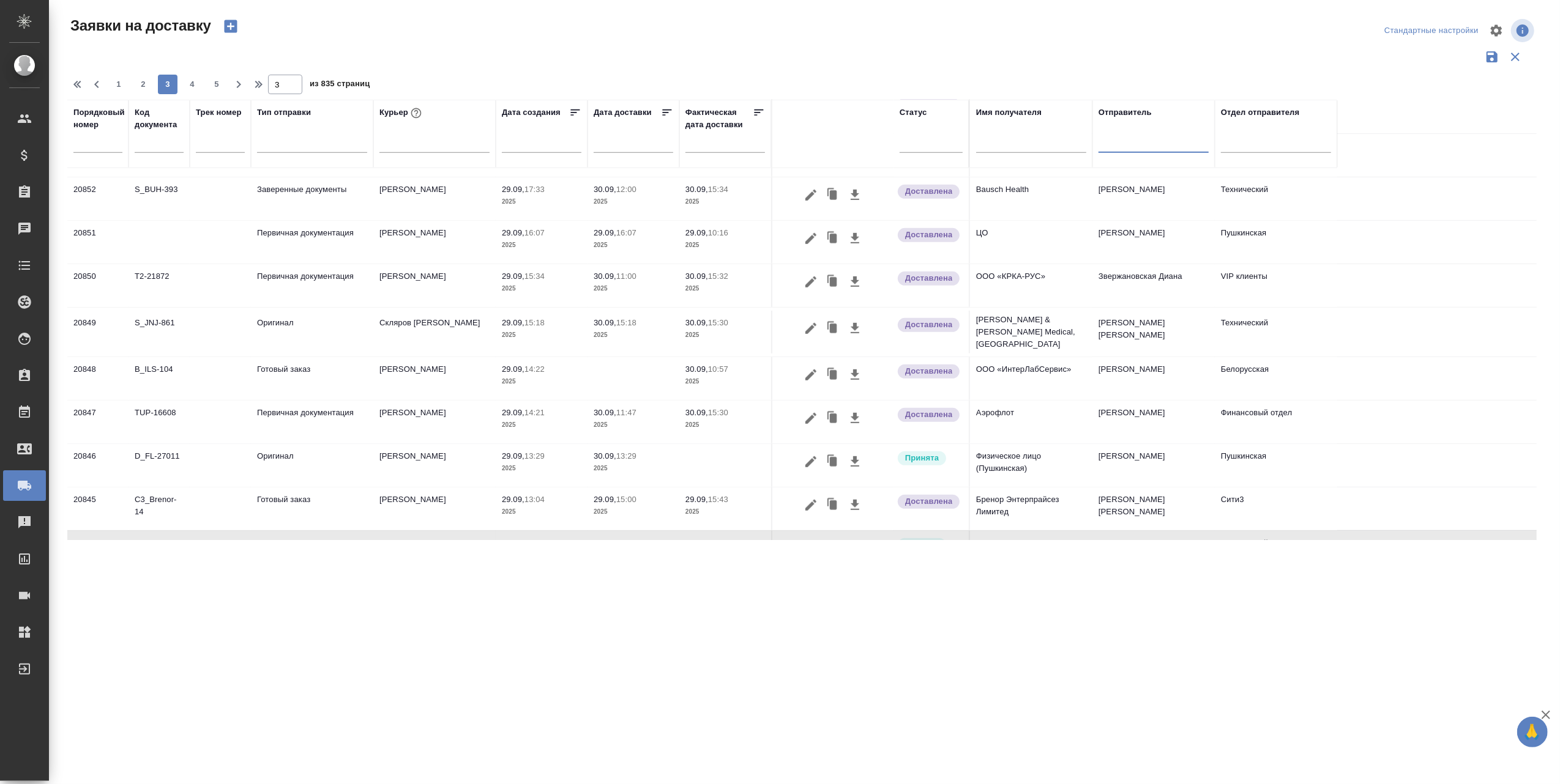
scroll to position [823, 0]
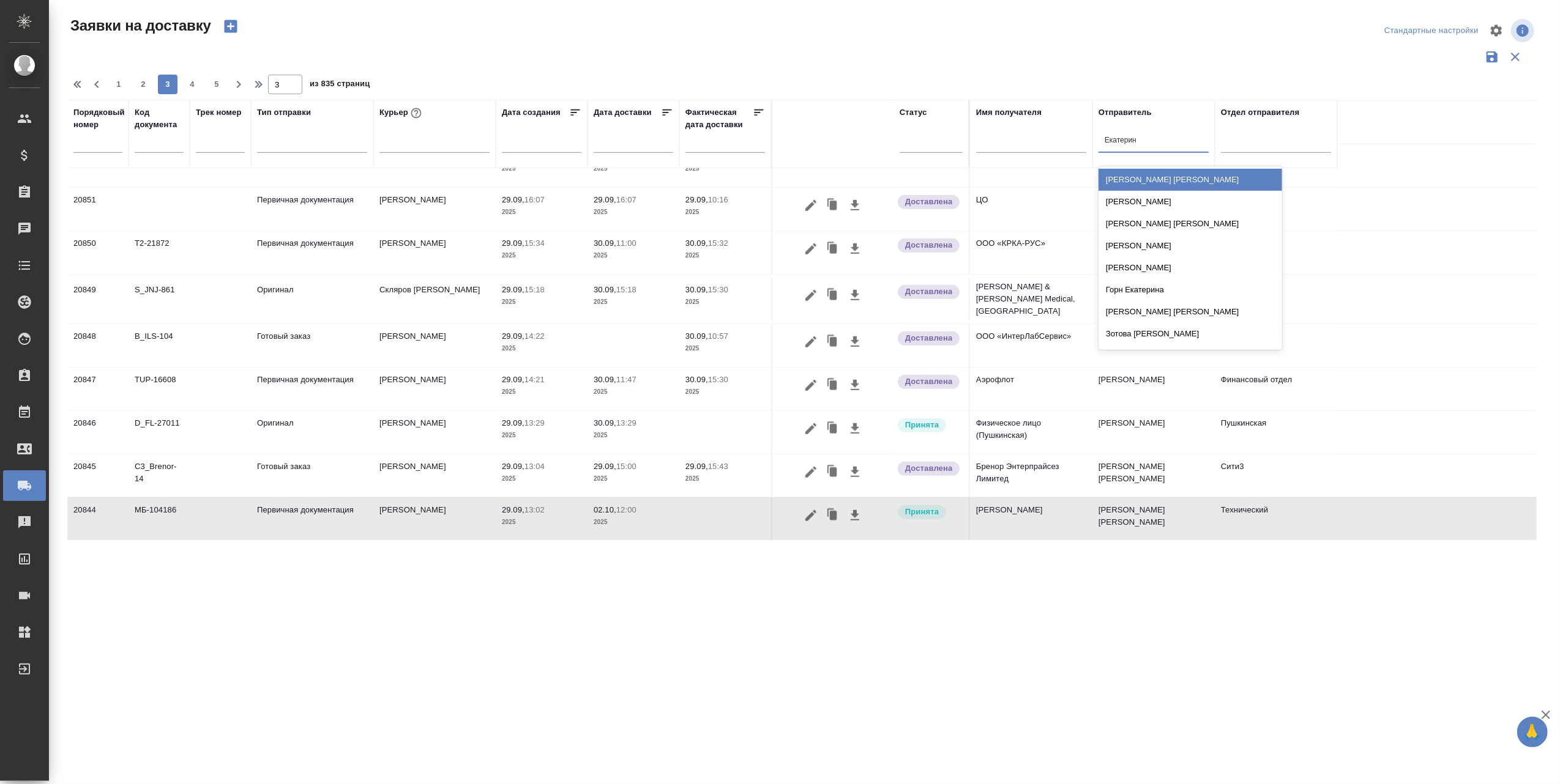
type input "[PERSON_NAME]"
click at [1197, 262] on div "[PERSON_NAME]" at bounding box center [1190, 268] width 183 height 22
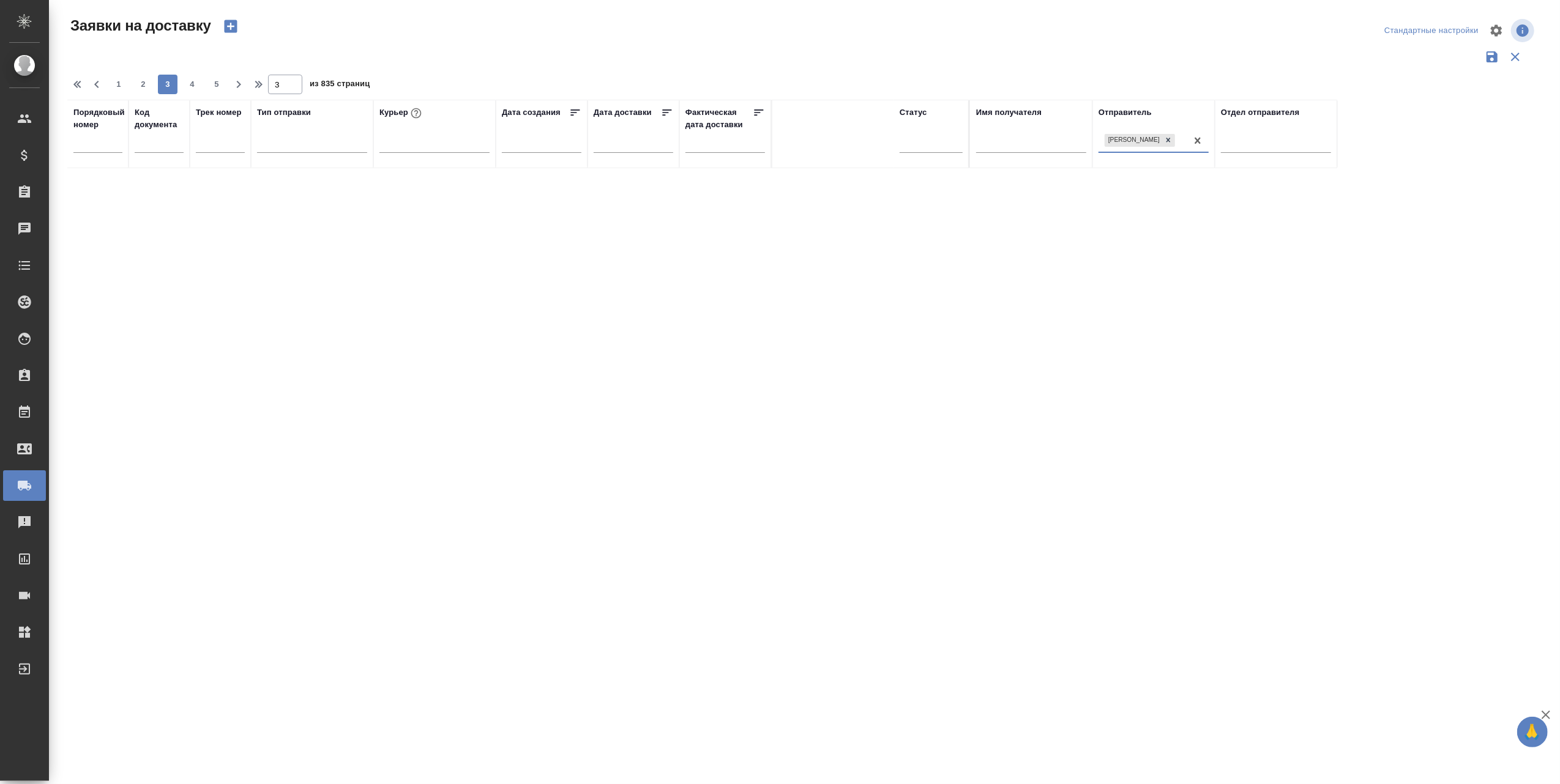
scroll to position [0, 0]
click at [115, 88] on span "1" at bounding box center [118, 84] width 19 height 12
type input "1"
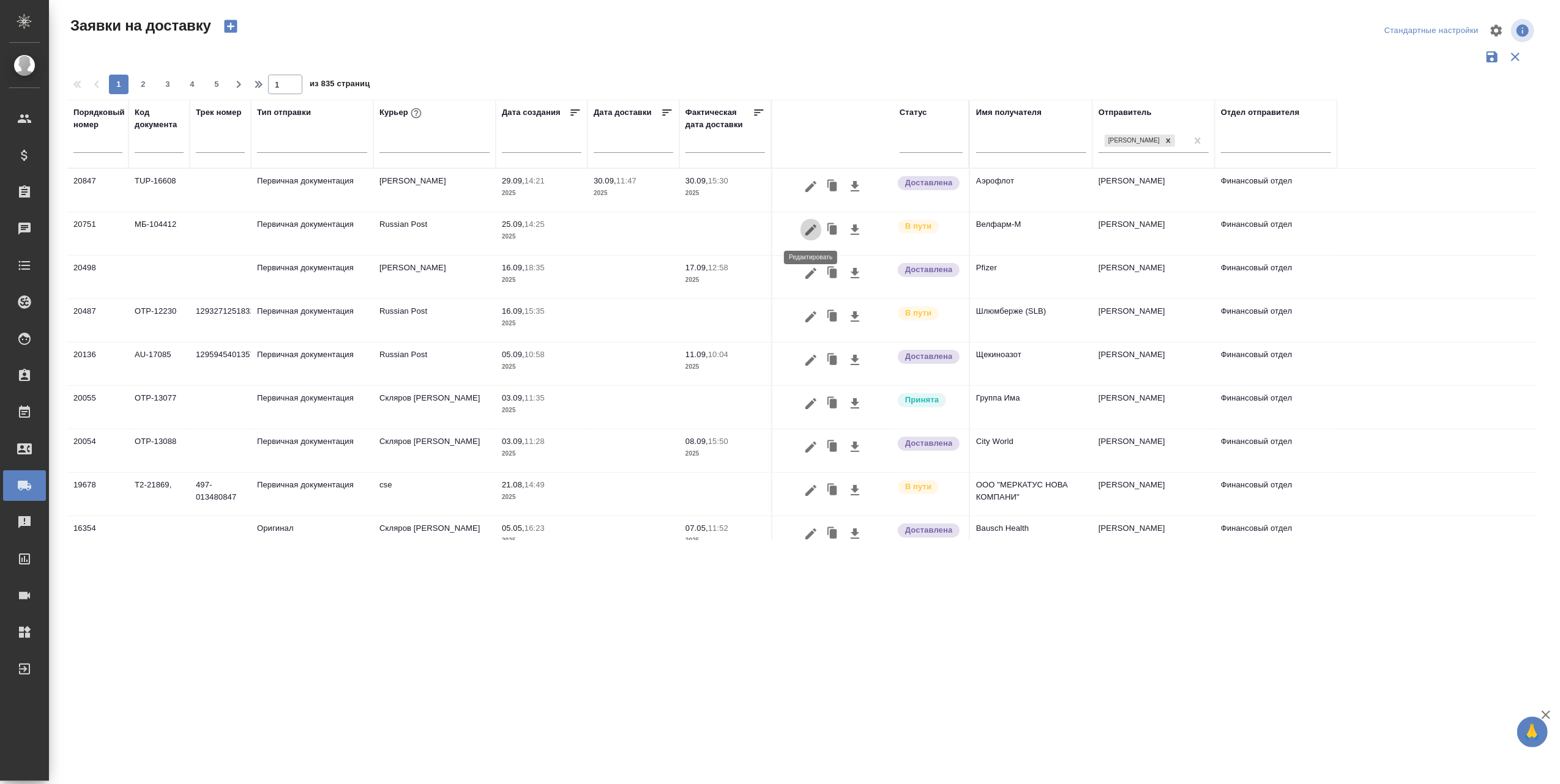
click at [814, 226] on icon "button" at bounding box center [811, 229] width 11 height 11
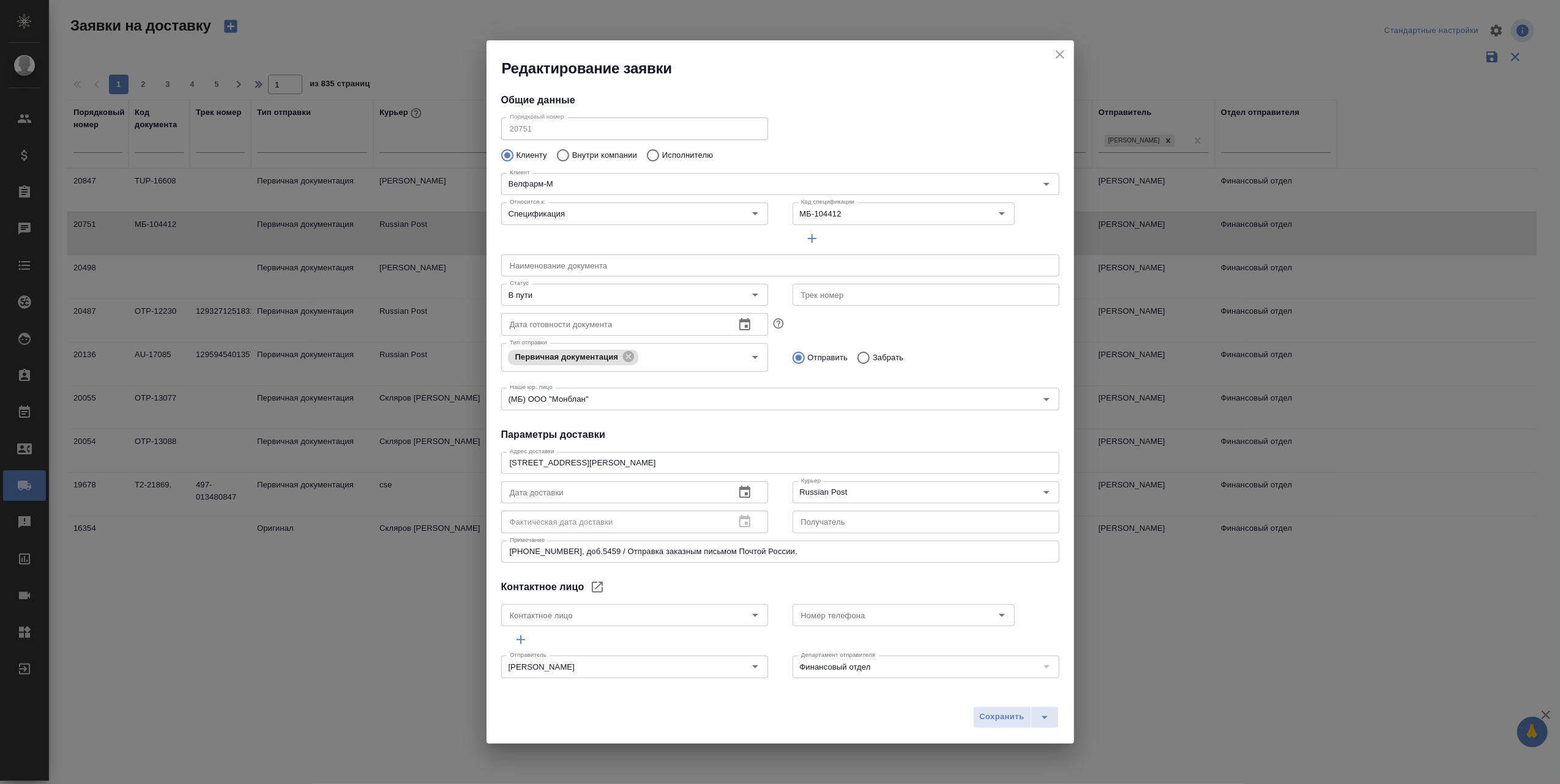
type input "[PERSON_NAME]"
type input "[PHONE_NUMBER]"
click at [866, 301] on input "text" at bounding box center [926, 295] width 267 height 22
type input "10500562153949"
click at [994, 715] on span "Сохранить" at bounding box center [1002, 717] width 45 height 14
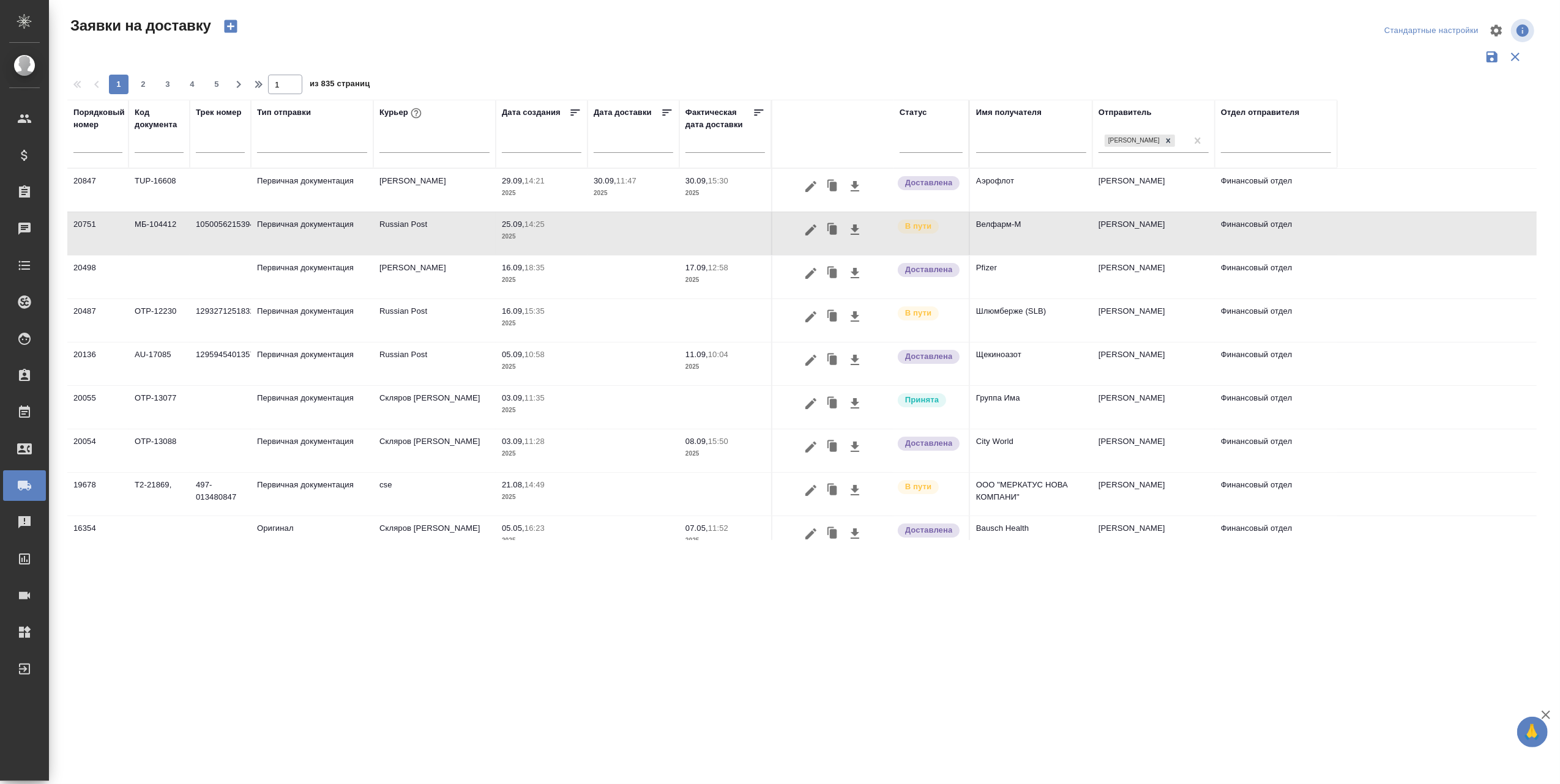
drag, startPoint x: 251, startPoint y: 137, endPoint x: 245, endPoint y: 138, distance: 6.1
click at [290, 137] on tr "Порядковый номер Код документа Трек номер Тип отправки [PERSON_NAME] создания Д…" at bounding box center [702, 134] width 1270 height 68
drag, startPoint x: 245, startPoint y: 138, endPoint x: 248, endPoint y: 143, distance: 5.8
click at [248, 143] on th "Трек номер" at bounding box center [221, 134] width 61 height 68
drag, startPoint x: 250, startPoint y: 142, endPoint x: 247, endPoint y: 149, distance: 7.6
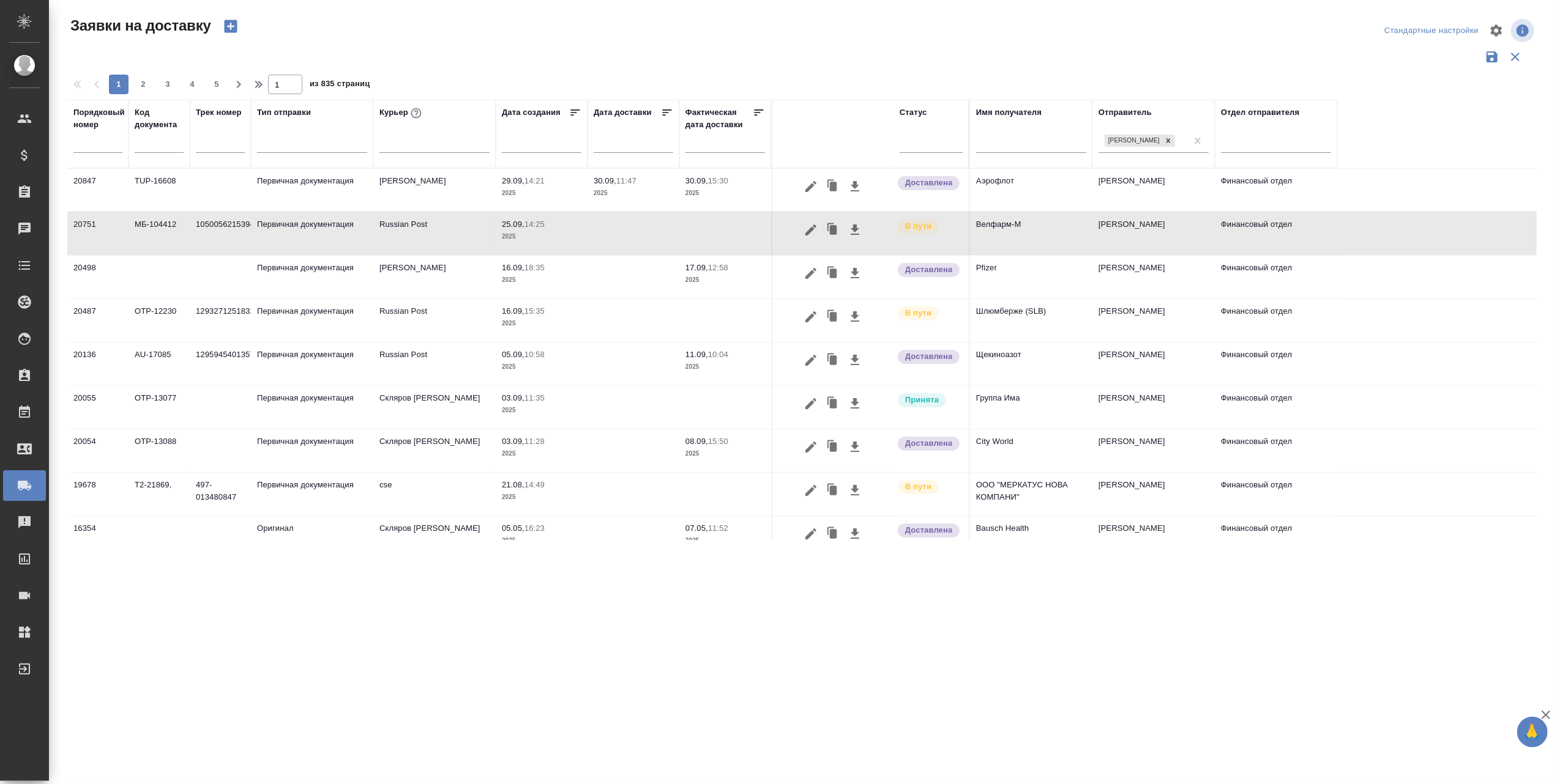
click at [257, 142] on tr "Порядковый номер Код документа Трек номер Тип отправки [PERSON_NAME] создания Д…" at bounding box center [702, 134] width 1270 height 68
click at [247, 142] on th "Трек номер" at bounding box center [221, 134] width 61 height 68
drag, startPoint x: 247, startPoint y: 149, endPoint x: 561, endPoint y: 39, distance: 332.7
click at [561, 39] on div at bounding box center [808, 30] width 493 height 29
click at [804, 404] on icon "button" at bounding box center [811, 404] width 15 height 15
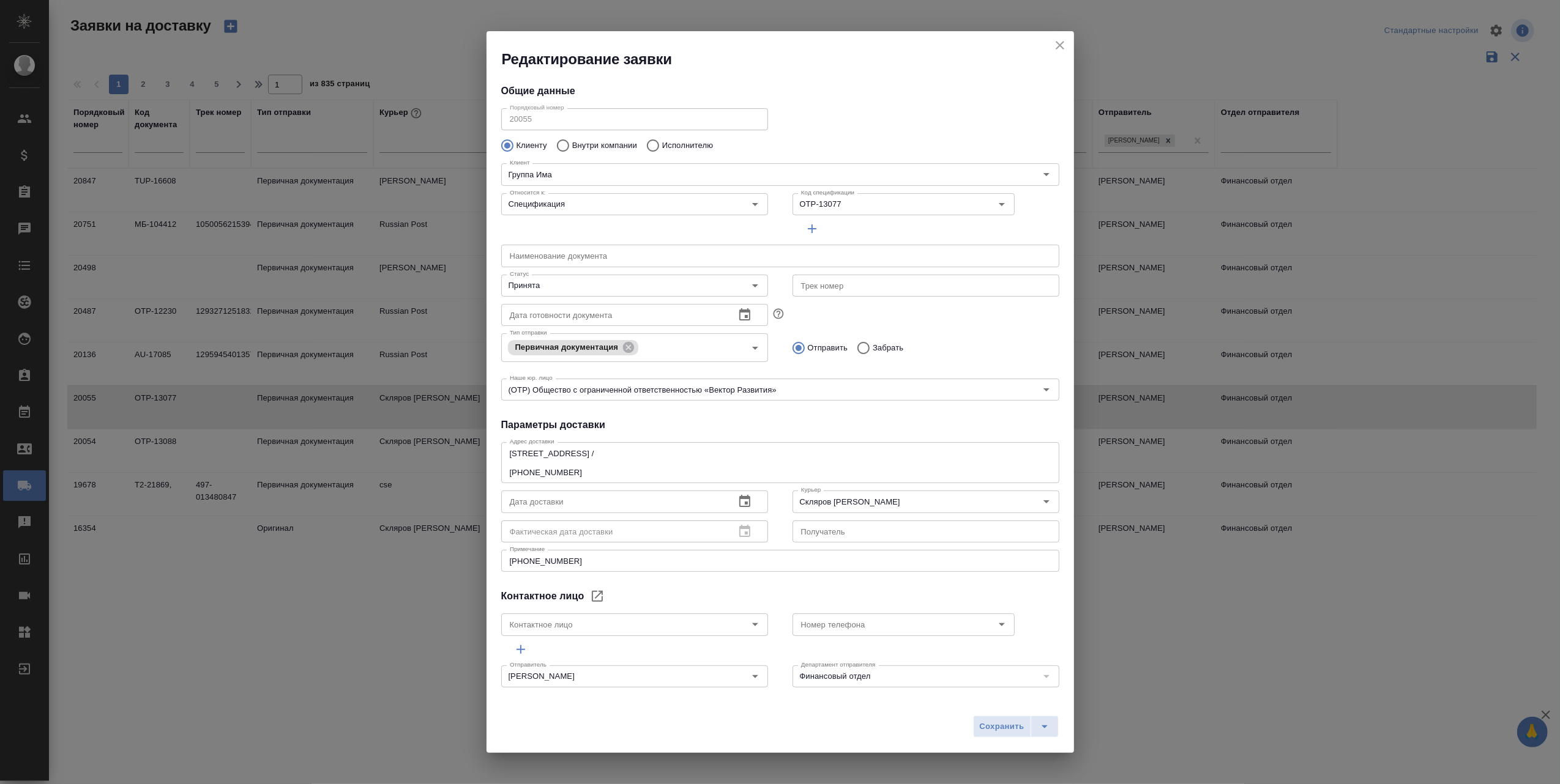
type input "Будилина [PERSON_NAME]"
click at [1063, 43] on icon "close" at bounding box center [1060, 45] width 15 height 15
